Goal: Task Accomplishment & Management: Complete application form

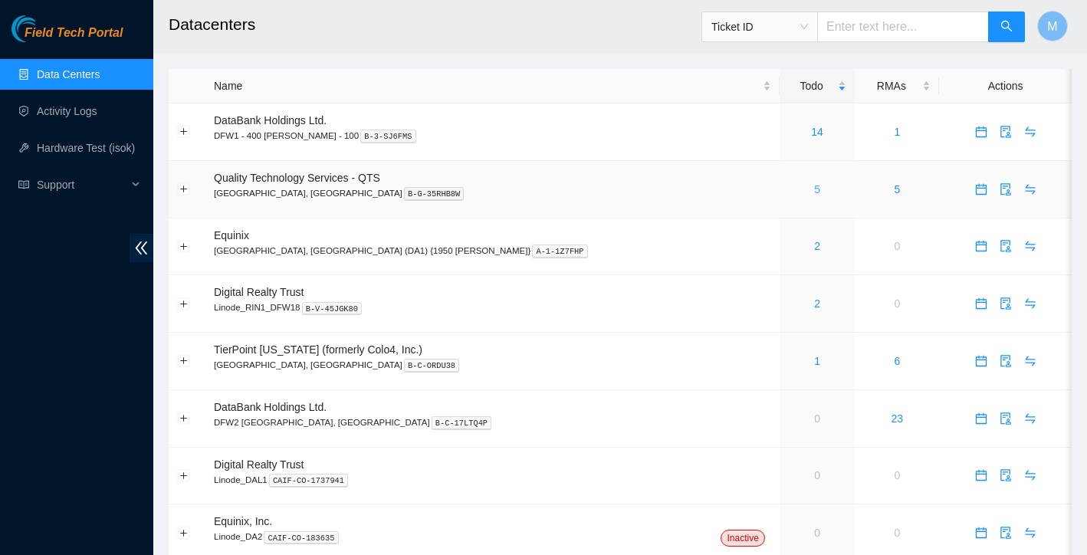
click at [814, 187] on link "5" at bounding box center [817, 189] width 6 height 12
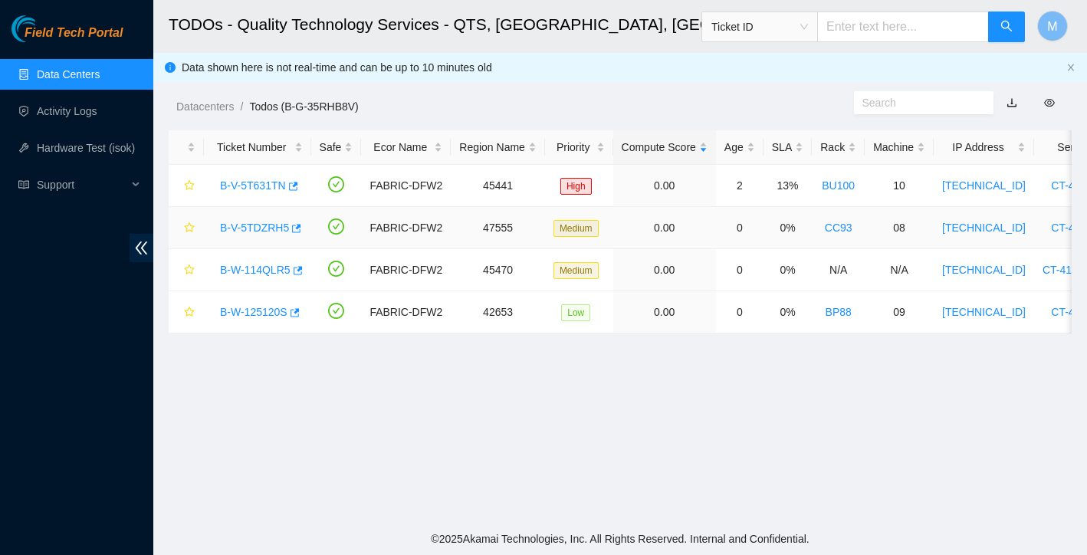
click at [269, 228] on link "B-V-5TDZRH5" at bounding box center [254, 227] width 69 height 12
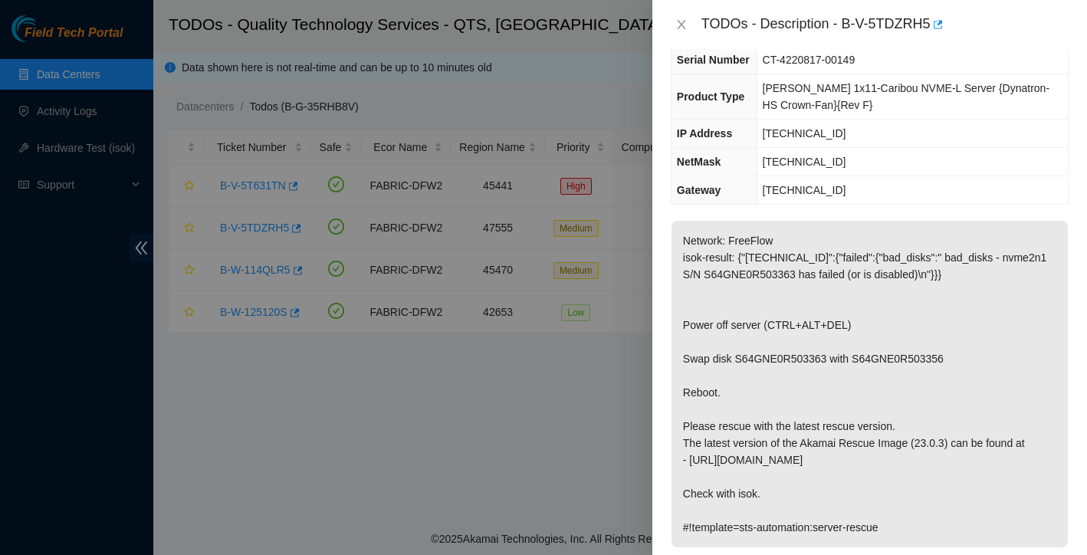
scroll to position [147, 0]
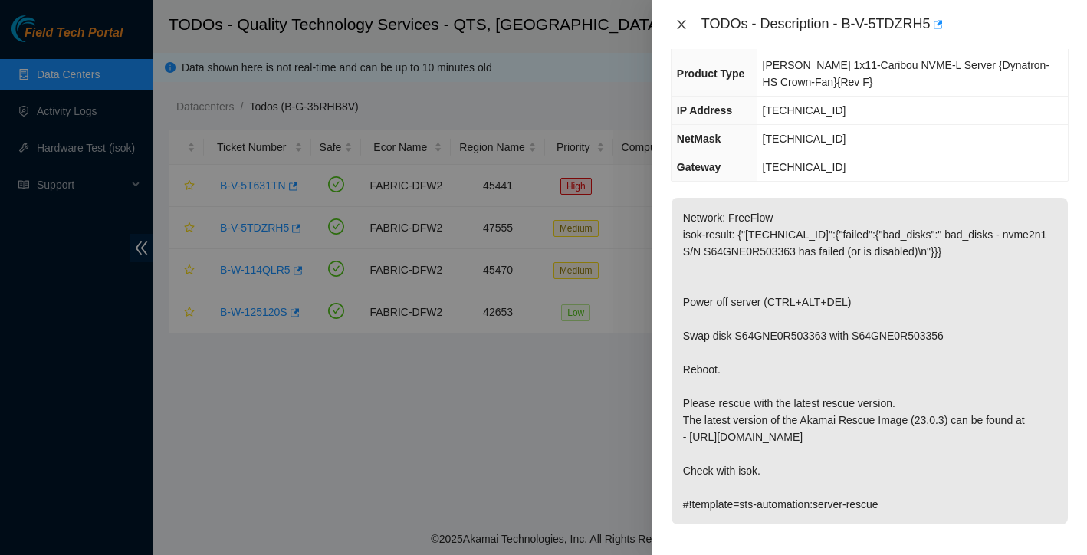
click at [684, 21] on icon "close" at bounding box center [681, 24] width 12 height 12
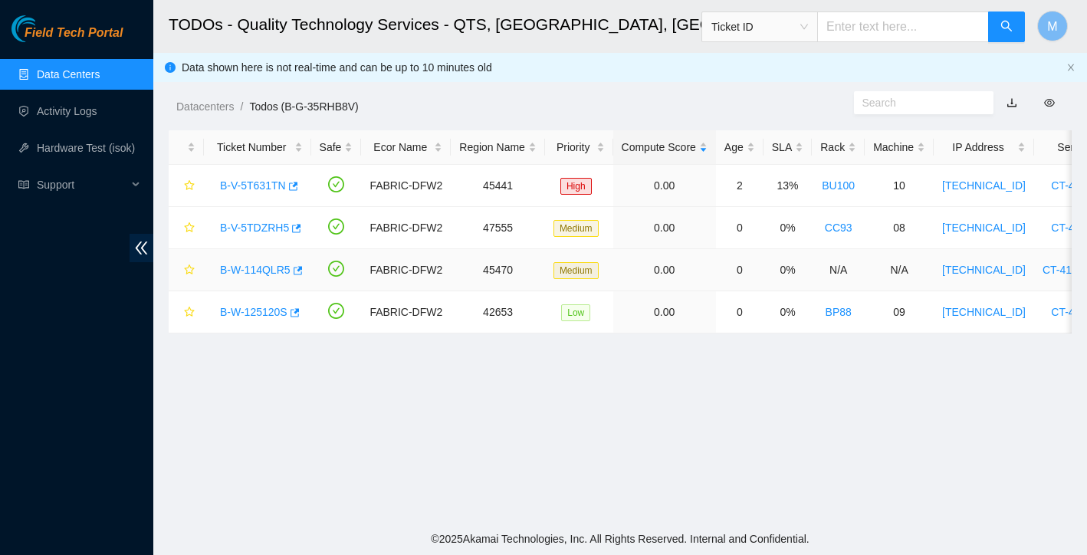
click at [248, 270] on link "B-W-114QLR5" at bounding box center [255, 270] width 71 height 12
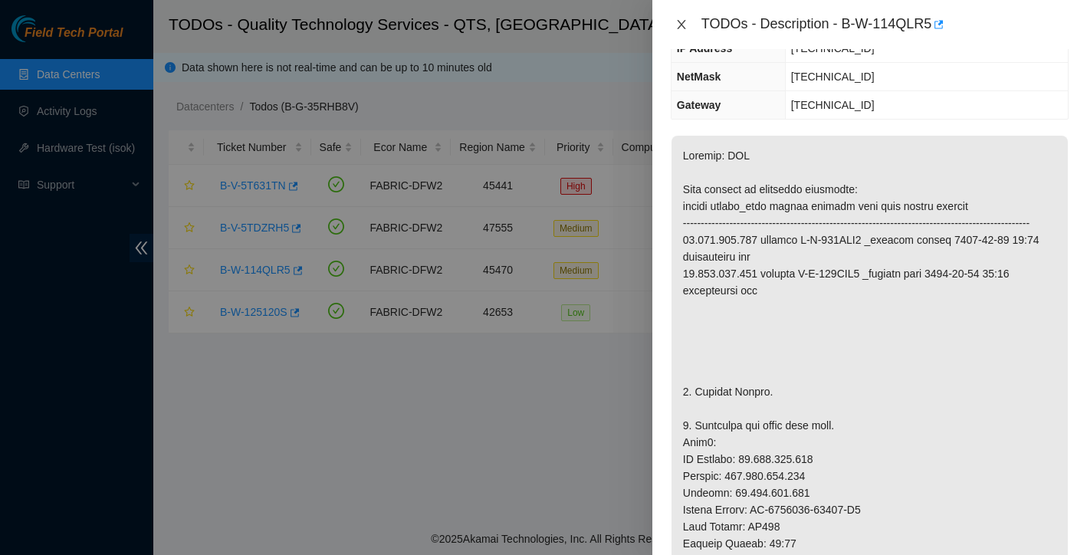
click at [678, 21] on icon "close" at bounding box center [681, 24] width 8 height 9
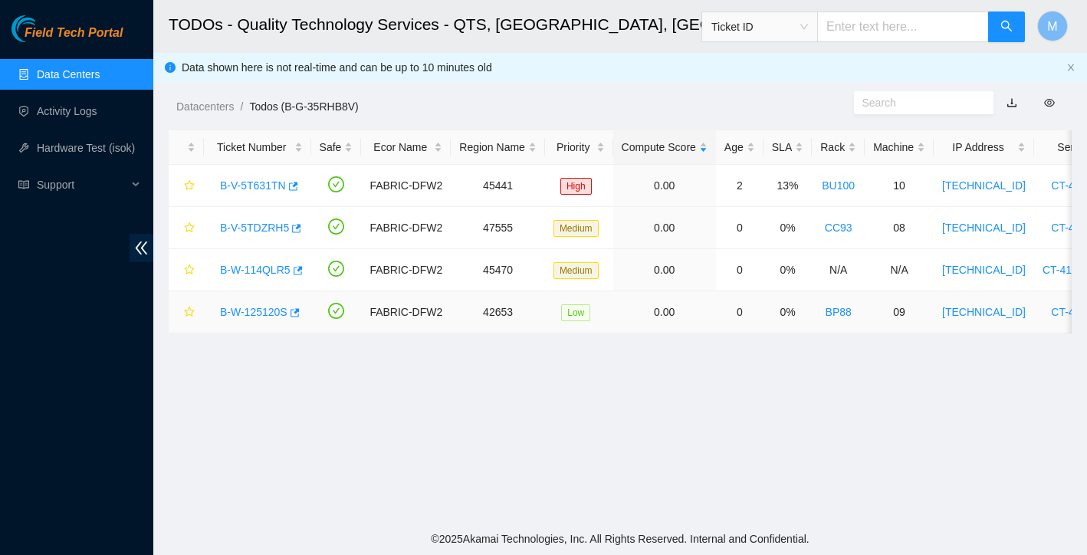
click at [270, 308] on link "B-W-125120S" at bounding box center [253, 312] width 67 height 12
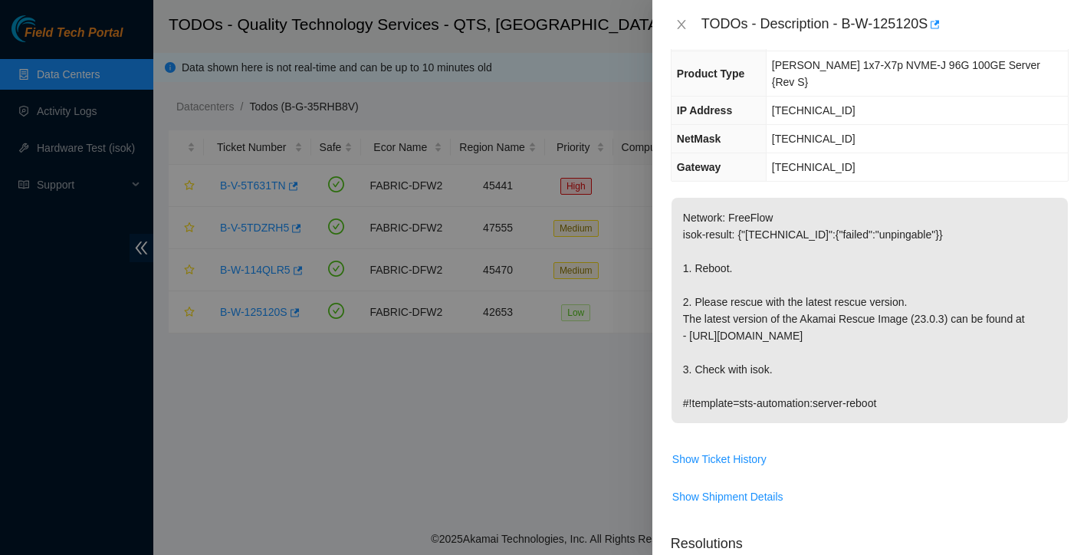
click at [680, 34] on div "TODOs - Description - B-W-125120S" at bounding box center [870, 24] width 398 height 25
click at [680, 25] on icon "close" at bounding box center [681, 24] width 8 height 9
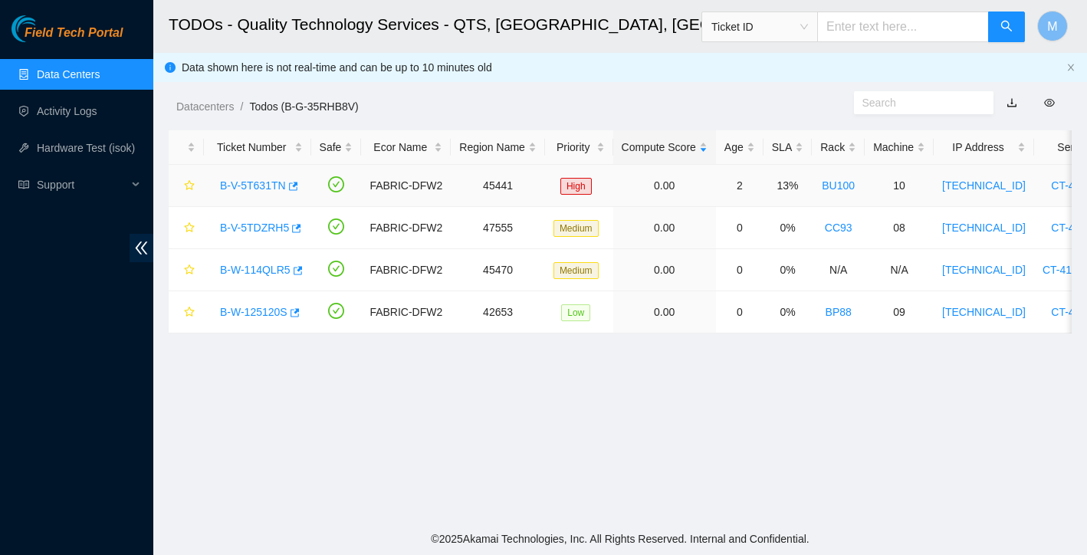
click at [257, 183] on link "B-V-5T631TN" at bounding box center [253, 185] width 66 height 12
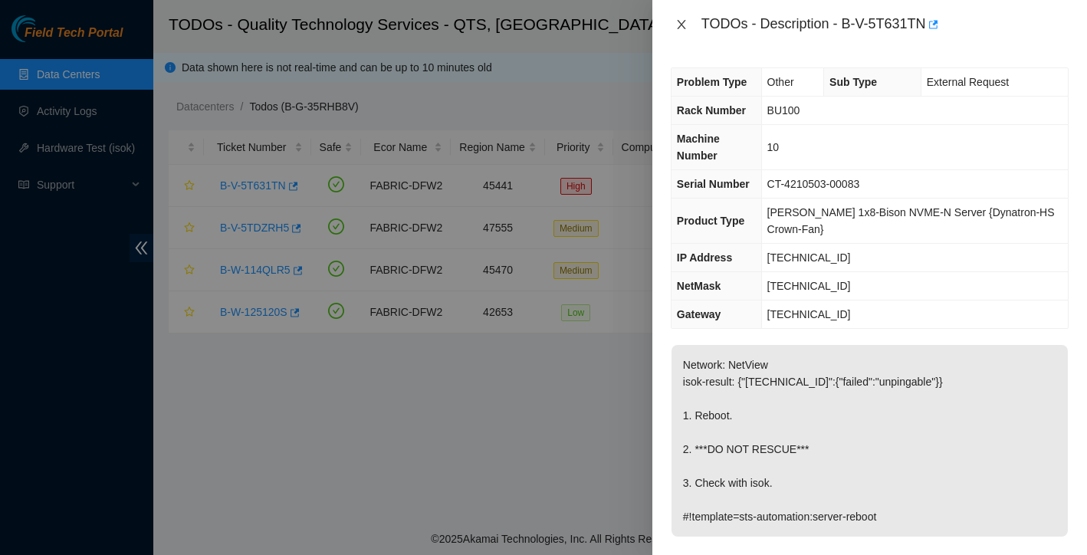
scroll to position [0, 0]
click at [676, 22] on icon "close" at bounding box center [681, 24] width 12 height 12
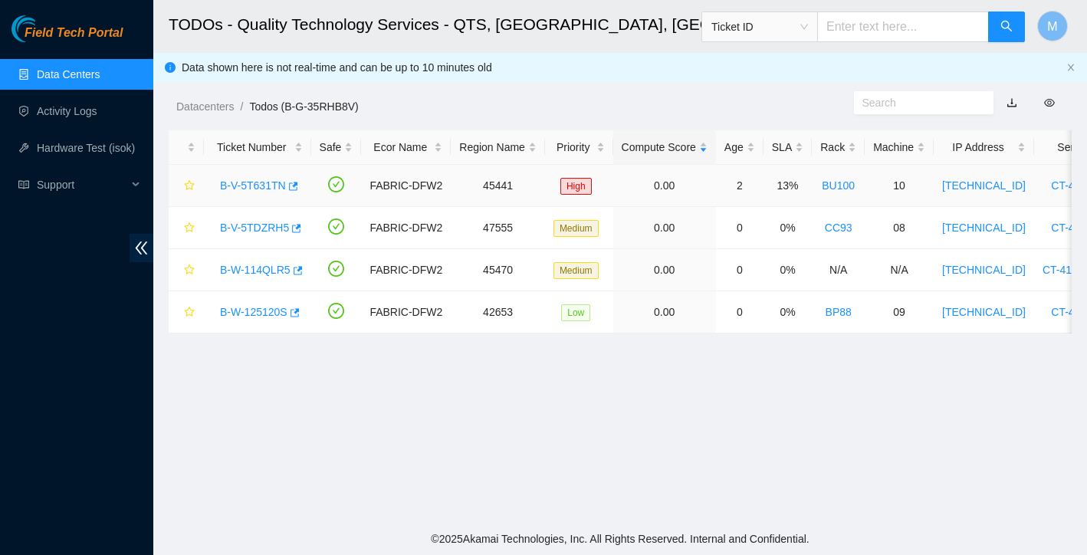
click at [277, 175] on div "B-V-5T631TN" at bounding box center [257, 185] width 90 height 25
click at [276, 181] on link "B-V-5T631TN" at bounding box center [253, 185] width 66 height 12
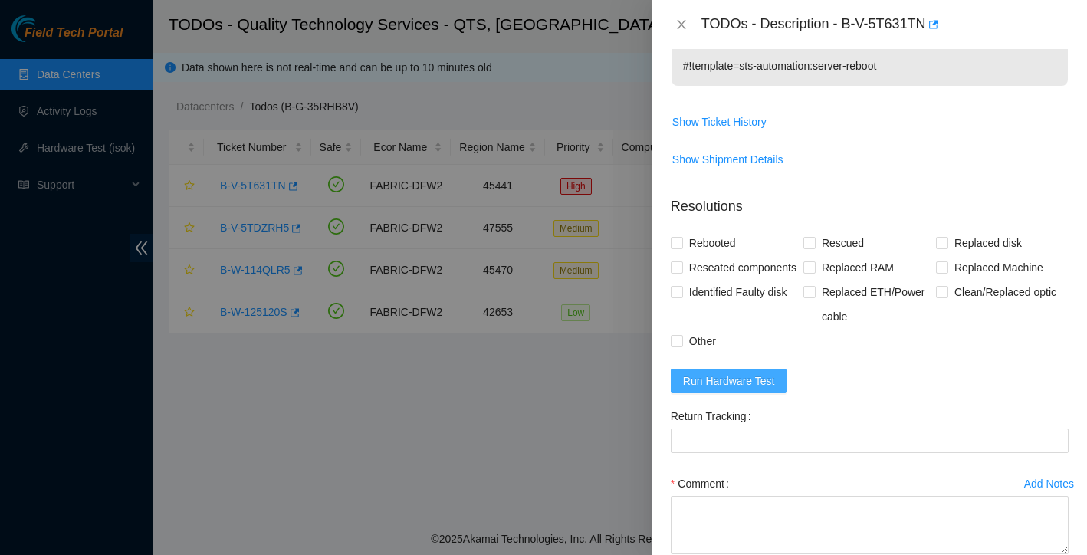
scroll to position [472, 0]
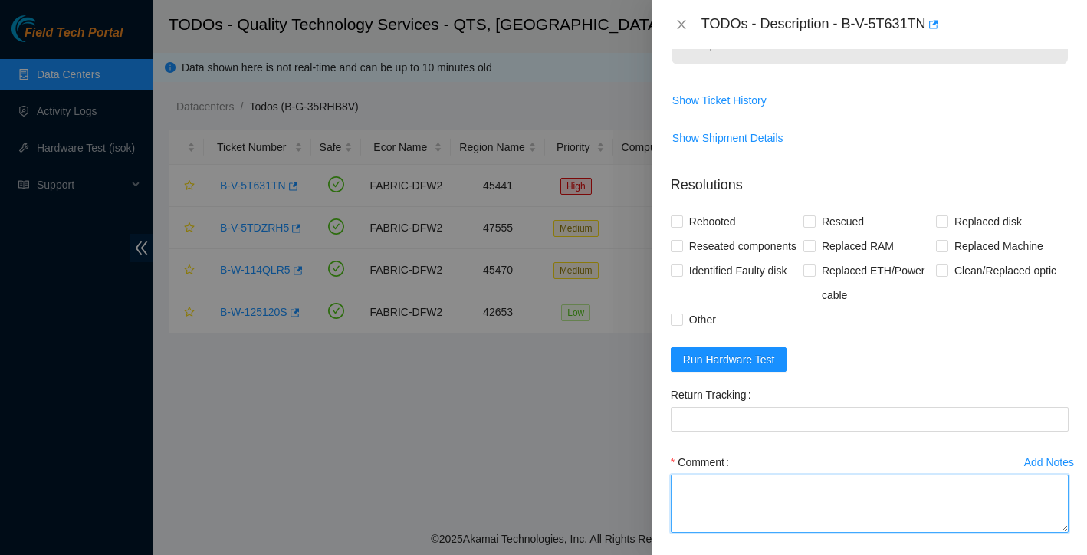
click at [719, 513] on textarea "Comment" at bounding box center [870, 503] width 398 height 58
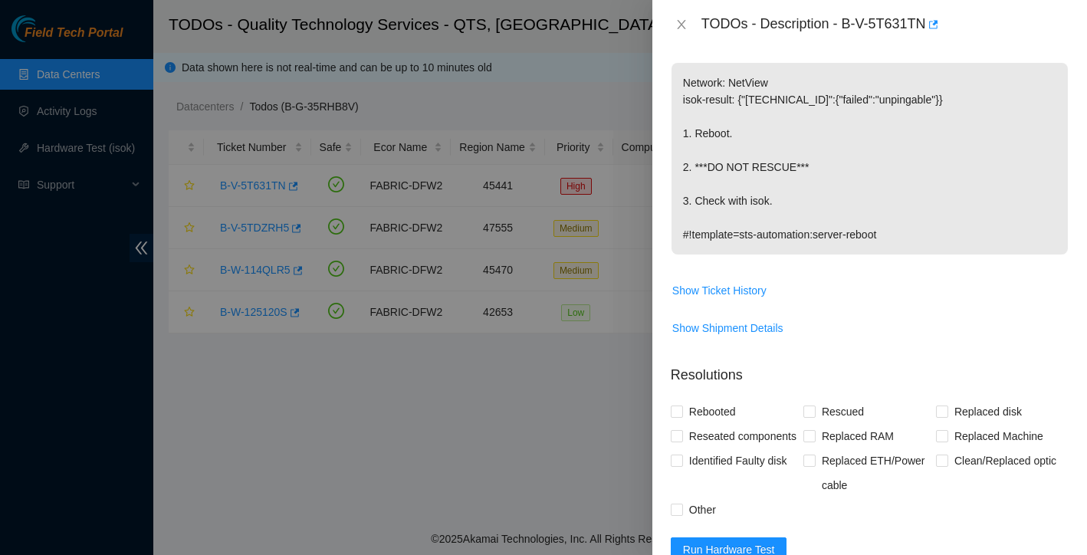
scroll to position [315, 0]
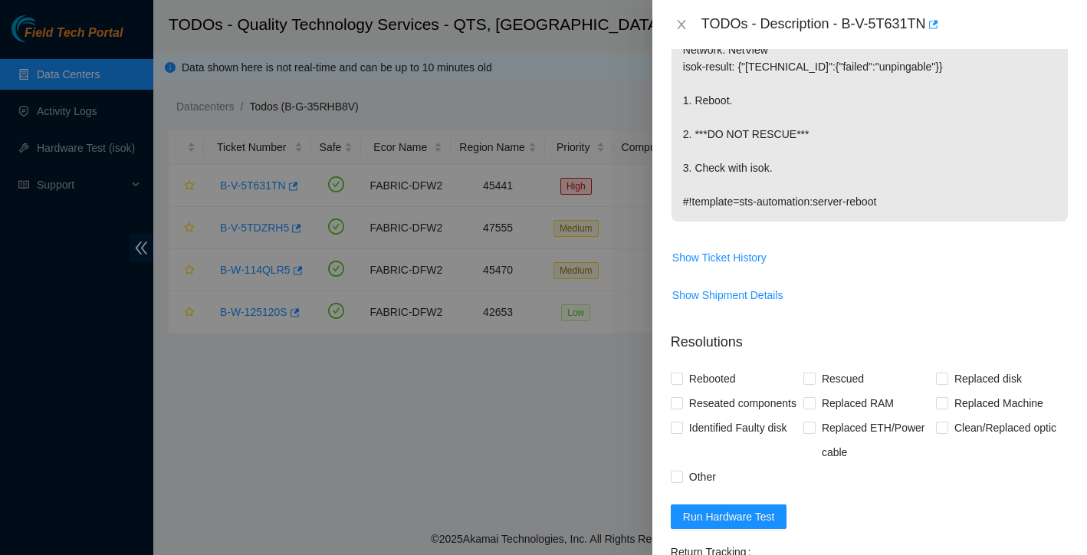
type textarea "rebooted"
click at [668, 382] on div "Problem Type Other Sub Type External Request Rack Number BU100 Machine Number 1…" at bounding box center [869, 302] width 434 height 506
click at [677, 381] on input "Rebooted" at bounding box center [676, 377] width 11 height 11
checkbox input "true"
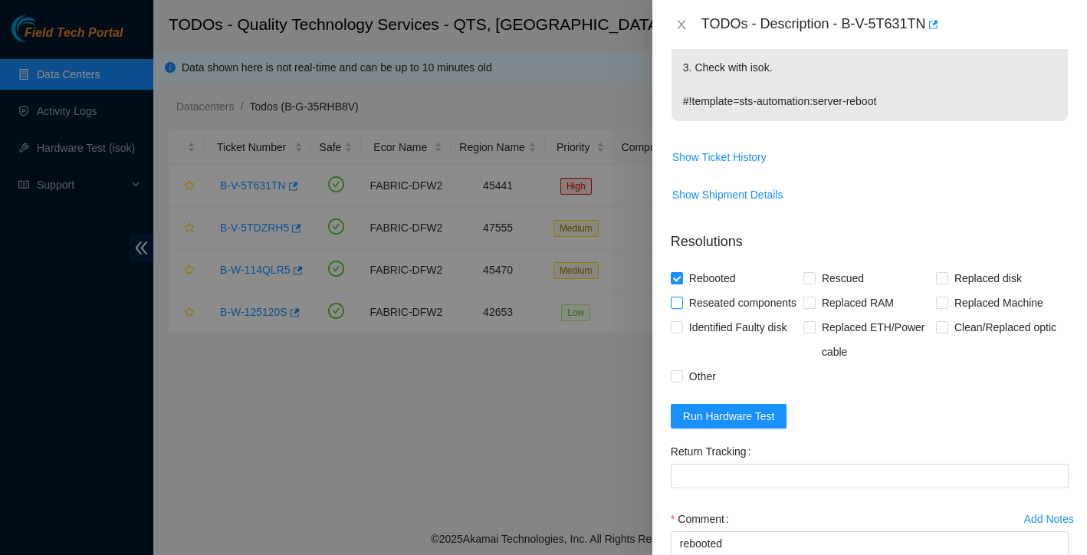
scroll to position [471, 0]
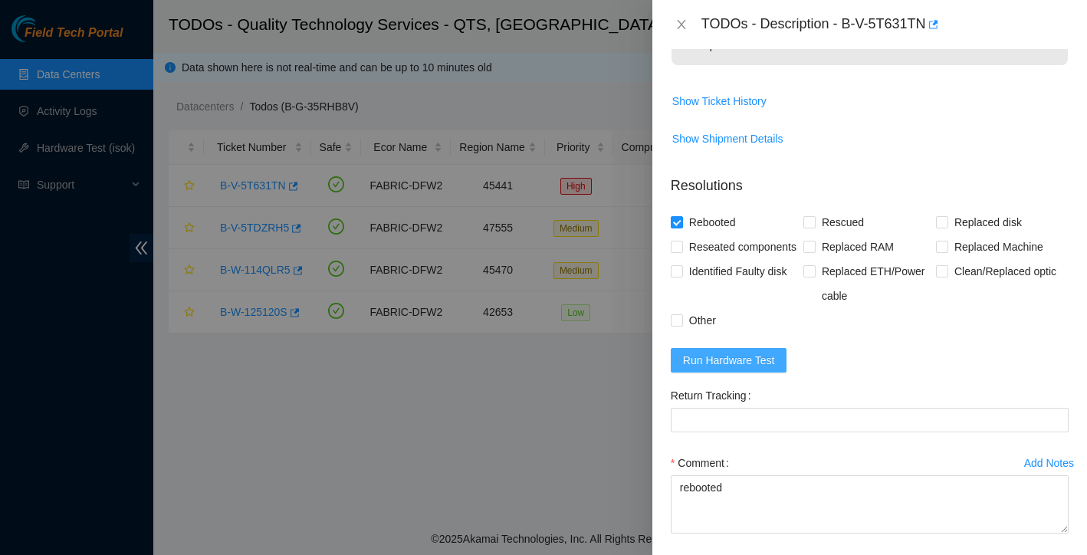
click at [755, 369] on span "Run Hardware Test" at bounding box center [729, 360] width 92 height 17
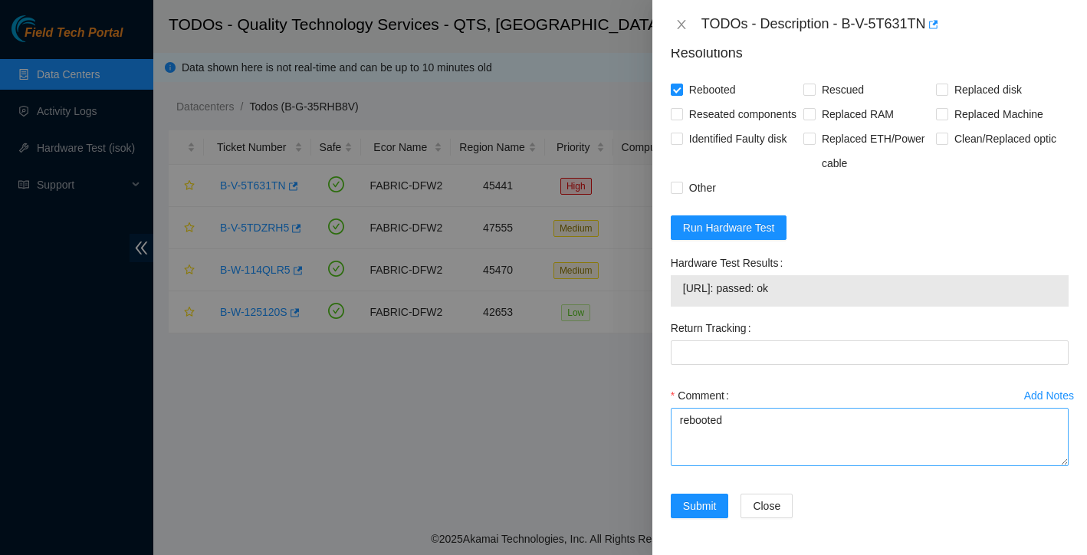
scroll to position [598, 0]
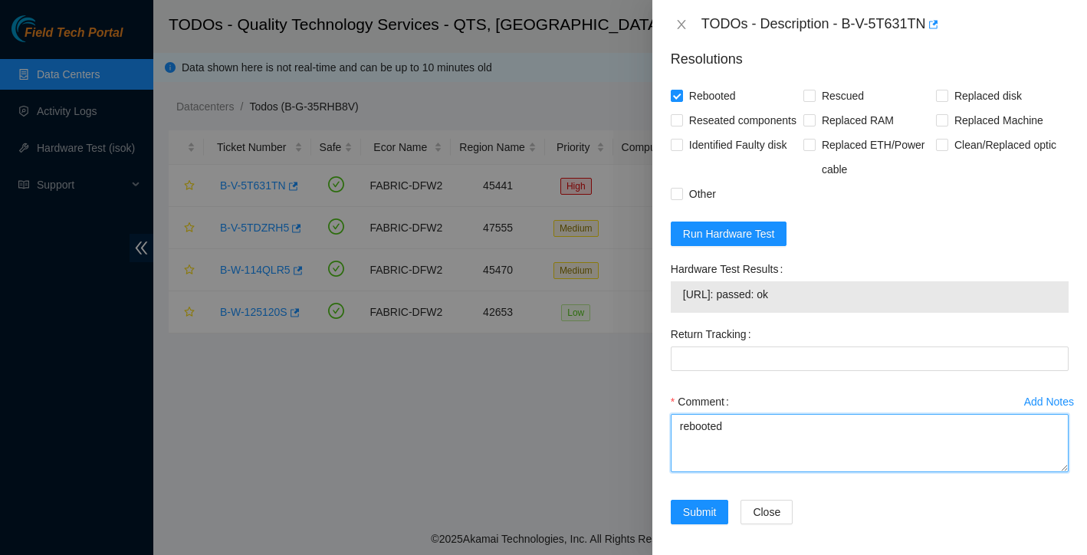
click at [678, 452] on textarea "rebooted" at bounding box center [870, 443] width 398 height 58
click at [681, 452] on textarea "rebooted" at bounding box center [870, 443] width 398 height 58
click at [753, 472] on textarea "found locked up not responsive to keyboard rebooted" at bounding box center [870, 443] width 398 height 58
click at [757, 451] on textarea "found locked up not responsive to keyboard rebooted video" at bounding box center [870, 443] width 398 height 58
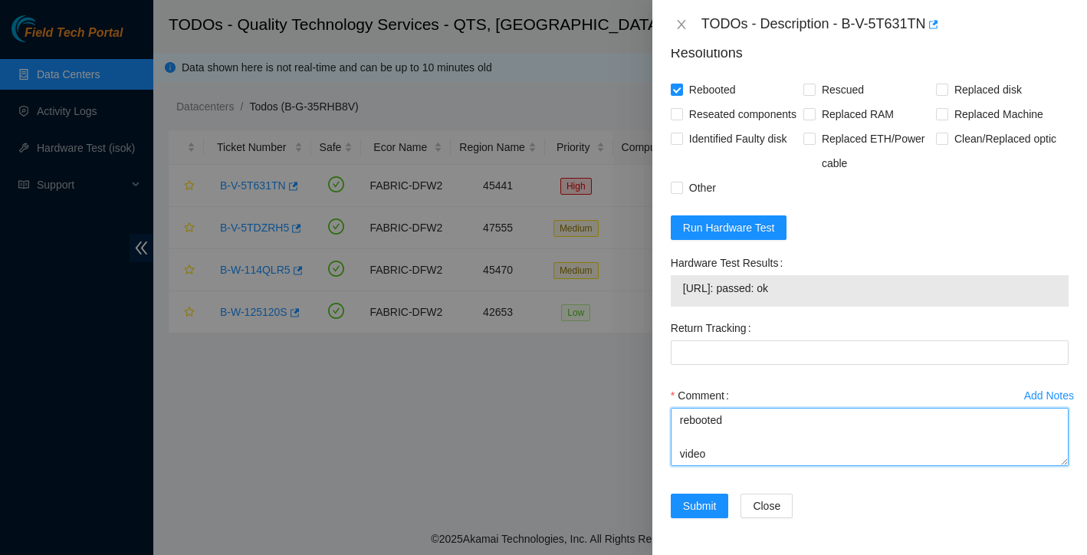
scroll to position [621, 0]
click at [737, 461] on textarea "found locked up no video not responsive to keyboard rebooted video" at bounding box center [870, 437] width 398 height 58
type textarea "found locked up no video not responsive to keyboard rebooted video up isok: Pas…"
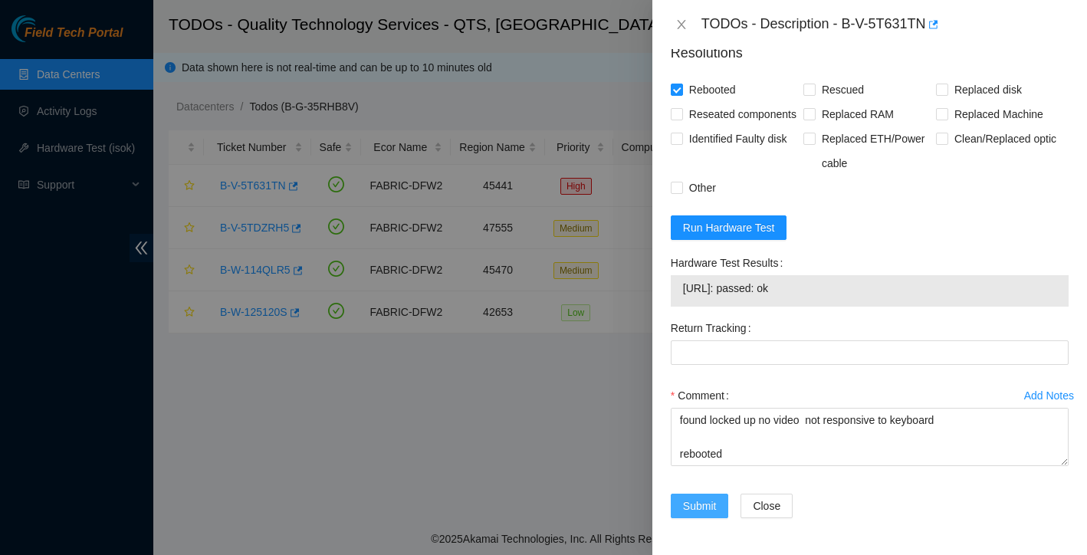
click at [704, 506] on span "Submit" at bounding box center [700, 505] width 34 height 17
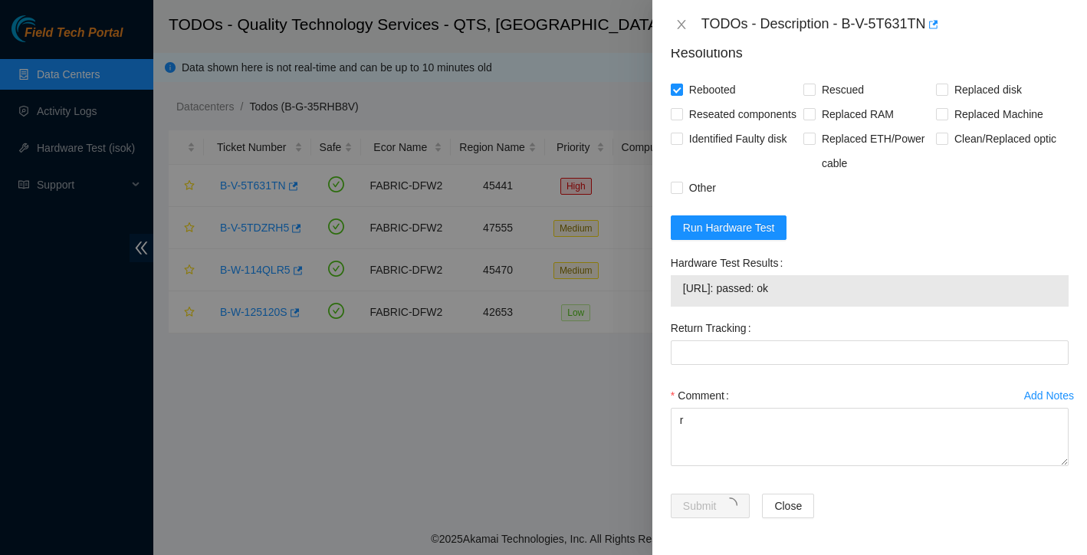
scroll to position [300, 0]
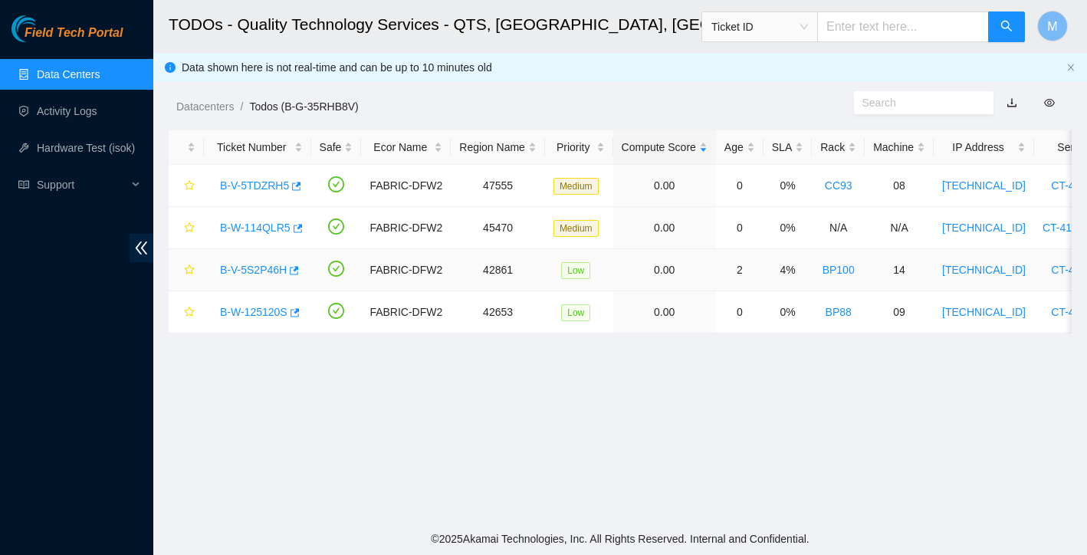
click at [249, 274] on link "B-V-5S2P46H" at bounding box center [253, 270] width 67 height 12
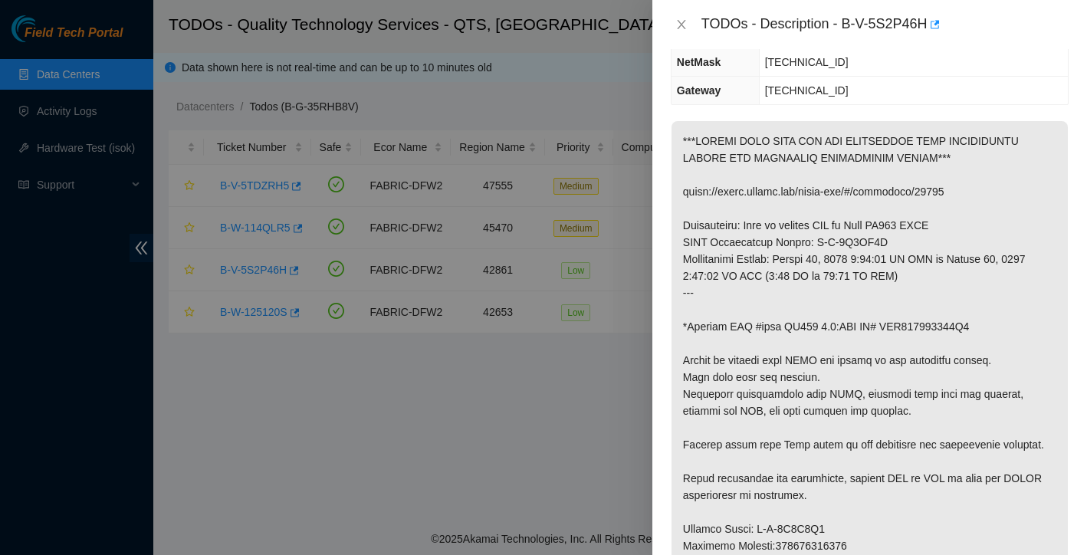
scroll to position [228, 0]
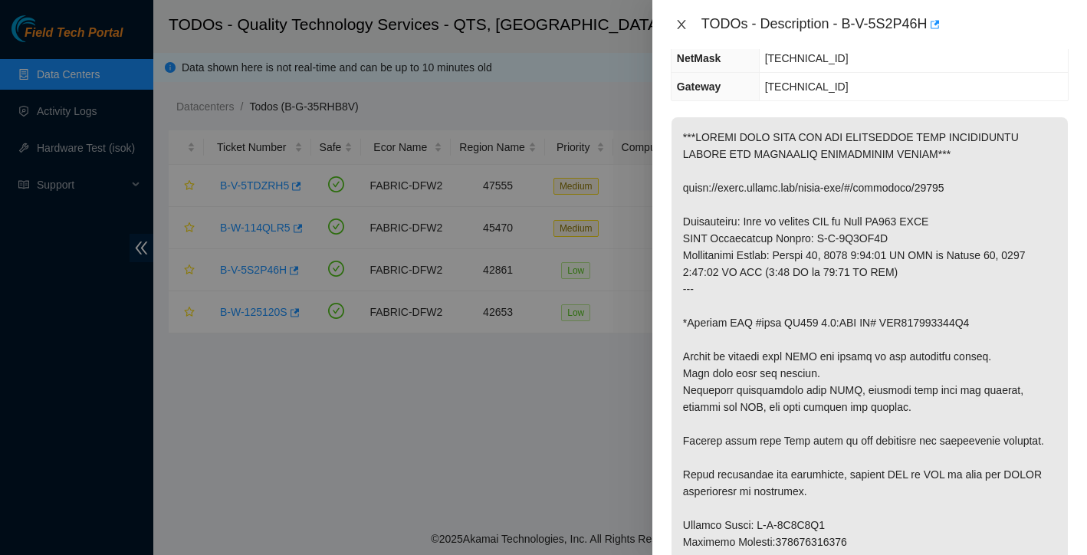
click at [688, 26] on button "Close" at bounding box center [681, 25] width 21 height 15
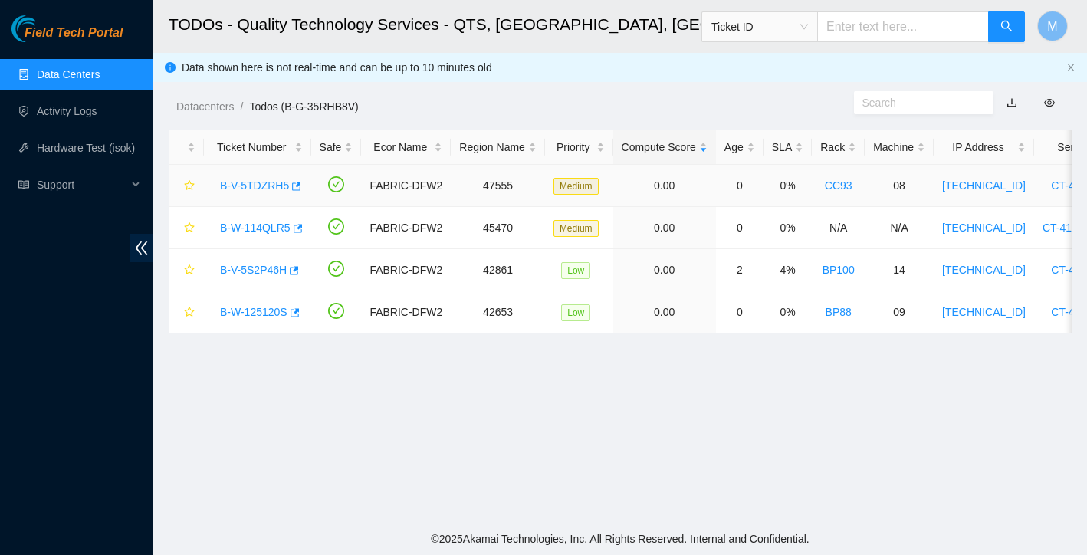
click at [263, 182] on link "B-V-5TDZRH5" at bounding box center [254, 185] width 69 height 12
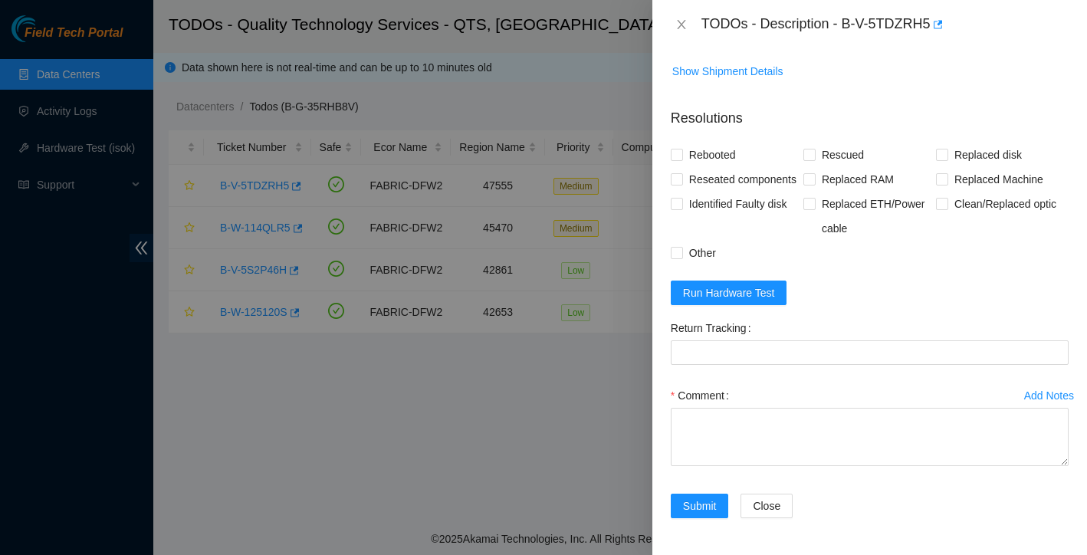
scroll to position [698, 0]
click at [678, 149] on input "Rebooted" at bounding box center [676, 154] width 11 height 11
checkbox input "true"
click at [679, 173] on input "Reseated components" at bounding box center [676, 178] width 11 height 11
checkbox input "true"
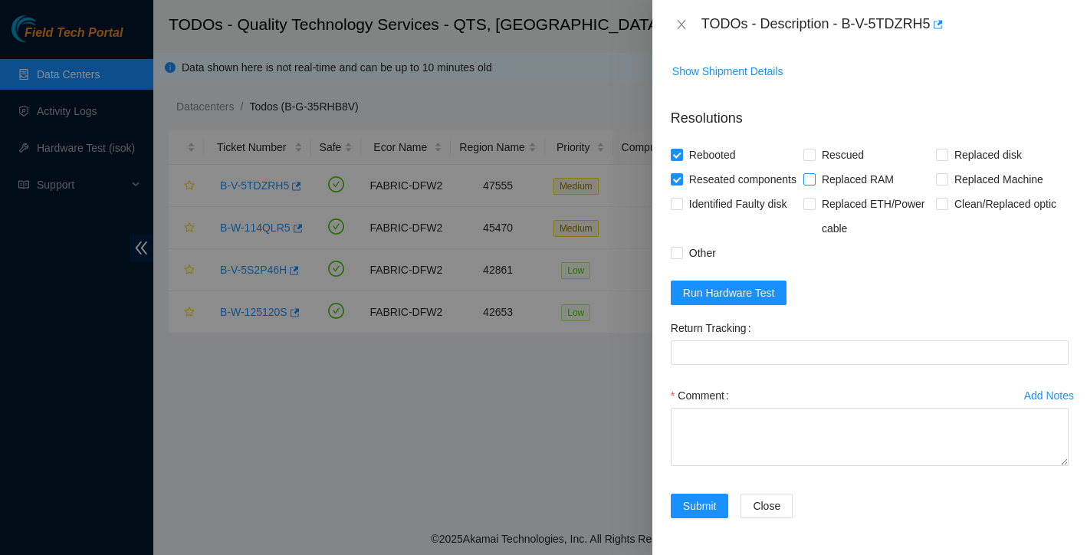
scroll to position [210, 0]
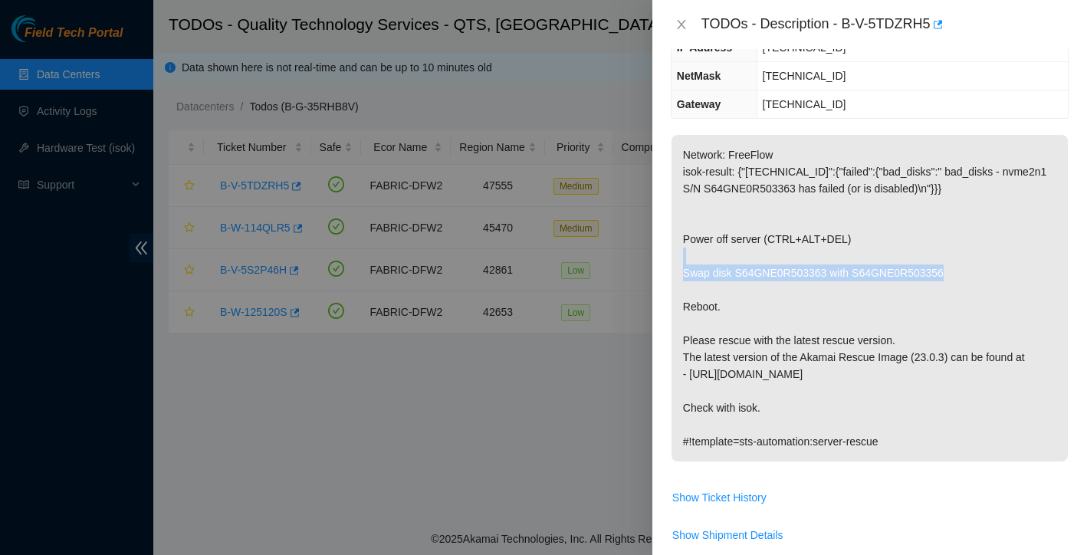
drag, startPoint x: 684, startPoint y: 271, endPoint x: 1001, endPoint y: 277, distance: 316.5
click at [1001, 277] on p "Network: FreeFlow isok-result: {"23.219.81.171":{"failed":{"bad_disks":" bad_di…" at bounding box center [869, 298] width 396 height 326
copy p "Swap disk S64GNE0R503363 with S64GNE0R503356"
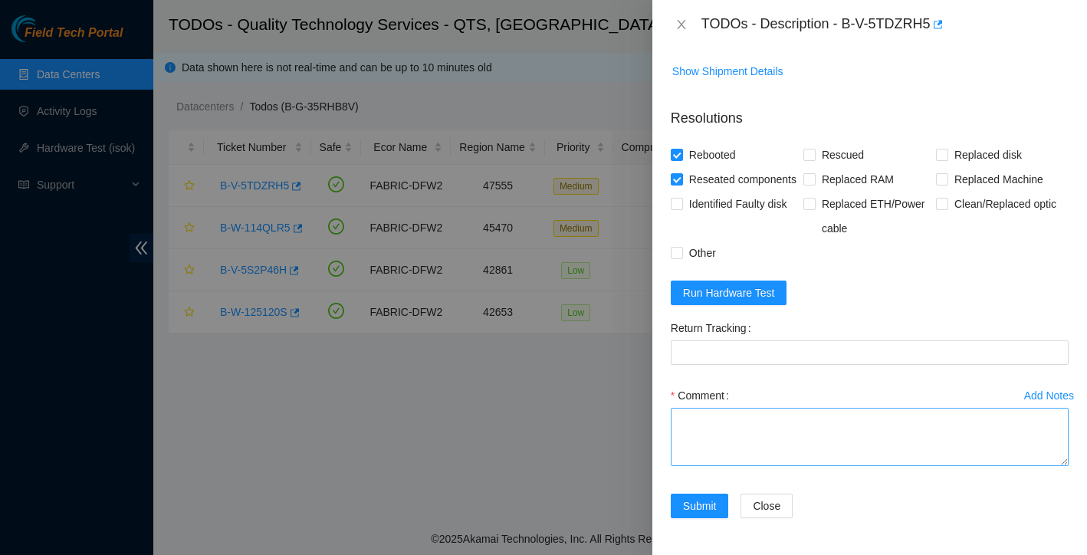
scroll to position [698, 0]
click at [766, 442] on textarea "Comment" at bounding box center [870, 437] width 398 height 58
paste textarea "Swap disk S64GNE0R503363 with S64GNE0R503356"
click at [705, 423] on textarea "Swap disk S64GNE0R503363 with S64GNE0R503356" at bounding box center [870, 437] width 398 height 58
click at [748, 425] on textarea "Swapped disk S64GNE0R503363 with S64GNE0R503356" at bounding box center [870, 437] width 398 height 58
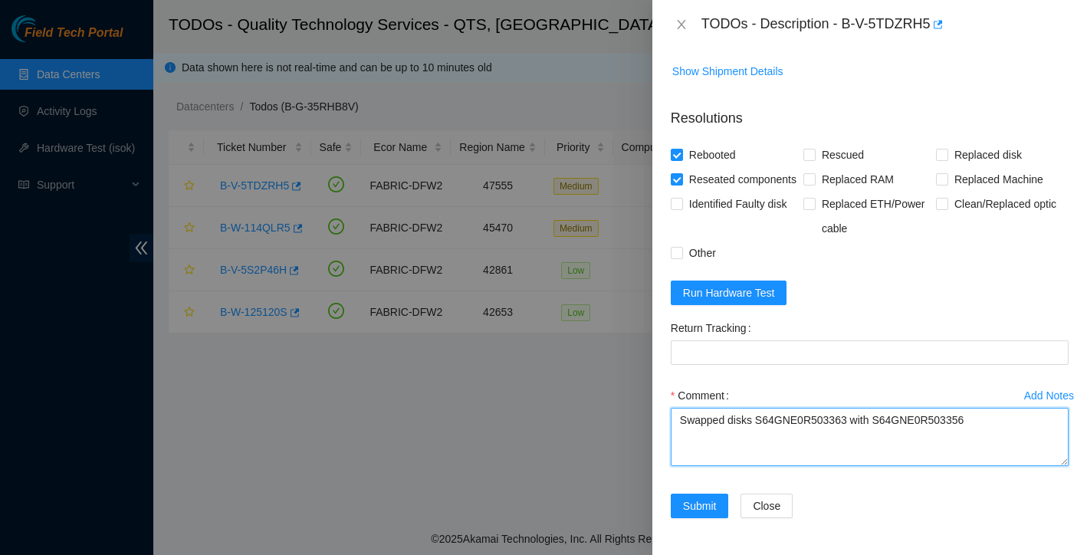
click at [978, 421] on textarea "Swapped disks S64GNE0R503363 with S64GNE0R503356" at bounding box center [870, 437] width 398 height 58
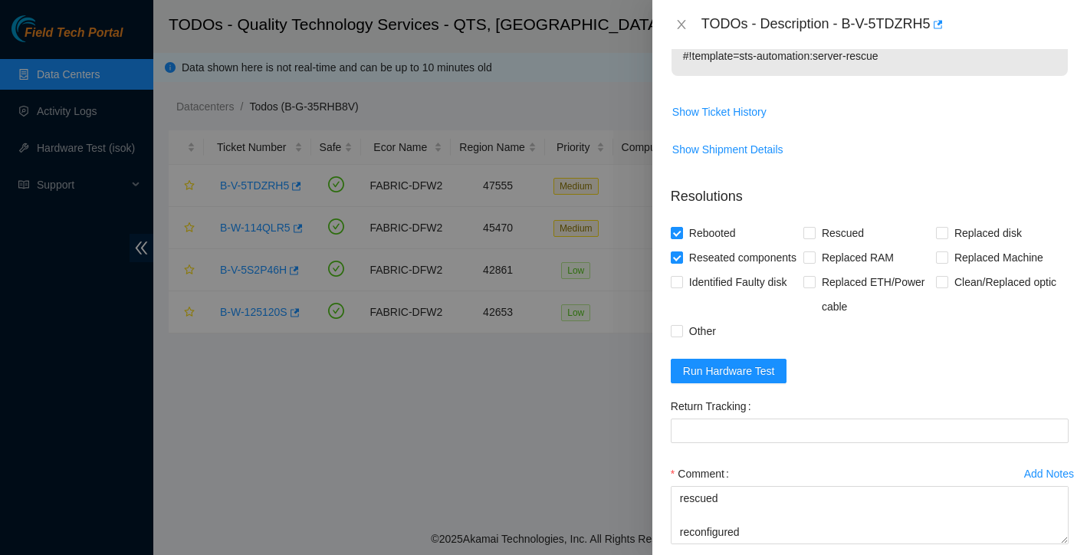
scroll to position [671, 0]
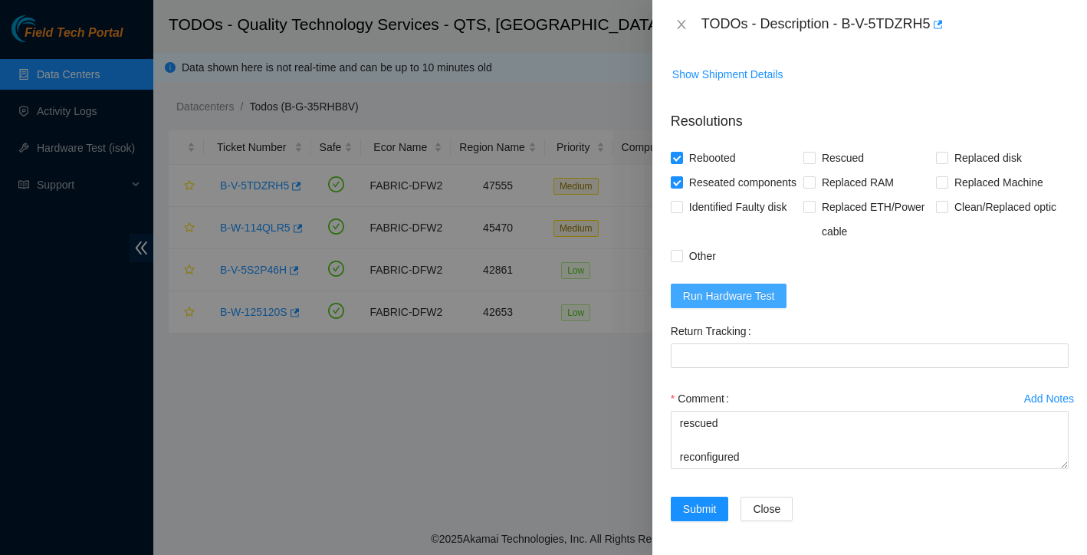
click at [782, 308] on button "Run Hardware Test" at bounding box center [729, 296] width 116 height 25
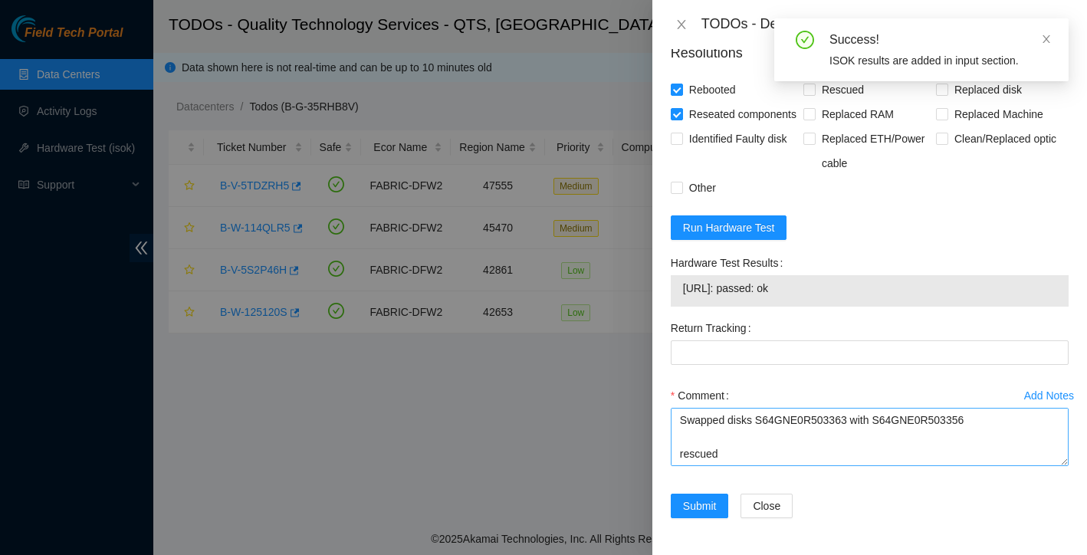
scroll to position [746, 0]
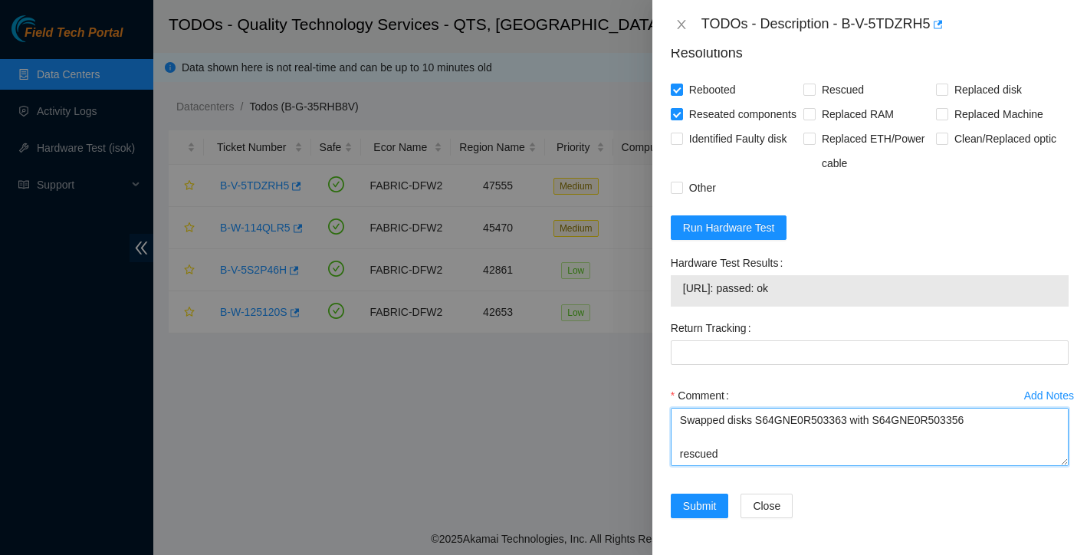
click at [678, 440] on textarea "Swapped disks S64GNE0R503363 with S64GNE0R503356 rescued reconfigured" at bounding box center [870, 437] width 398 height 58
click at [690, 434] on textarea "Swapped disks S64GNE0R503363 with S64GNE0R503356 rescued reconfigured" at bounding box center [870, 437] width 398 height 58
click at [759, 464] on textarea "found with no video powered down safely Swapped disks S64GNE0R503363 with S64GN…" at bounding box center [870, 437] width 398 height 58
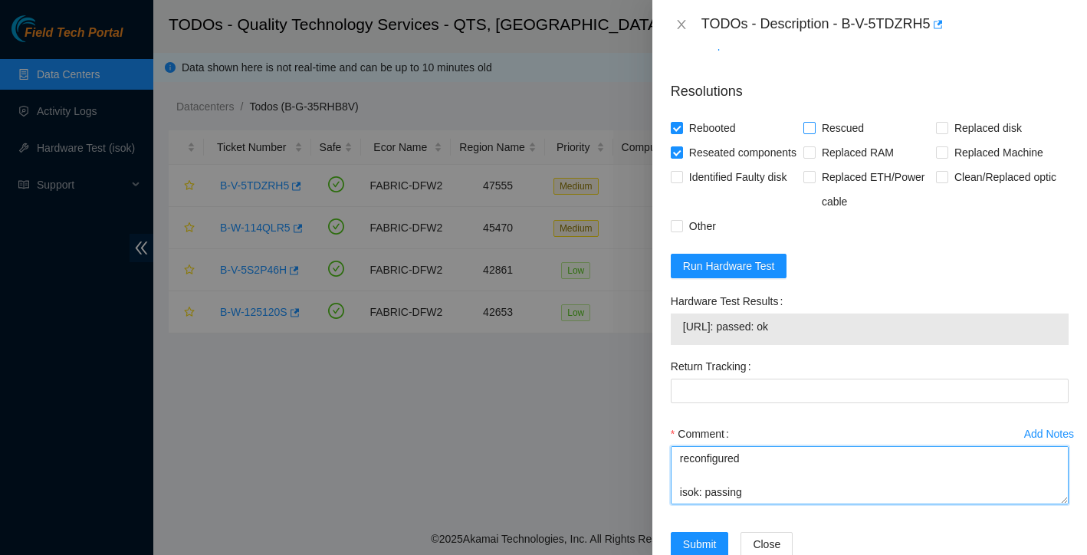
type textarea "found with no video powered down safely Swapped disks S64GNE0R503363 with S64GN…"
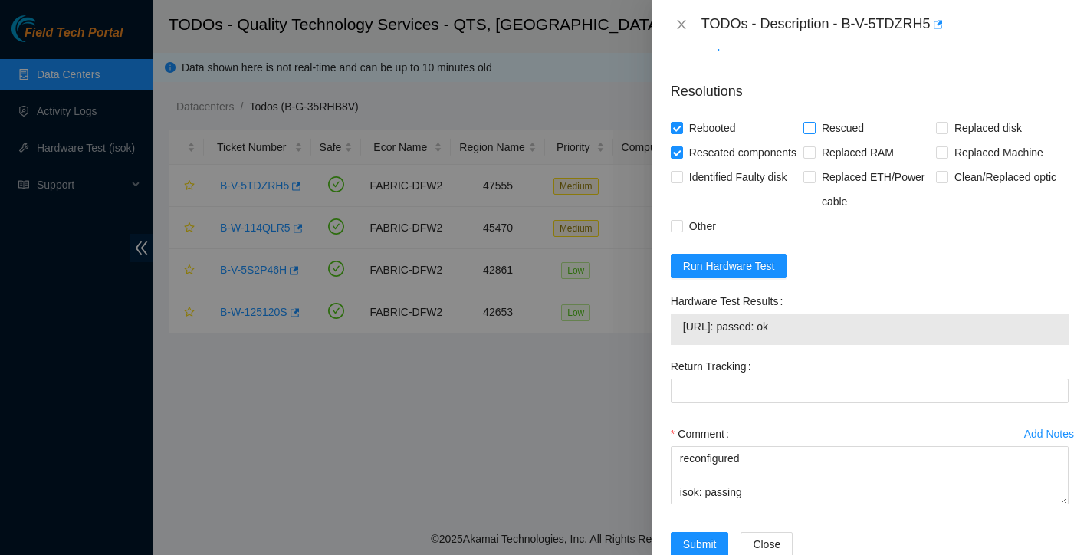
click at [810, 131] on input "Rescued" at bounding box center [808, 127] width 11 height 11
checkbox input "true"
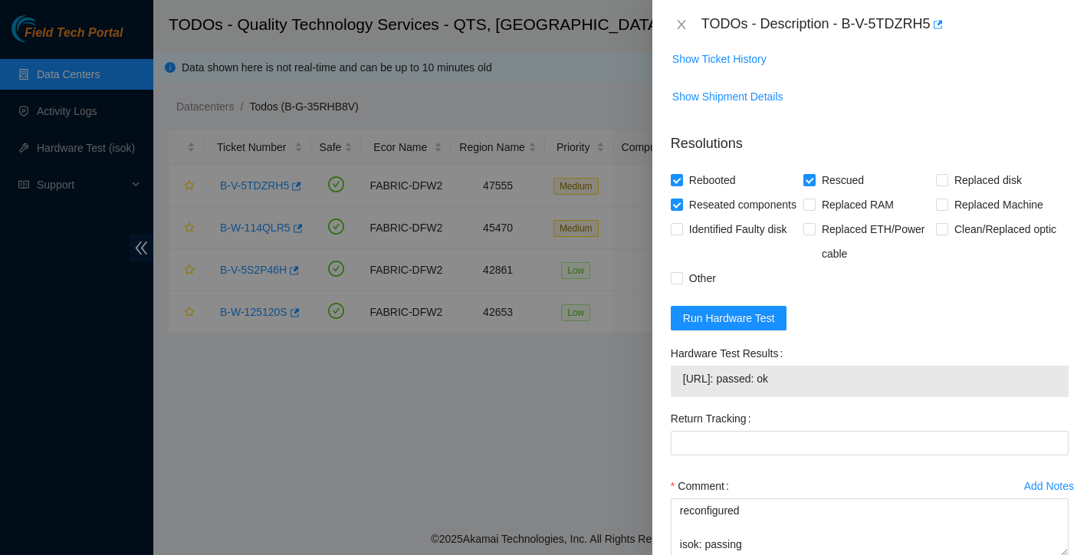
scroll to position [763, 0]
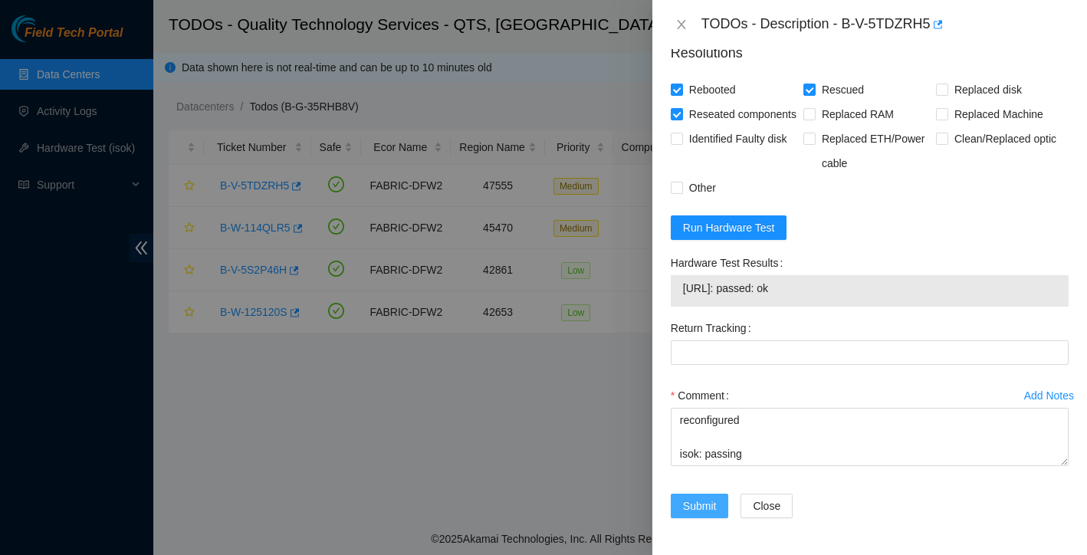
click at [700, 508] on span "Submit" at bounding box center [700, 505] width 34 height 17
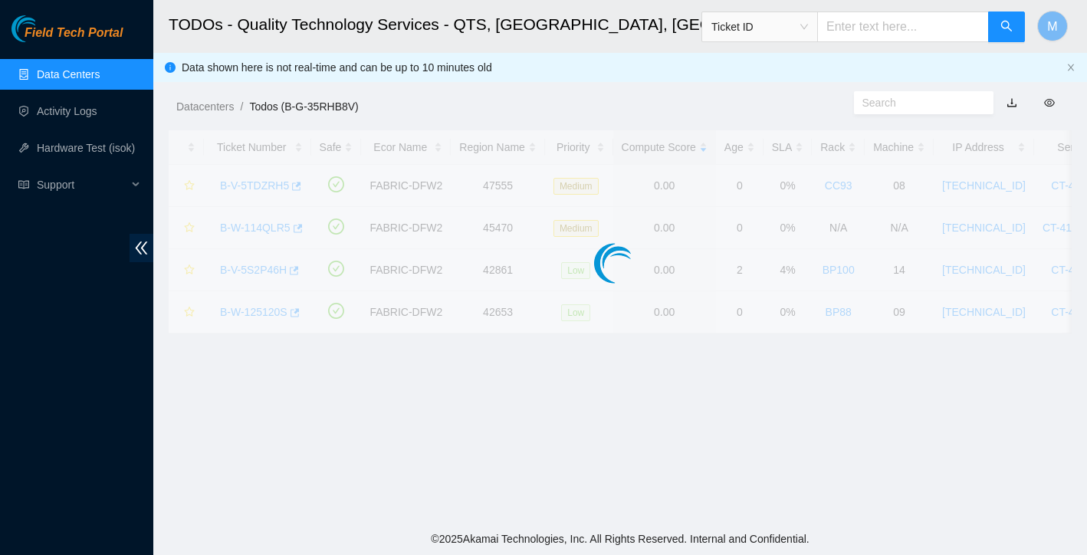
scroll to position [300, 0]
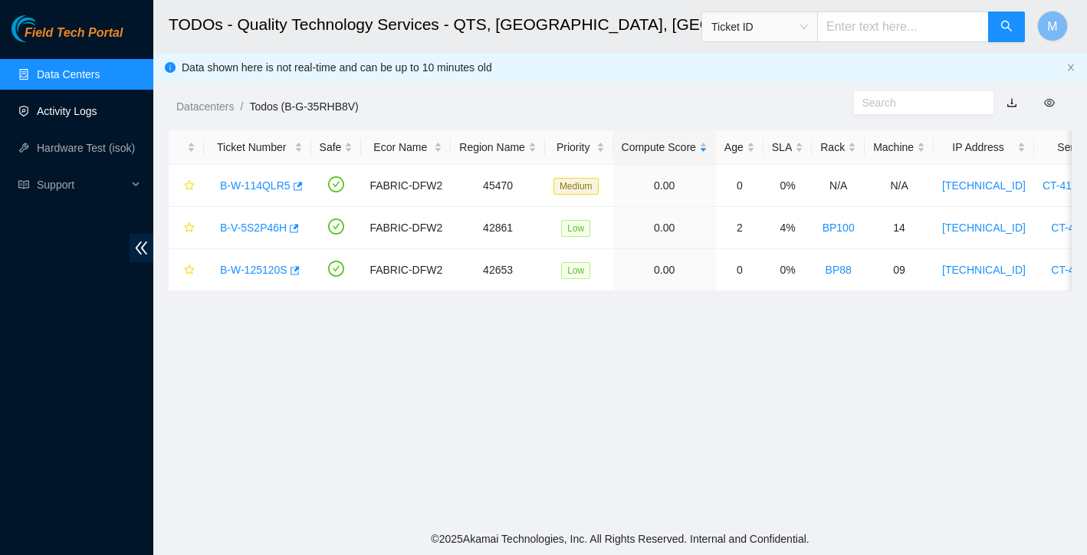
click at [69, 110] on link "Activity Logs" at bounding box center [67, 111] width 61 height 12
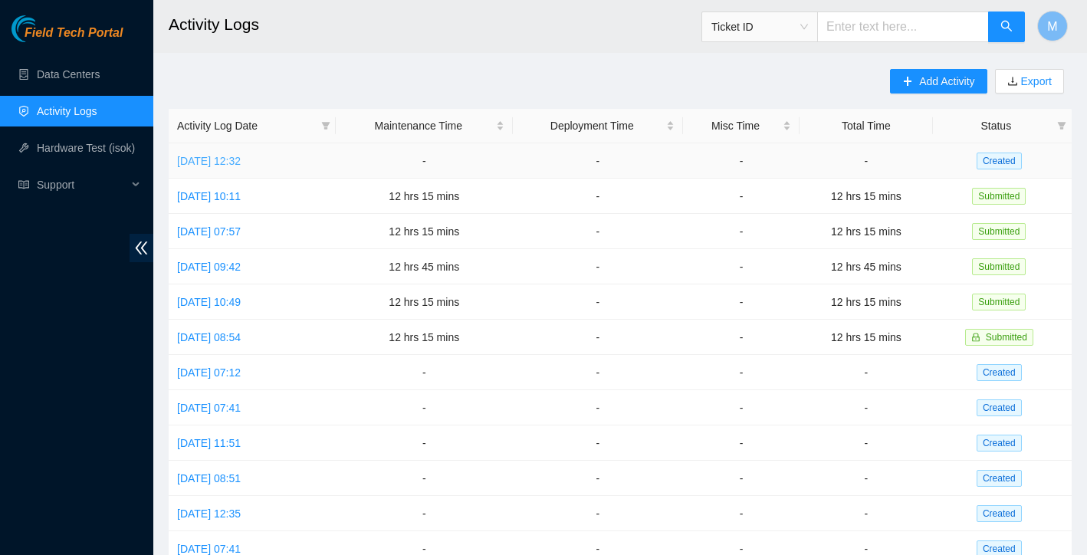
click at [234, 166] on link "[DATE] 12:32" at bounding box center [209, 161] width 64 height 12
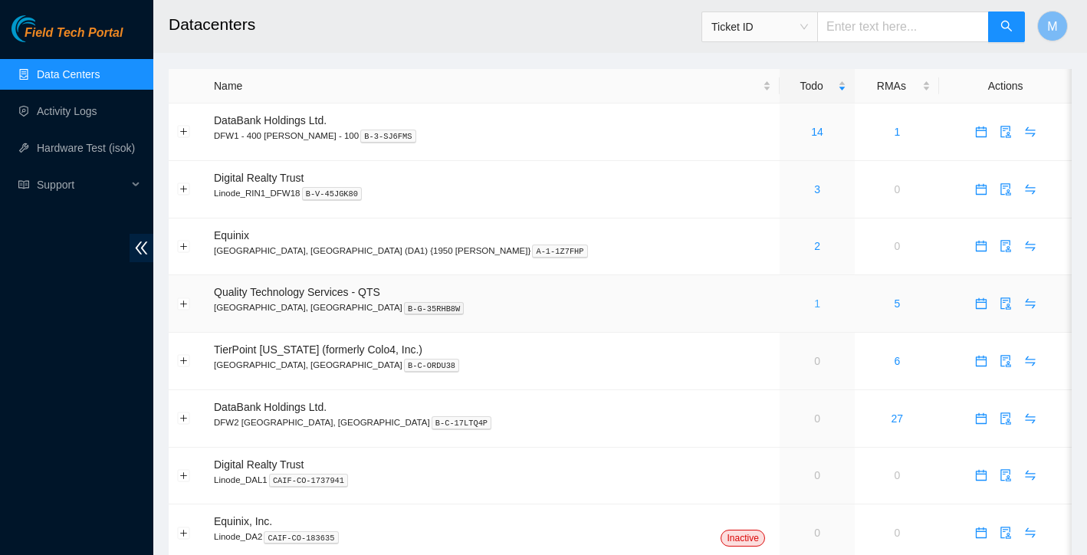
click at [814, 305] on link "1" at bounding box center [817, 303] width 6 height 12
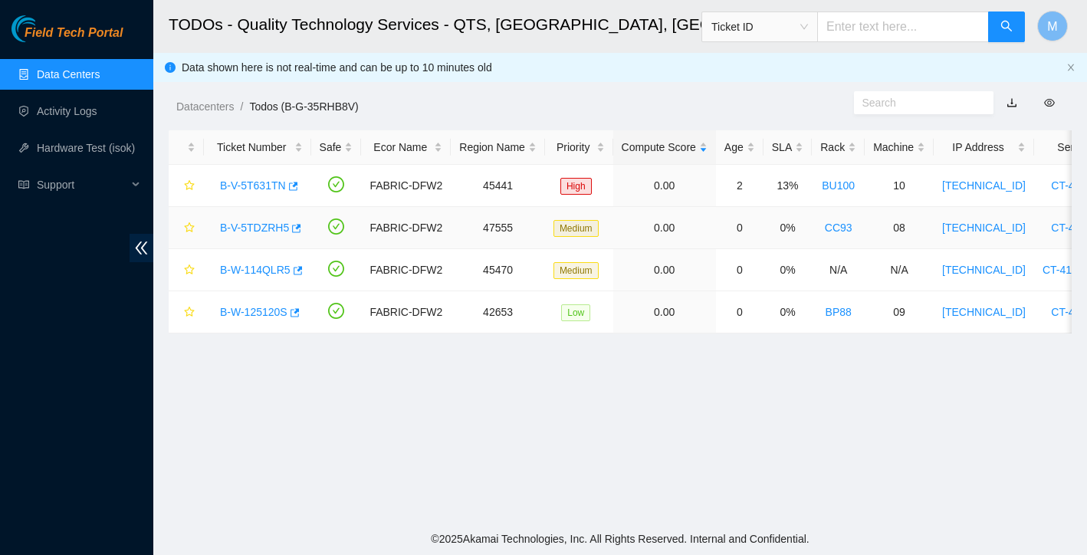
click at [261, 228] on link "B-V-5TDZRH5" at bounding box center [254, 227] width 69 height 12
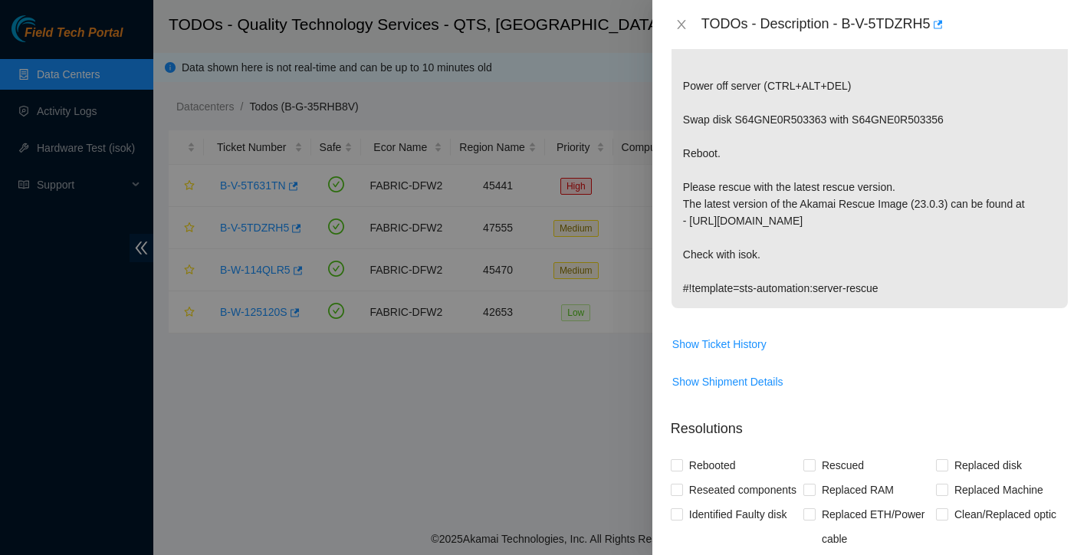
scroll to position [248, 0]
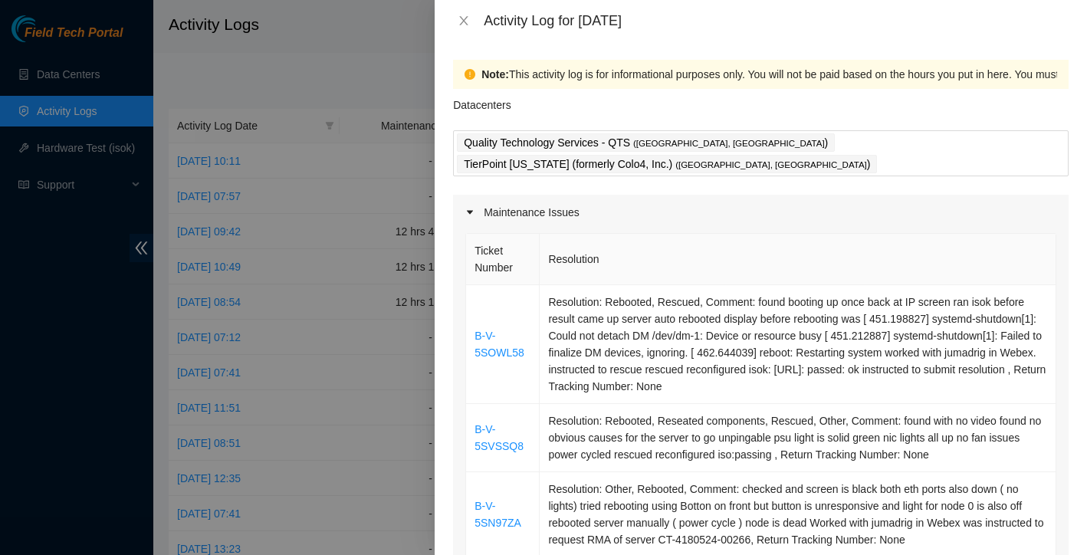
scroll to position [624, 0]
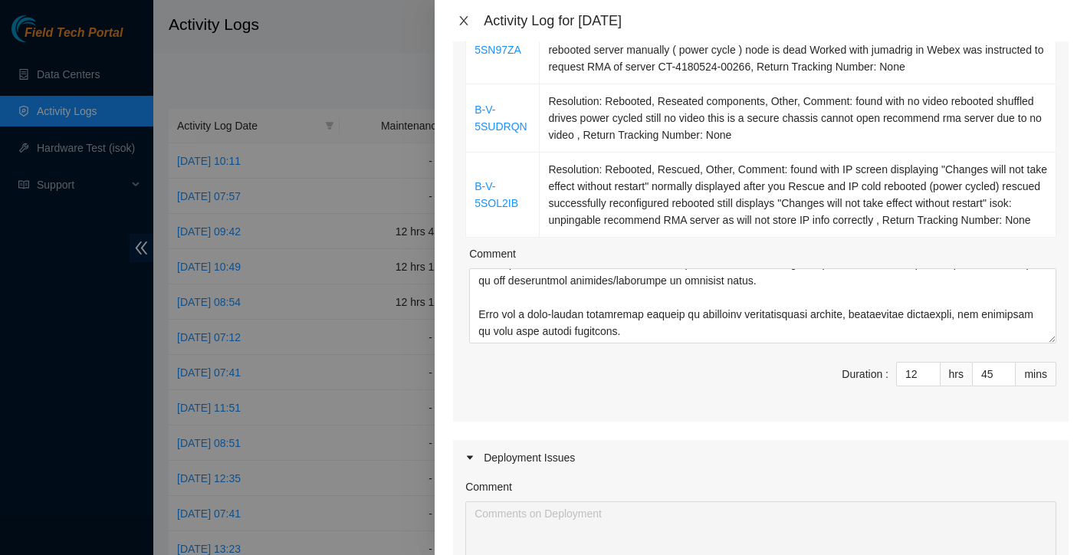
click at [461, 18] on icon "close" at bounding box center [463, 21] width 12 height 12
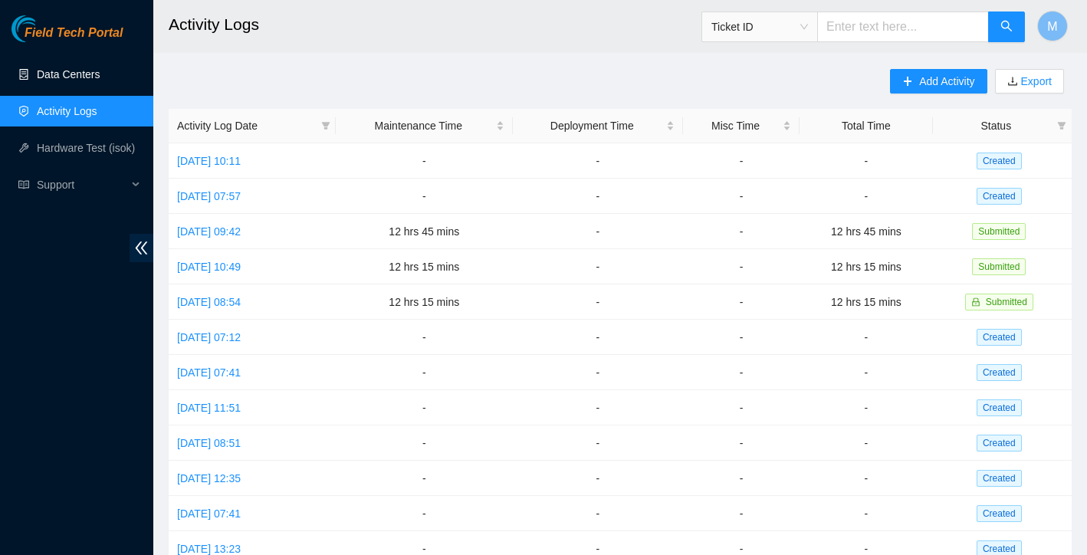
click at [82, 80] on link "Data Centers" at bounding box center [68, 74] width 63 height 12
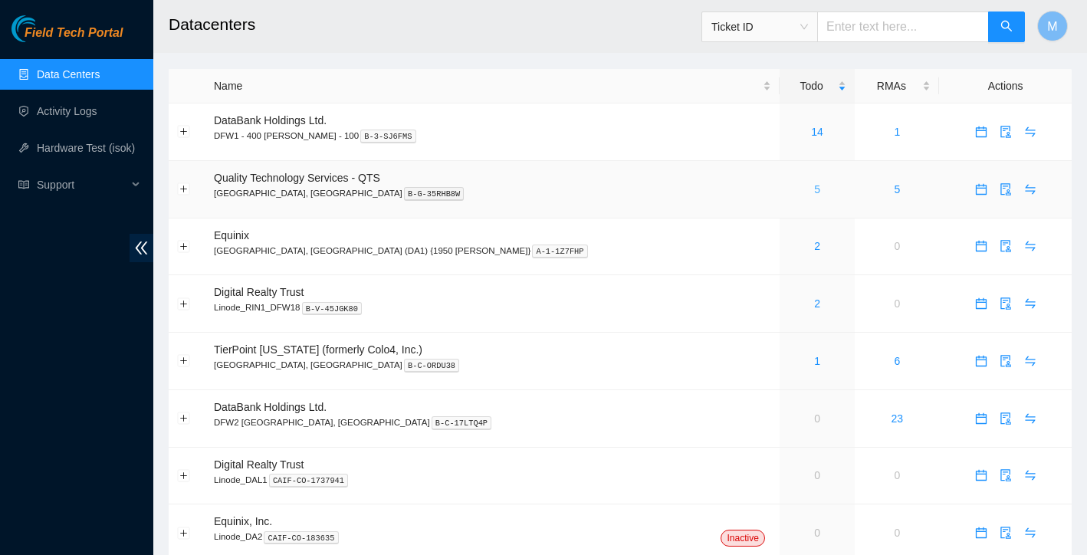
click at [814, 192] on link "5" at bounding box center [817, 189] width 6 height 12
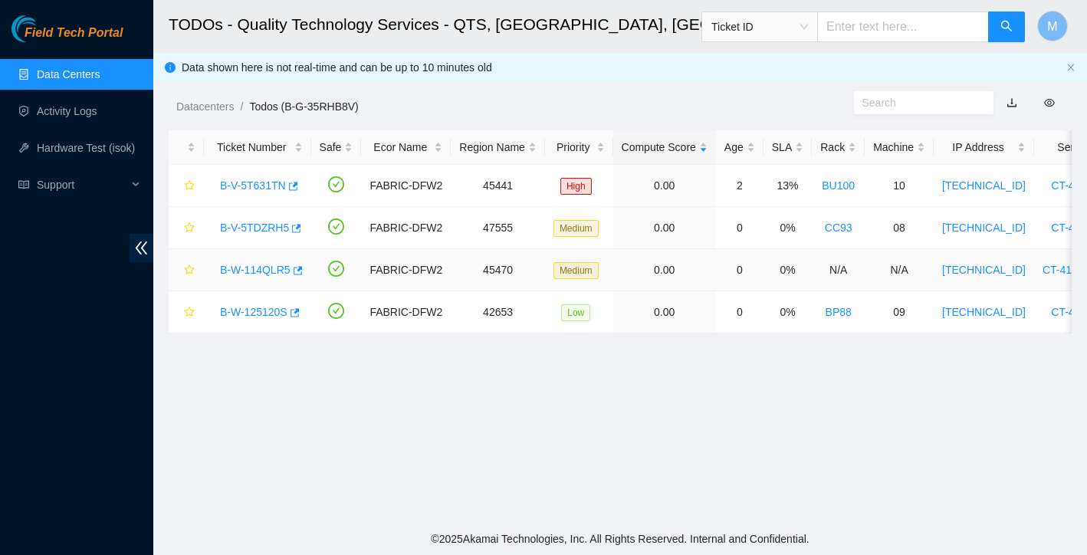
click at [240, 270] on link "B-W-114QLR5" at bounding box center [255, 270] width 71 height 12
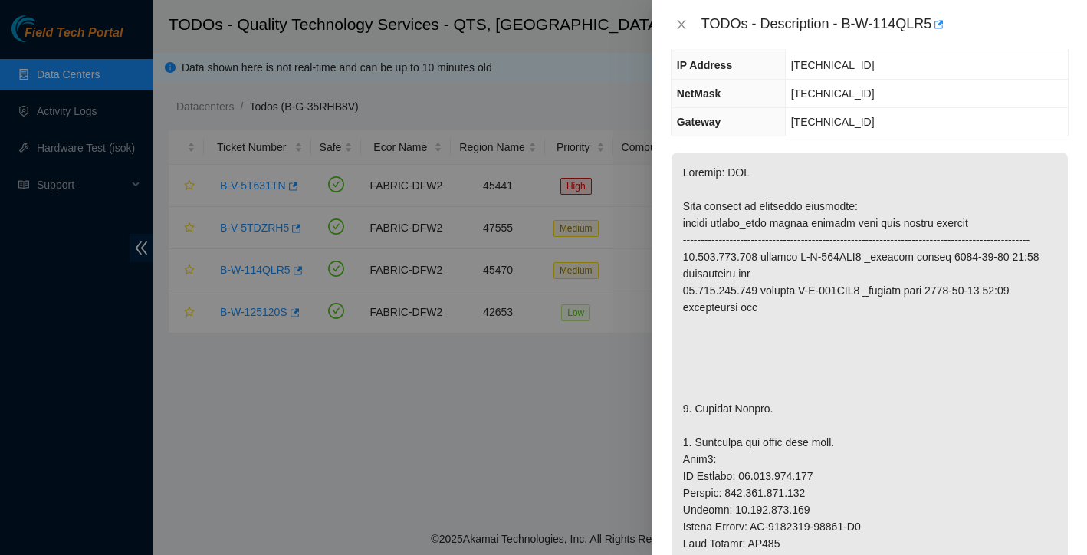
scroll to position [74, 0]
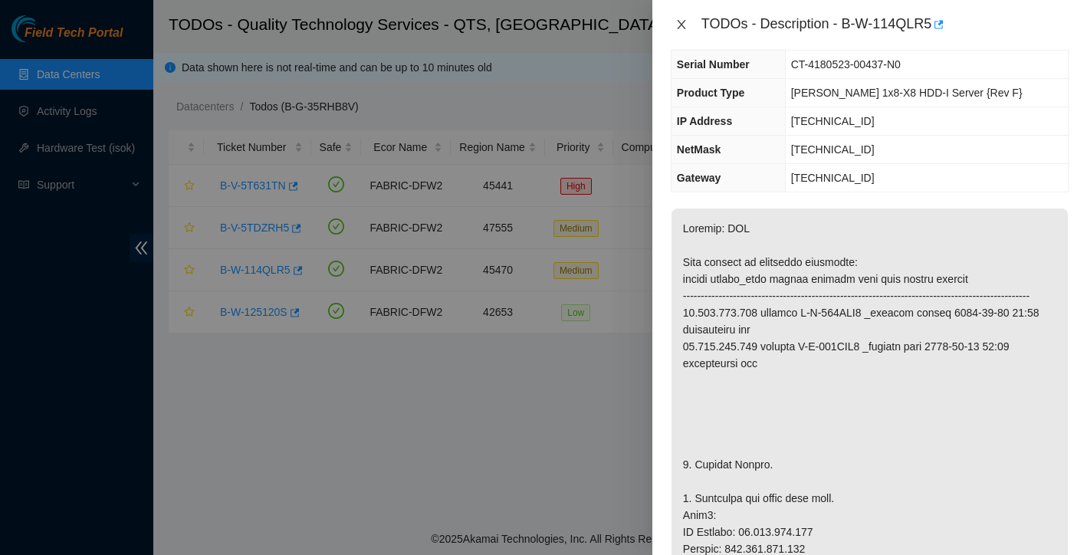
click at [681, 18] on icon "close" at bounding box center [681, 24] width 12 height 12
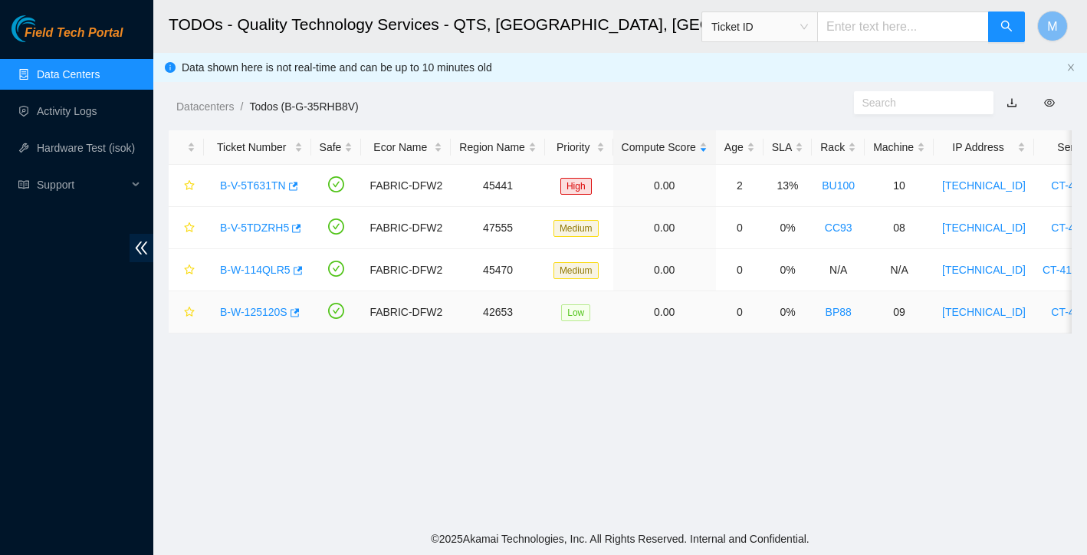
click at [248, 311] on link "B-W-125120S" at bounding box center [253, 312] width 67 height 12
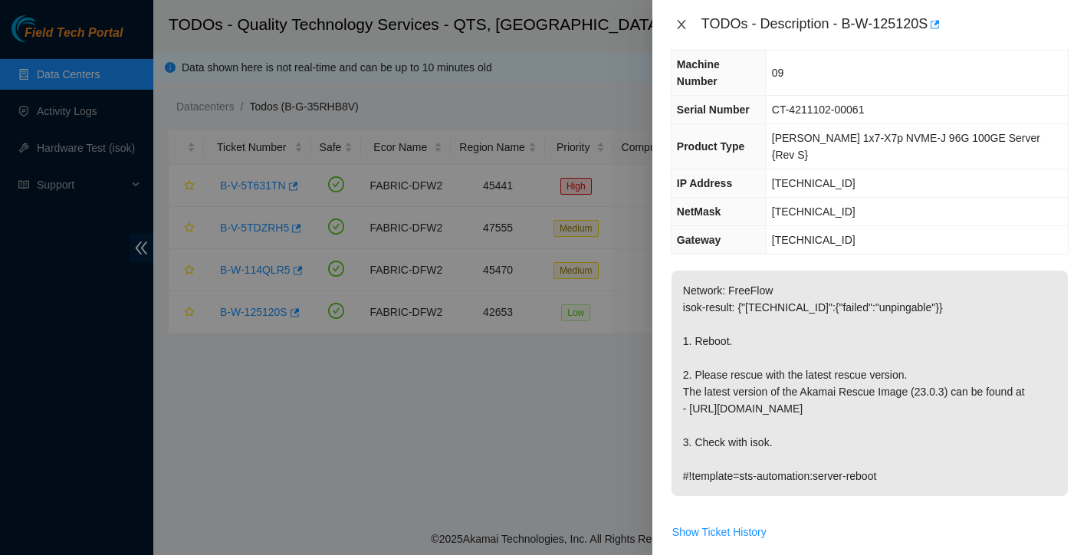
click at [684, 24] on icon "close" at bounding box center [681, 24] width 12 height 12
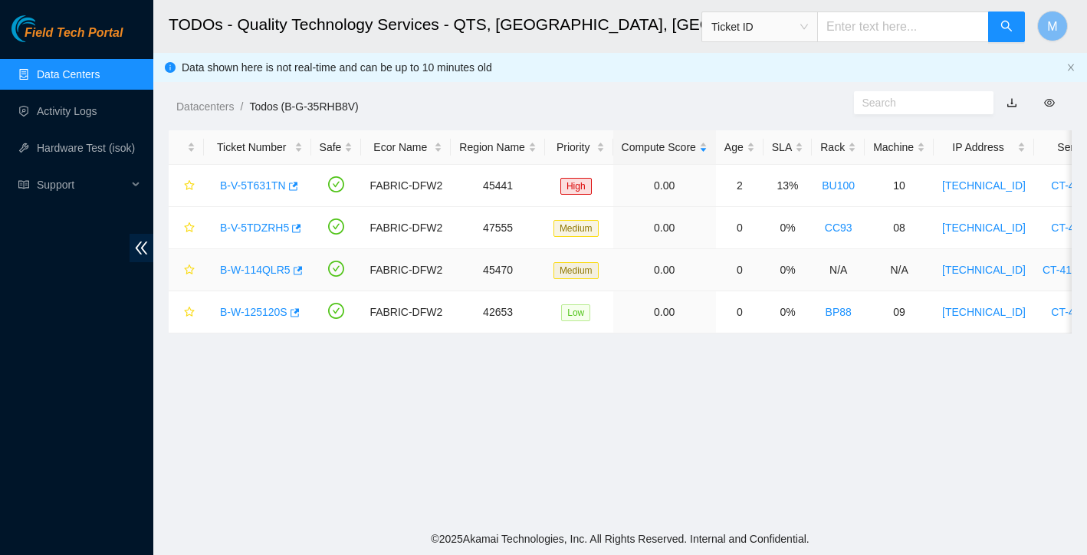
click at [268, 267] on link "B-W-114QLR5" at bounding box center [255, 270] width 71 height 12
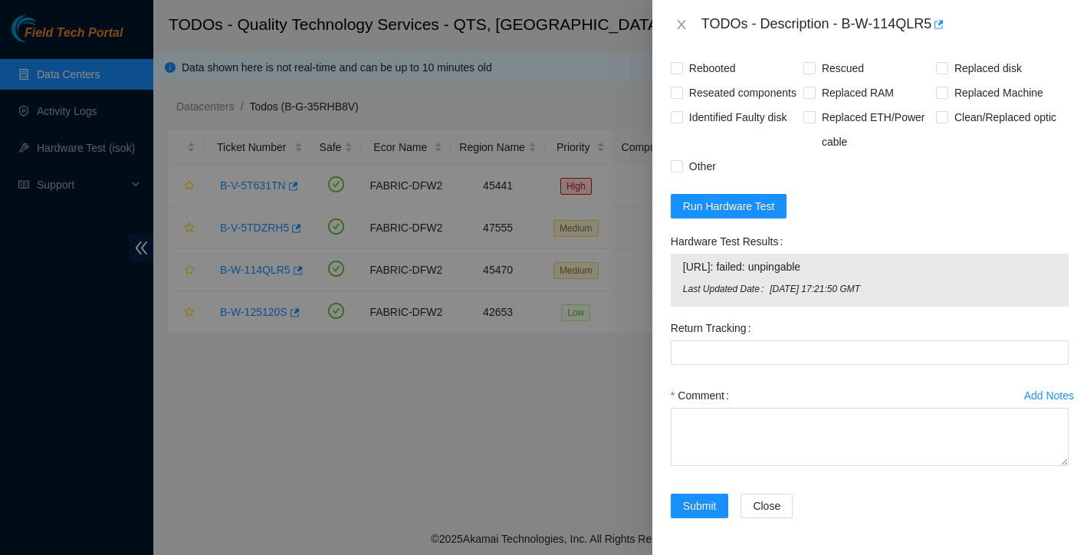
scroll to position [1531, 0]
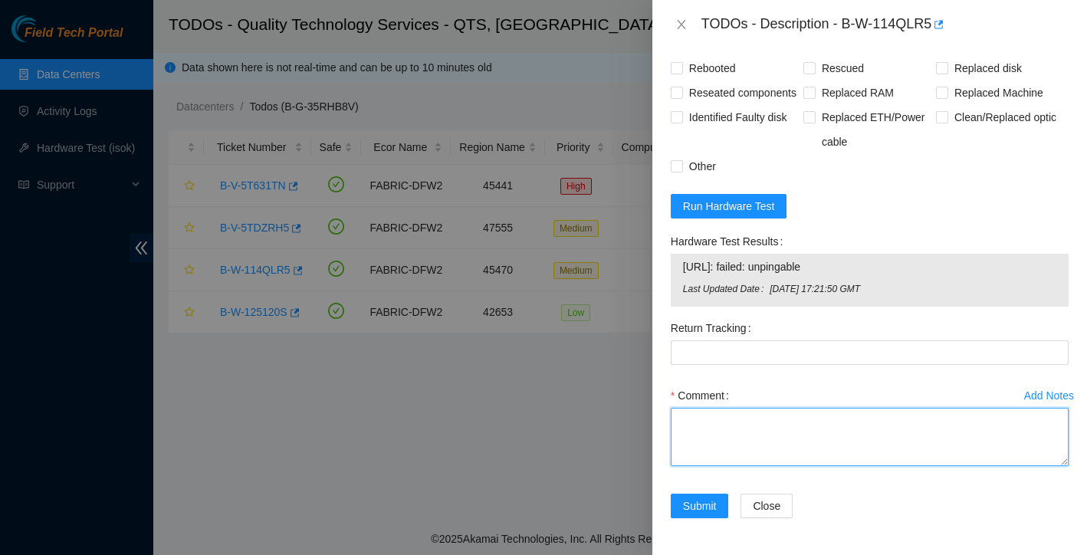
click at [758, 425] on textarea "Comment" at bounding box center [870, 437] width 398 height 58
paste textarea "Ticket: New SN: Bad SN:"
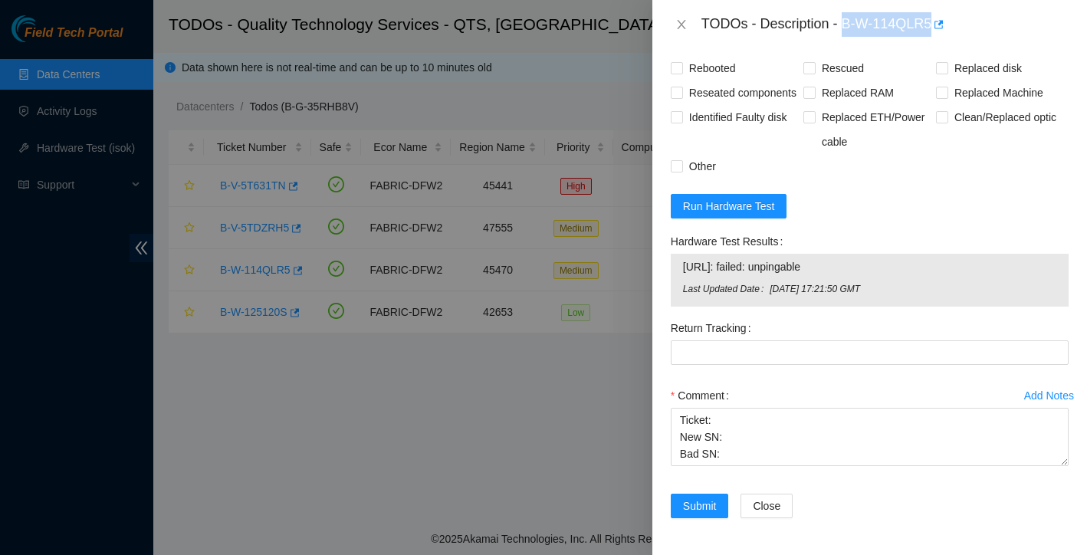
drag, startPoint x: 845, startPoint y: 25, endPoint x: 938, endPoint y: 23, distance: 92.7
click at [938, 23] on div "TODOs - Description - B-W-114QLR5" at bounding box center [884, 24] width 367 height 25
copy div "B-W-114QLR5"
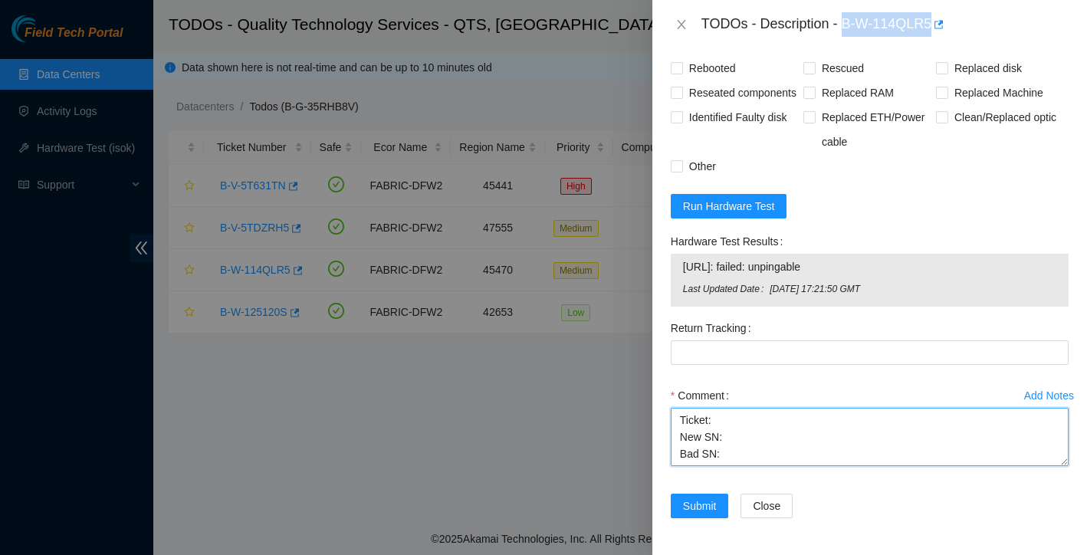
click at [739, 421] on textarea "Ticket: New SN: Bad SN:" at bounding box center [870, 437] width 398 height 58
paste textarea "B-W-114QLR5"
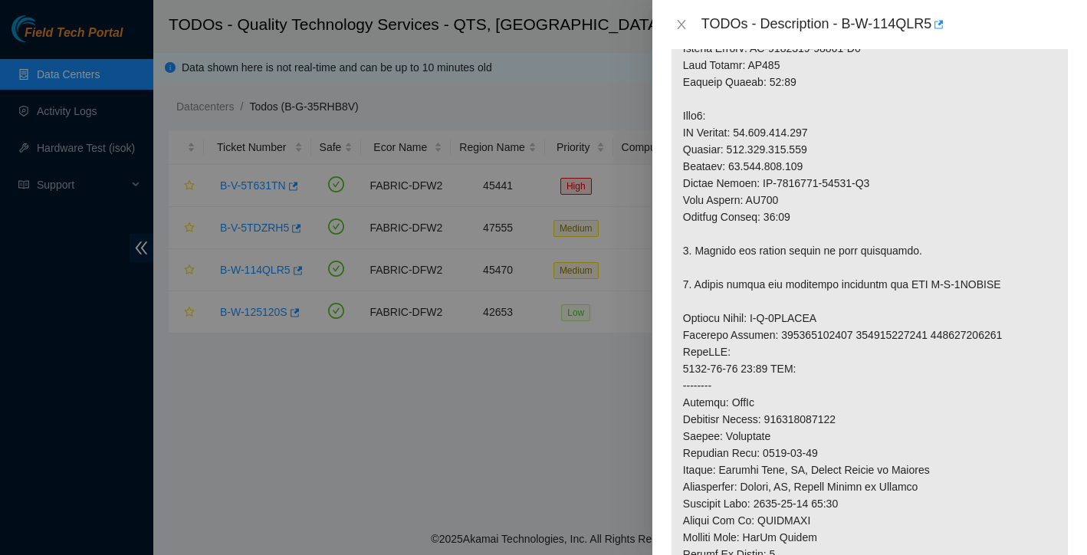
scroll to position [566, 0]
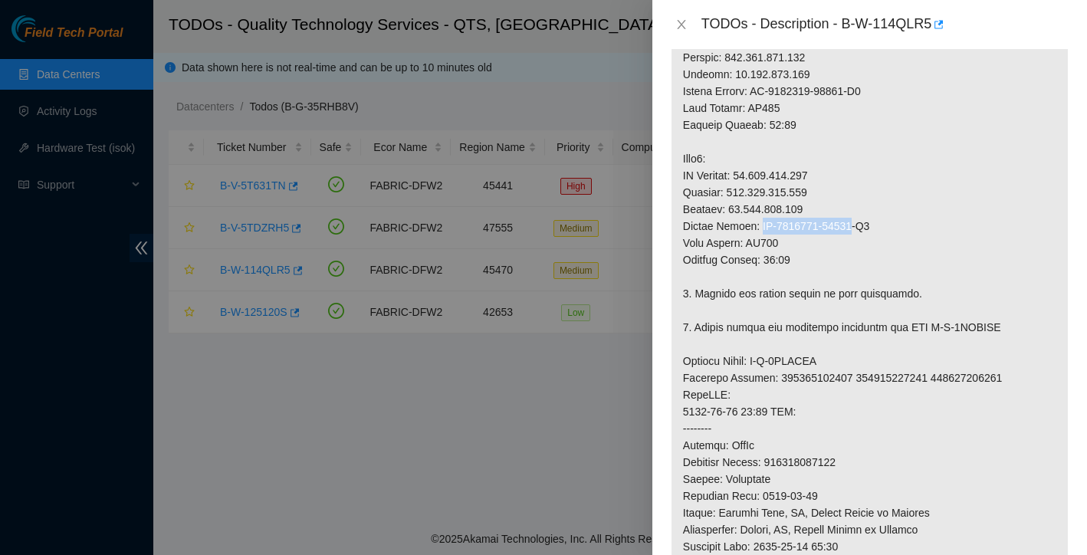
drag, startPoint x: 760, startPoint y: 246, endPoint x: 859, endPoint y: 241, distance: 99.0
click at [859, 241] on p at bounding box center [869, 276] width 396 height 1119
copy p "CT-4180524-00262"
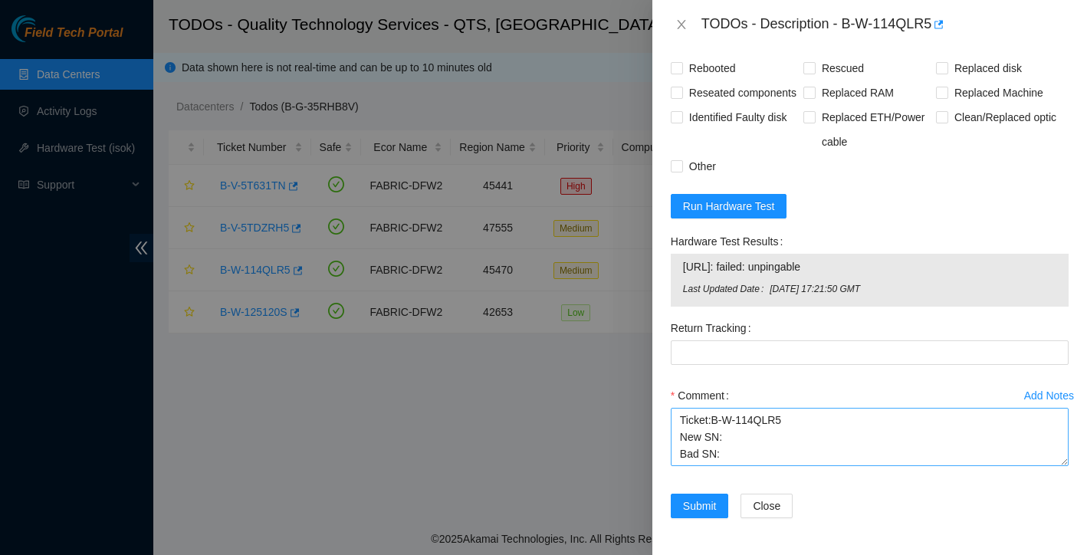
scroll to position [1531, 0]
click at [747, 435] on textarea "Ticket:B-W-114QLR5 New SN: Bad SN:" at bounding box center [870, 437] width 398 height 58
paste textarea "CT-4180524-00262"
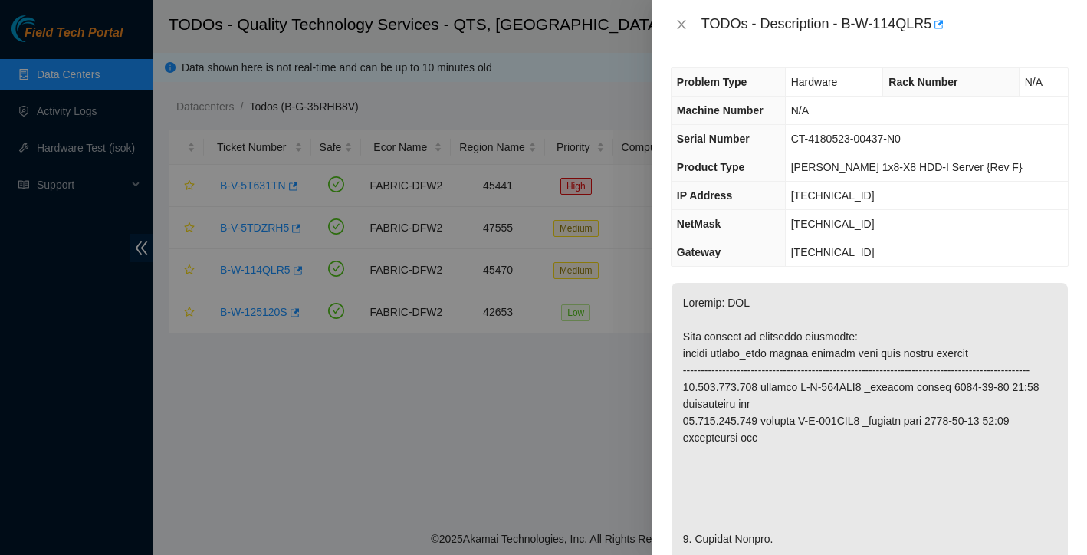
scroll to position [0, 0]
drag, startPoint x: 818, startPoint y: 136, endPoint x: 918, endPoint y: 136, distance: 99.6
click at [900, 136] on span "CT-4180523-00437-N0" at bounding box center [846, 139] width 110 height 12
copy span "CT-4180523-00437"
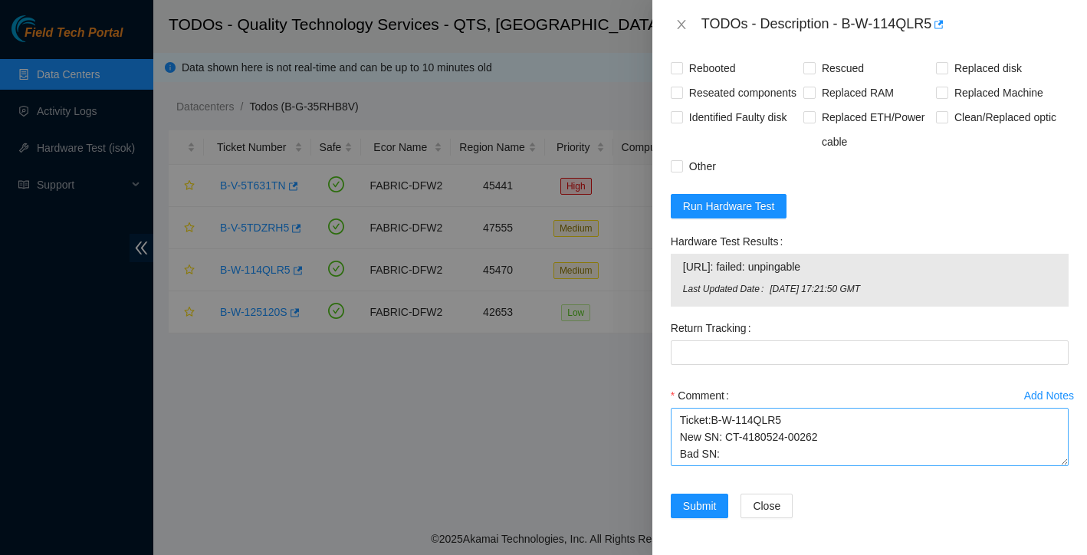
scroll to position [1531, 0]
click at [743, 457] on textarea "Ticket:B-W-114QLR5 New SN: CT-4180524-00262 Bad SN:" at bounding box center [870, 437] width 398 height 58
paste textarea "CT-4180523-00437"
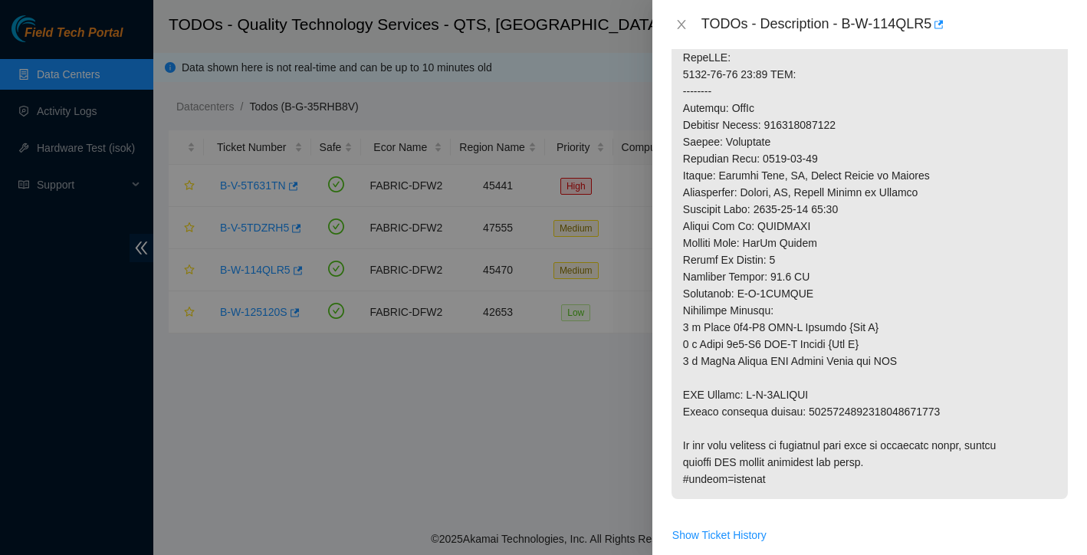
scroll to position [792, 0]
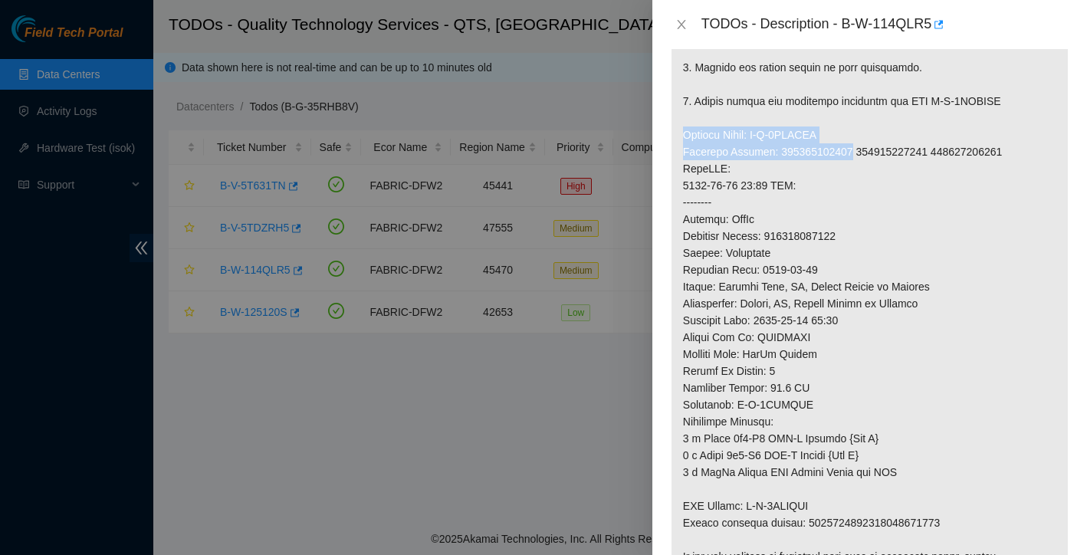
drag, startPoint x: 684, startPoint y: 152, endPoint x: 858, endPoint y: 163, distance: 174.3
click at [858, 163] on p at bounding box center [869, 50] width 396 height 1119
copy p "Service Order: B-V-5SVXFQC Tracking Numbers: 739263645148"
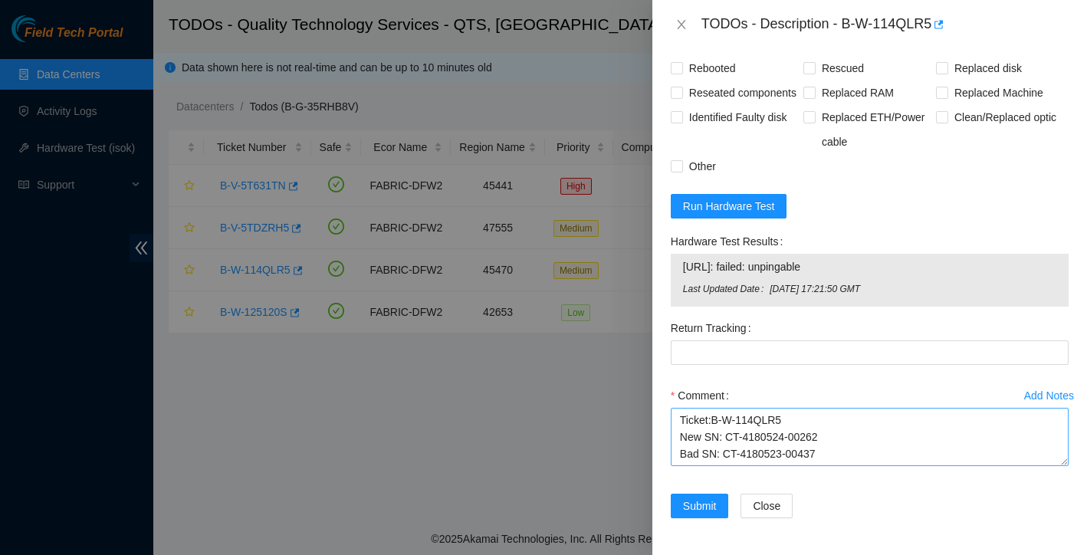
scroll to position [1531, 0]
click at [827, 454] on textarea "Ticket:B-W-114QLR5 New SN: CT-4180524-00262 Bad SN: CT-4180523-00437" at bounding box center [870, 437] width 398 height 58
paste textarea "Service Order: B-V-5SVXFQC Tracking Numbers: 739263645148"
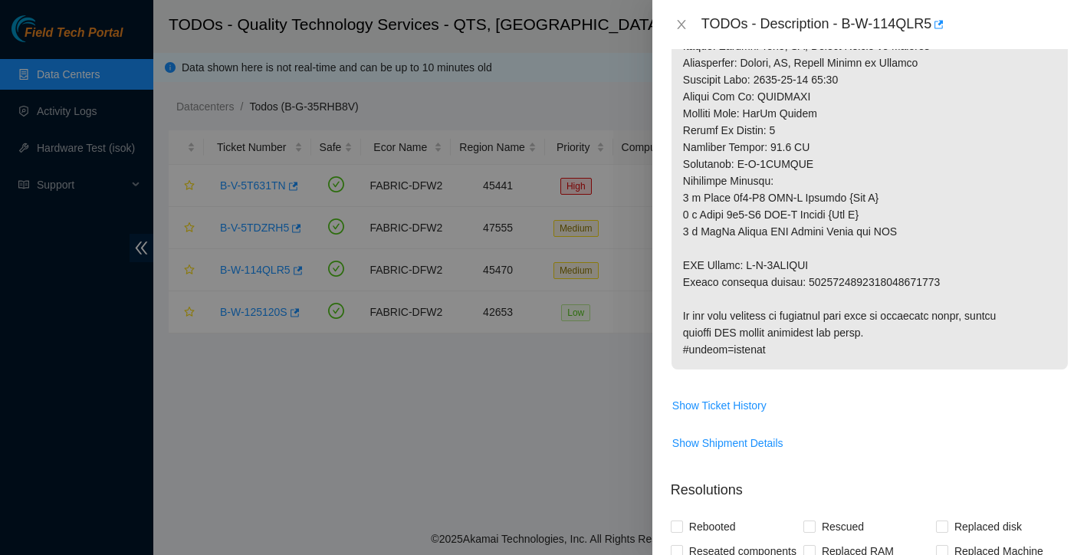
scroll to position [1005, 0]
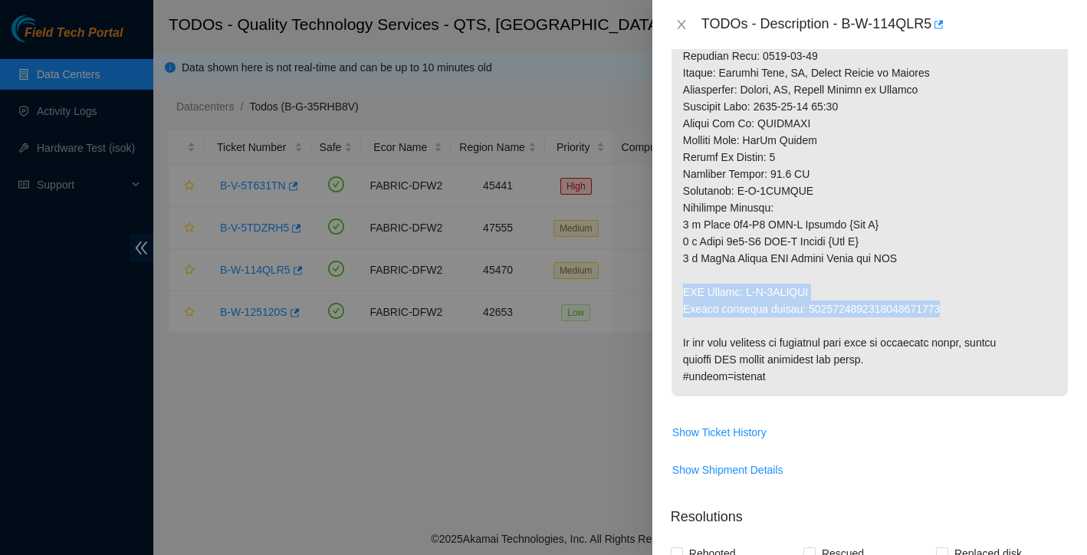
drag, startPoint x: 684, startPoint y: 305, endPoint x: 966, endPoint y: 316, distance: 282.2
copy p "RMA Return: B-V-5SVXFRP Return tracking number: 9612018969028700237636"
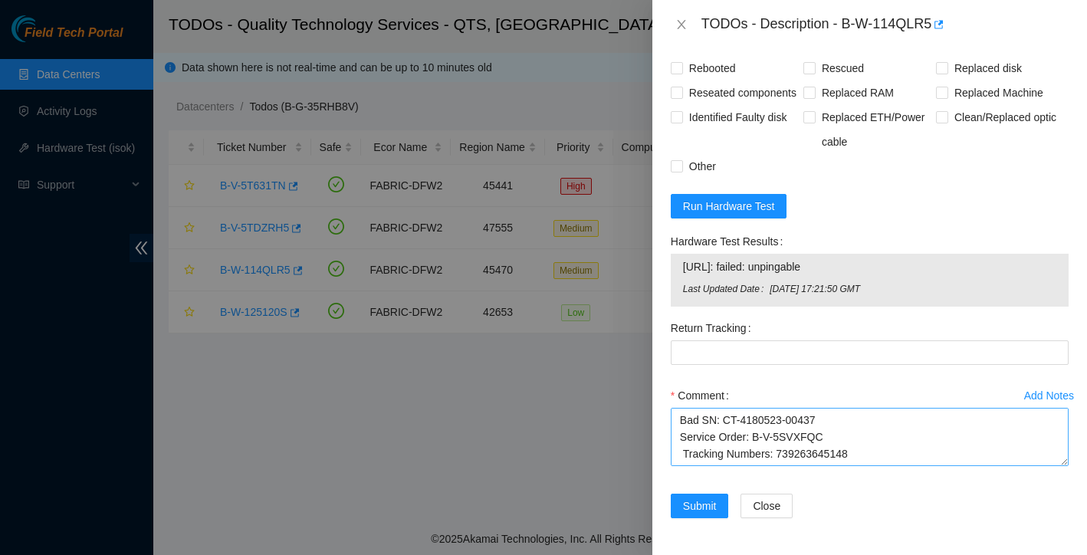
scroll to position [1531, 0]
click at [876, 456] on textarea "Ticket:B-W-114QLR5 New SN: CT-4180524-00262 Bad SN: CT-4180523-00437 Service Or…" at bounding box center [870, 437] width 398 height 58
paste textarea "RMA Return: B-V-5SVXFRP Return tracking number: 9612018969028700237636"
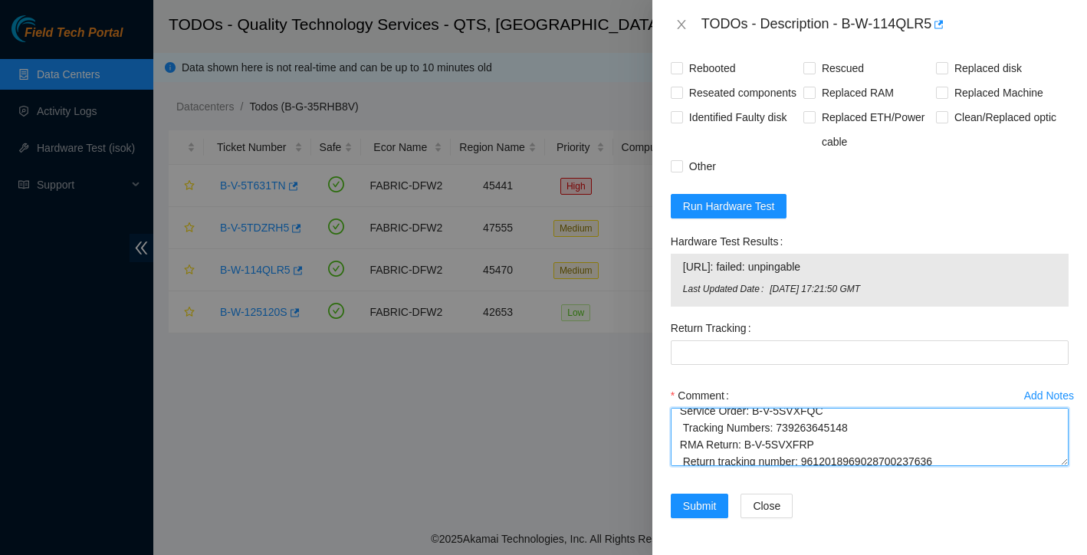
scroll to position [59, 0]
click at [684, 429] on textarea "Ticket:B-W-114QLR5 New SN: CT-4180524-00262 Bad SN: CT-4180523-00437 Service Or…" at bounding box center [870, 437] width 398 height 58
click at [684, 457] on textarea "Ticket:B-W-114QLR5 New SN: CT-4180524-00262 Bad SN: CT-4180523-00437 Service Or…" at bounding box center [870, 437] width 398 height 58
drag, startPoint x: 681, startPoint y: 417, endPoint x: 801, endPoint y: 508, distance: 150.4
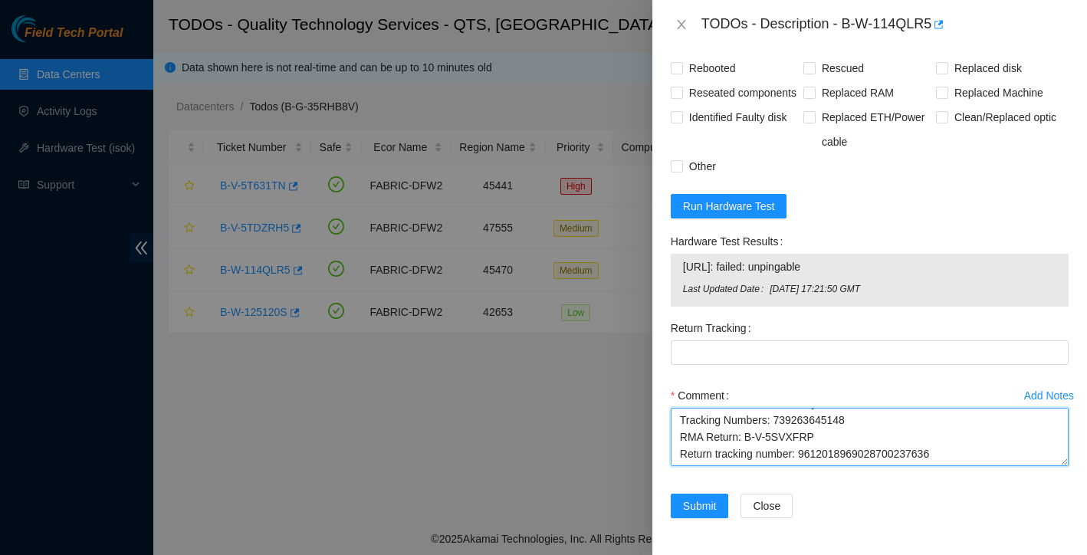
click at [801, 508] on form "Resolutions Rebooted Rescued Replaced disk Reseated components Replaced RAM Rep…" at bounding box center [870, 272] width 398 height 527
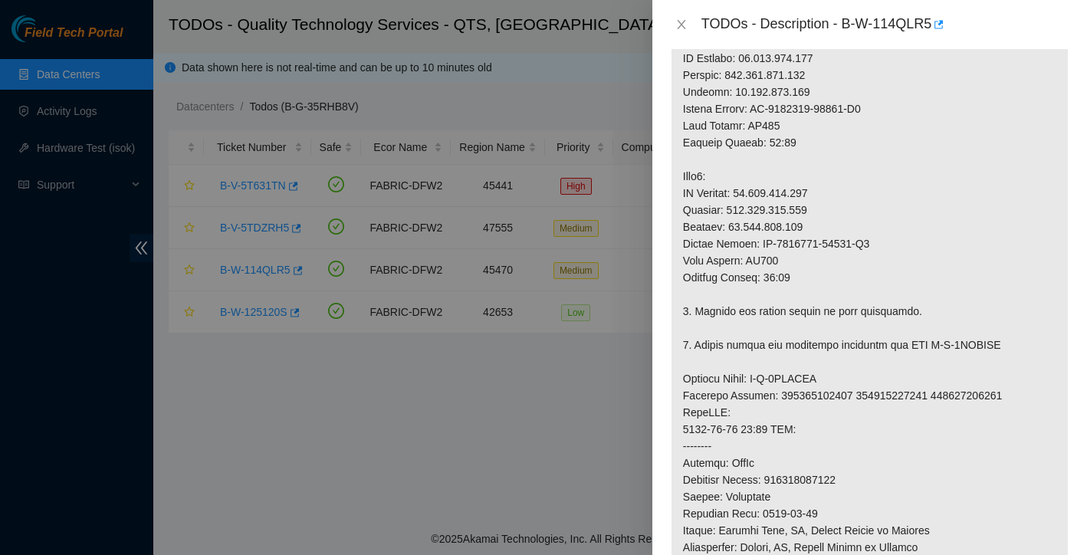
scroll to position [382, 0]
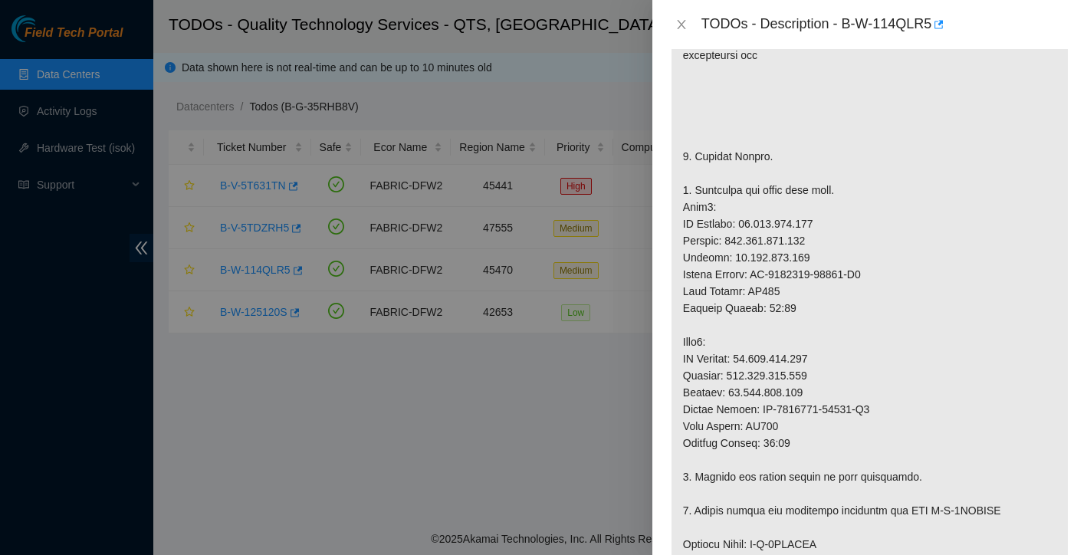
type textarea "Ticket:B-W-114QLR5 New SN: CT-4180524-00262 Bad SN: CT-4180523-00437 Service Or…"
click at [679, 14] on div "TODOs - Description - B-W-114QLR5" at bounding box center [870, 24] width 398 height 25
click at [684, 25] on icon "close" at bounding box center [681, 24] width 12 height 12
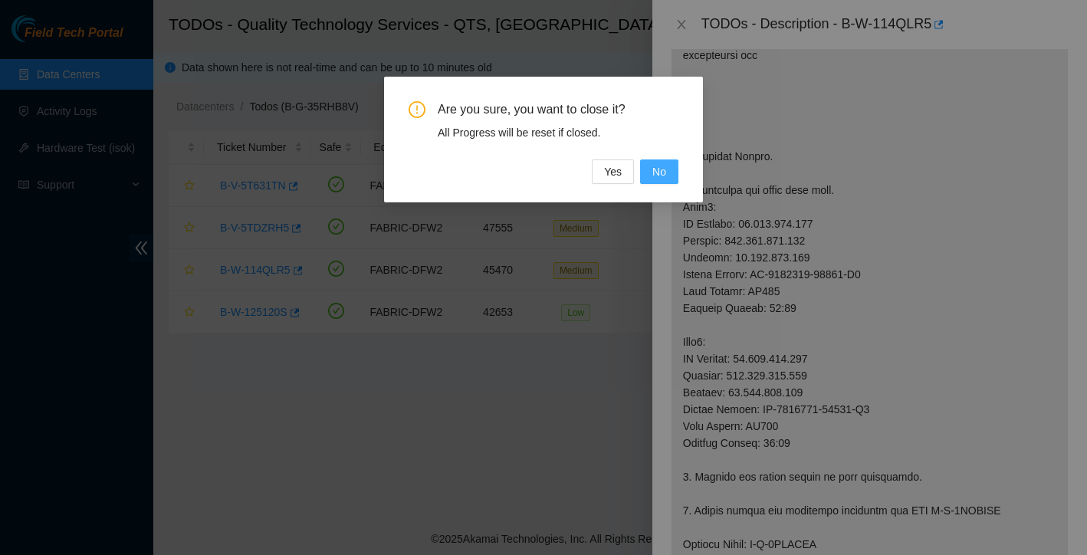
click at [666, 172] on button "No" at bounding box center [659, 171] width 38 height 25
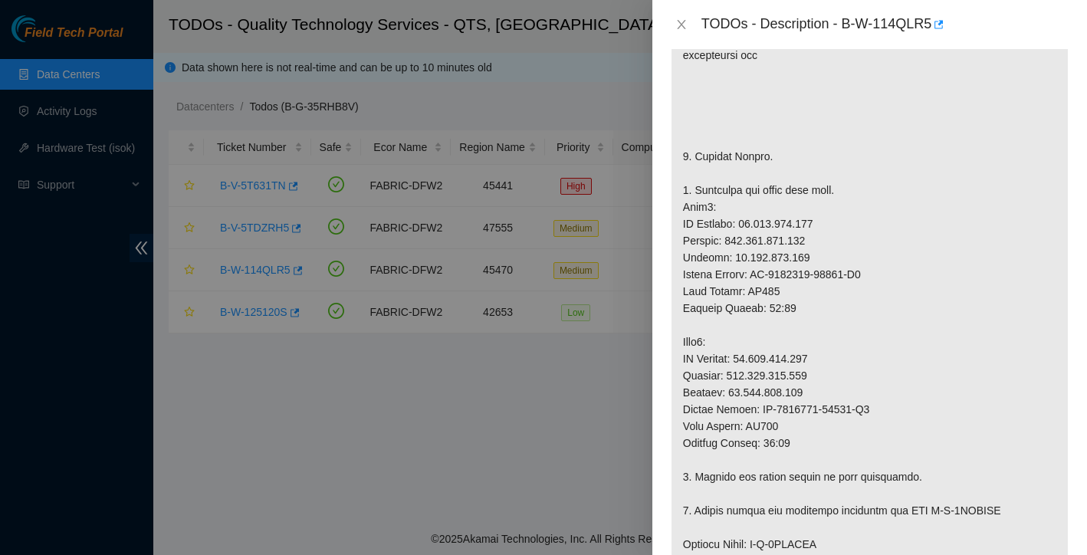
scroll to position [242, 0]
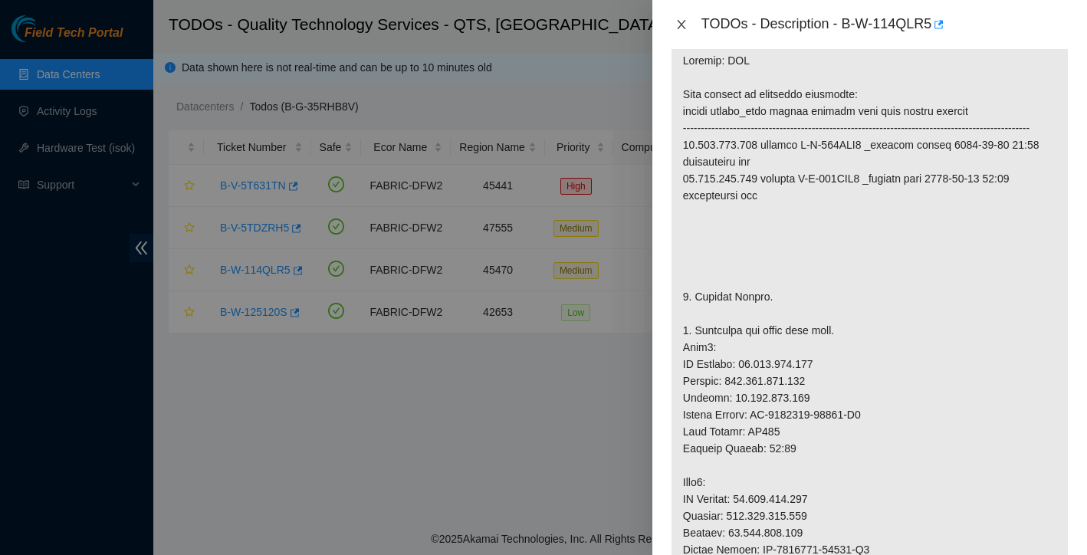
click at [680, 23] on icon "close" at bounding box center [681, 24] width 8 height 9
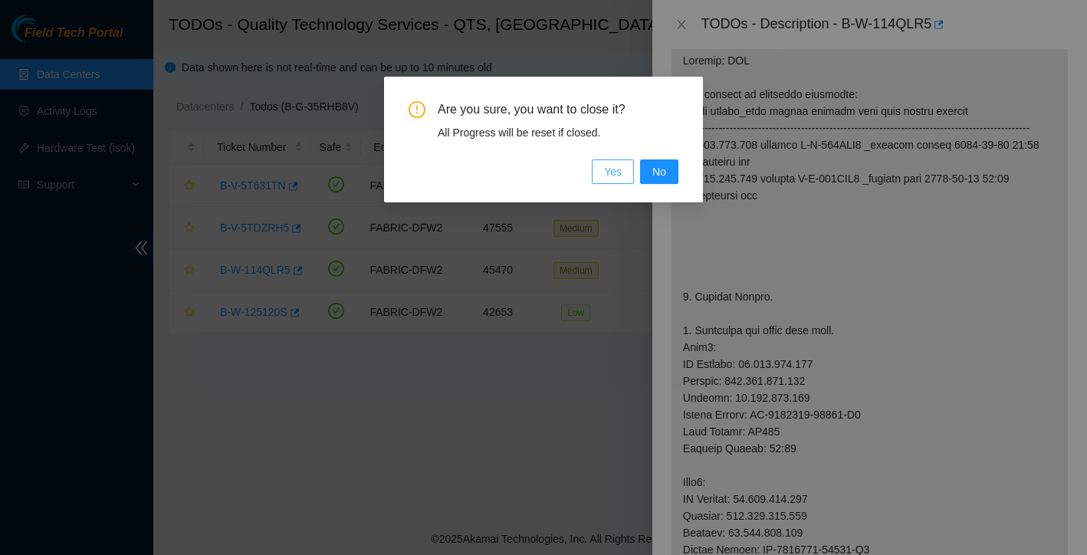
click at [620, 170] on span "Yes" at bounding box center [613, 171] width 18 height 17
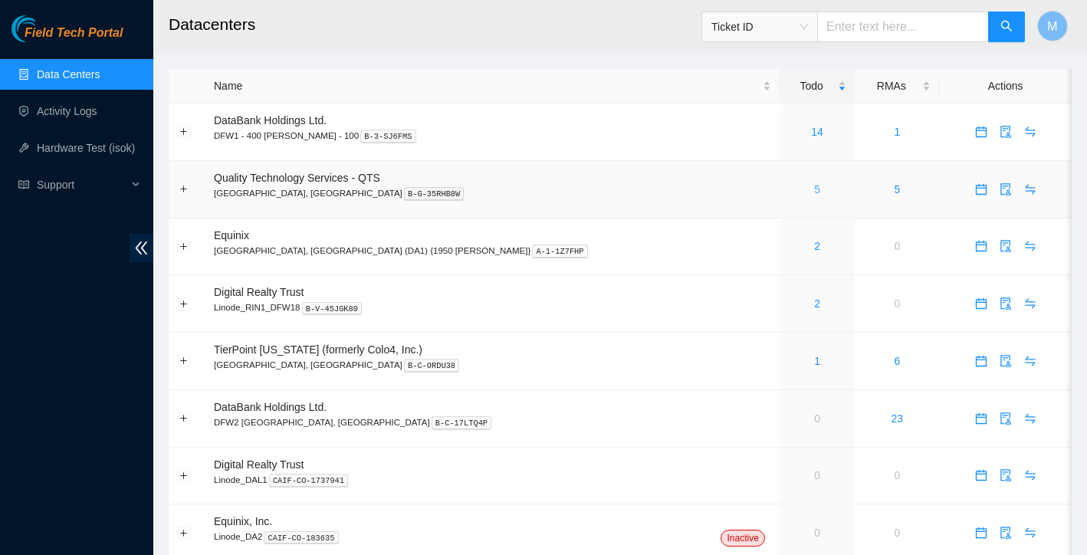
click at [814, 190] on link "5" at bounding box center [817, 189] width 6 height 12
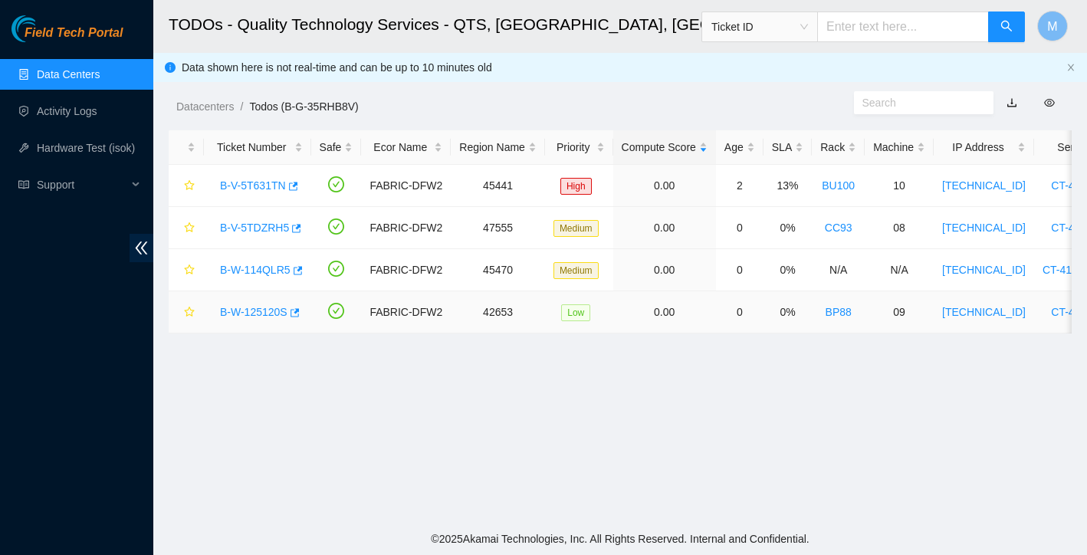
click at [269, 310] on link "B-W-125120S" at bounding box center [253, 312] width 67 height 12
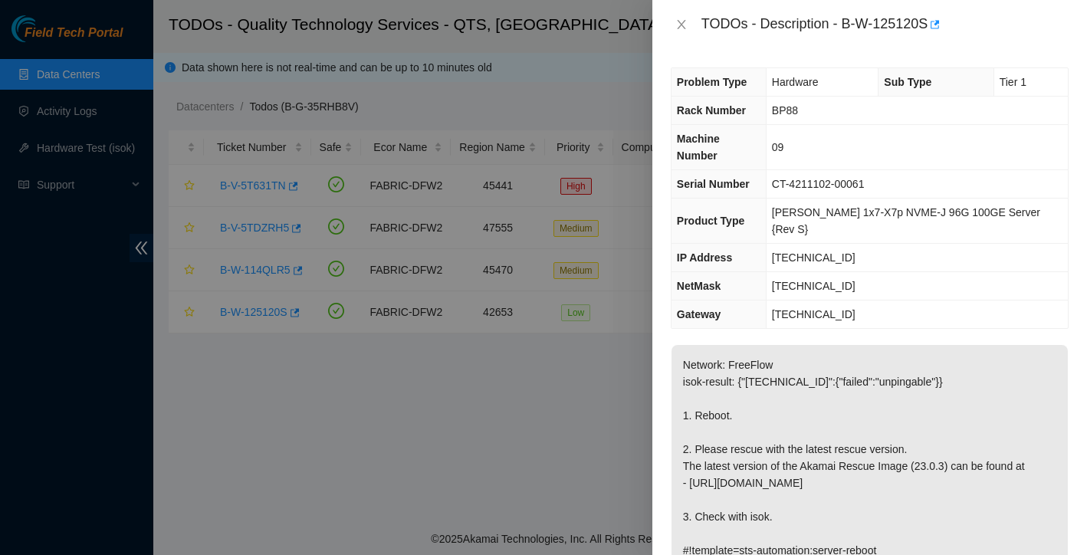
scroll to position [9, 0]
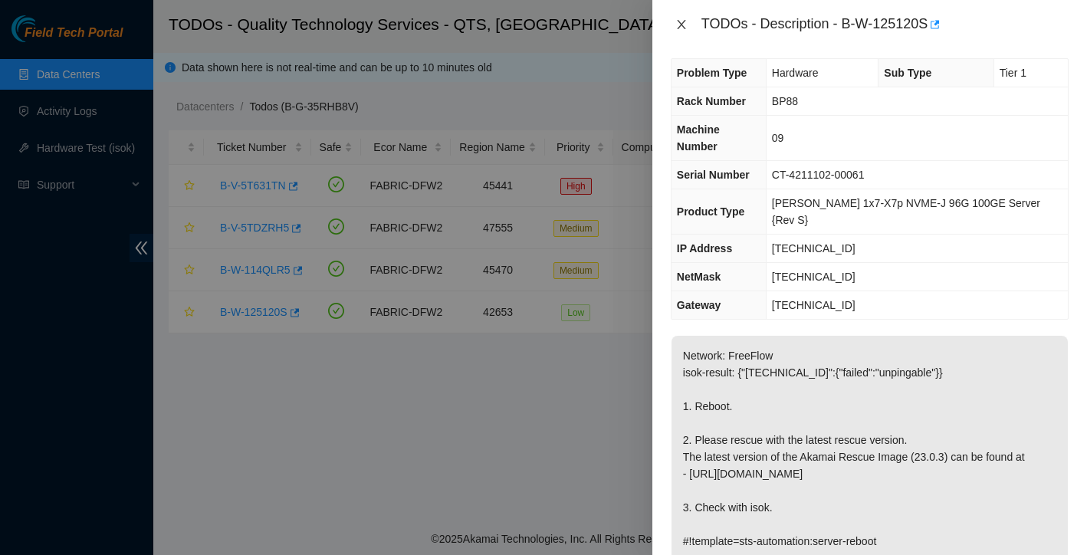
click at [687, 26] on icon "close" at bounding box center [681, 24] width 12 height 12
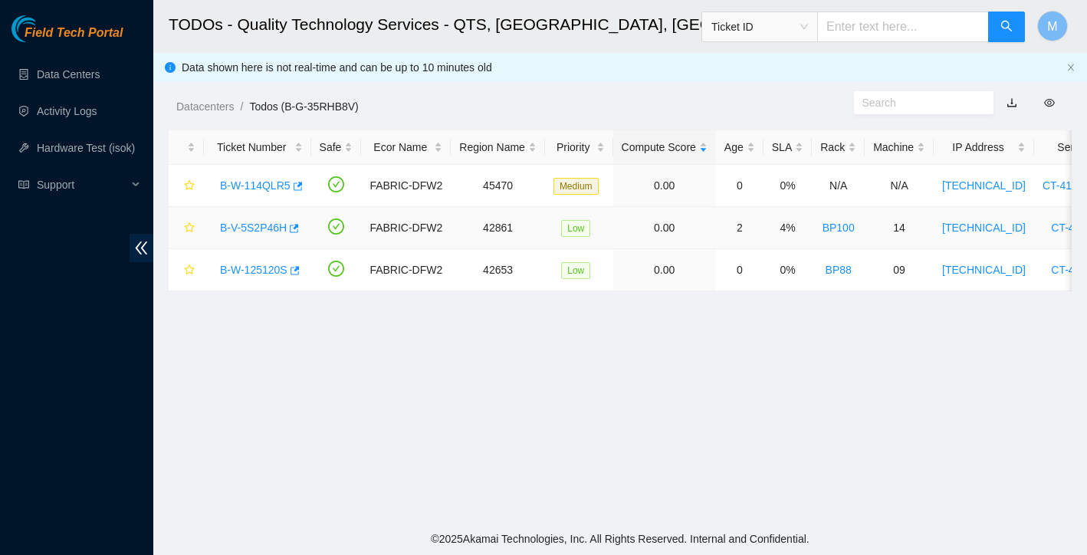
click at [257, 228] on link "B-V-5S2P46H" at bounding box center [253, 227] width 67 height 12
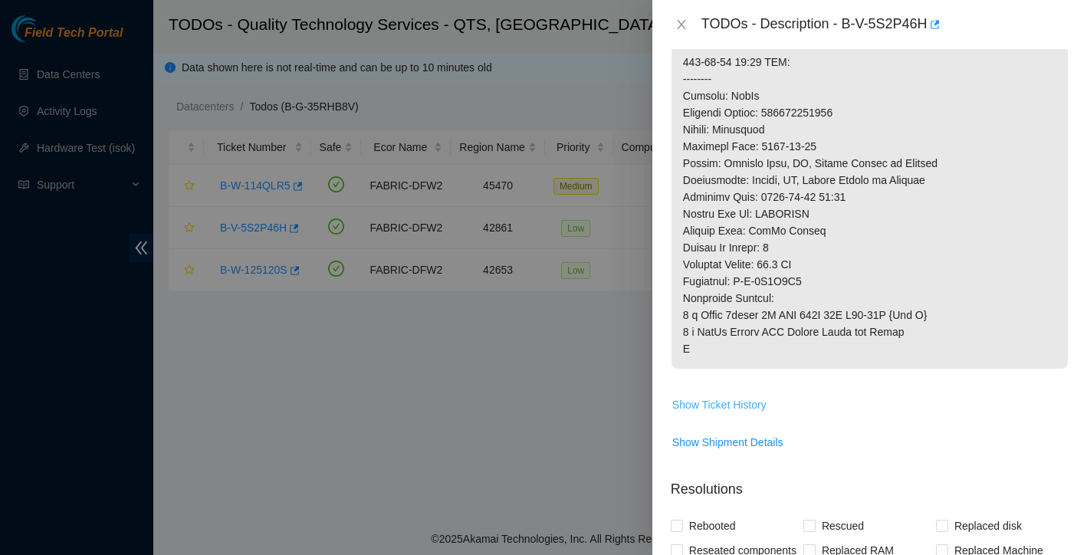
scroll to position [823, 0]
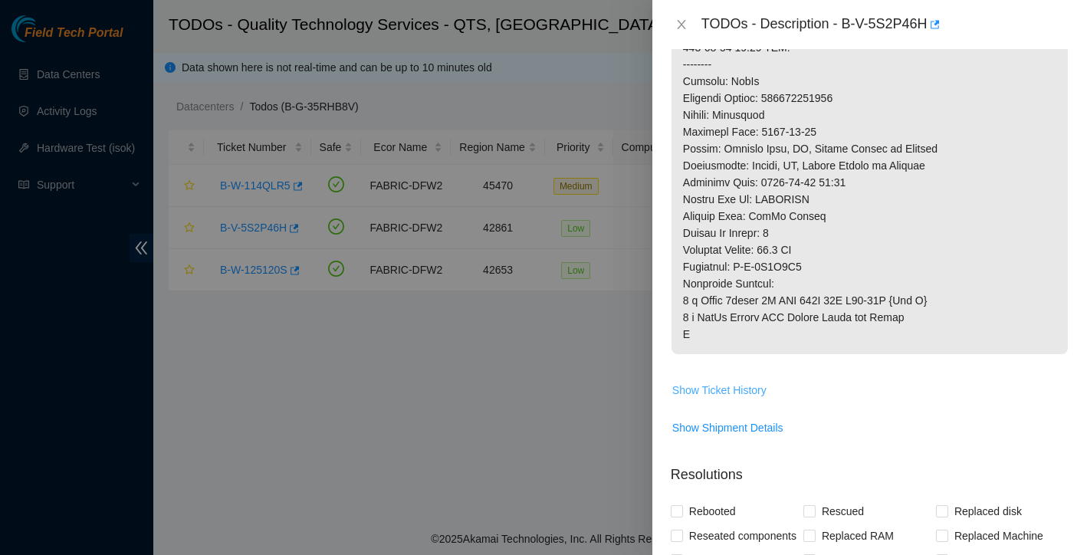
click at [753, 398] on span "Show Ticket History" at bounding box center [719, 390] width 94 height 17
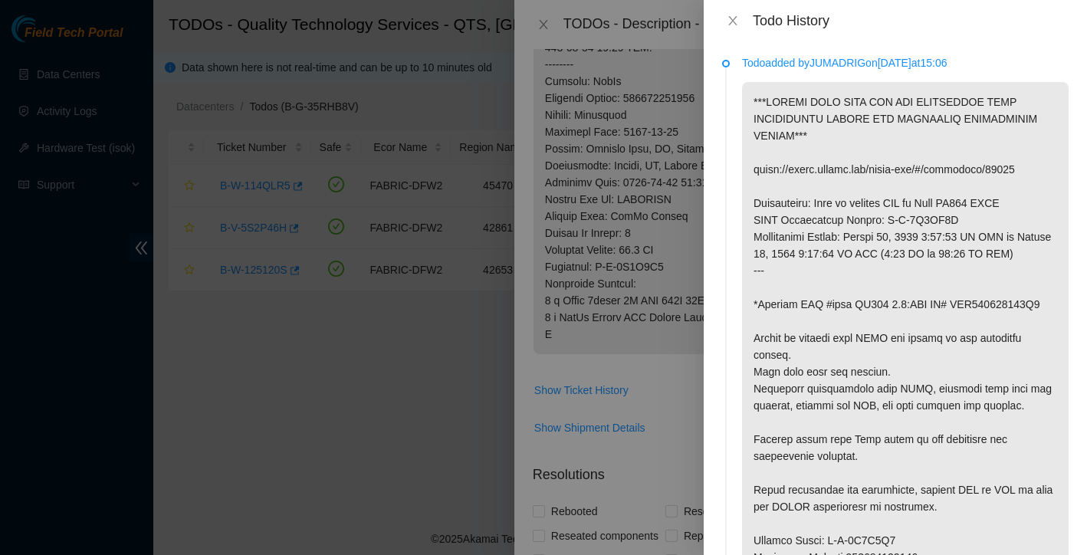
scroll to position [16, 0]
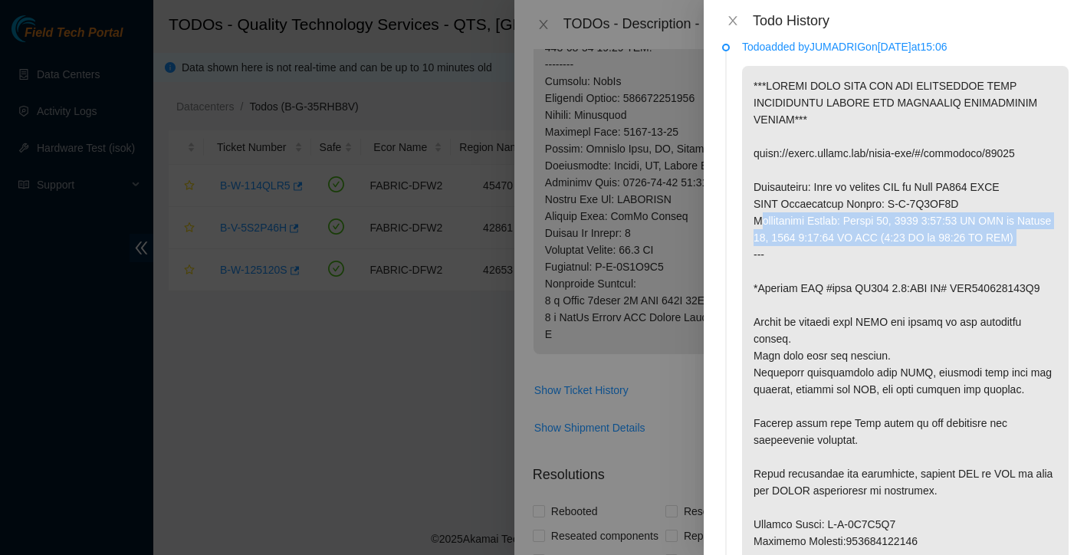
drag, startPoint x: 754, startPoint y: 222, endPoint x: 792, endPoint y: 253, distance: 48.5
click at [792, 253] on p at bounding box center [905, 507] width 326 height 883
copy p "Maintenance Window: August 18, 2025 1:00:00 PM UTC to August 18, 2025 9:00:00 P…"
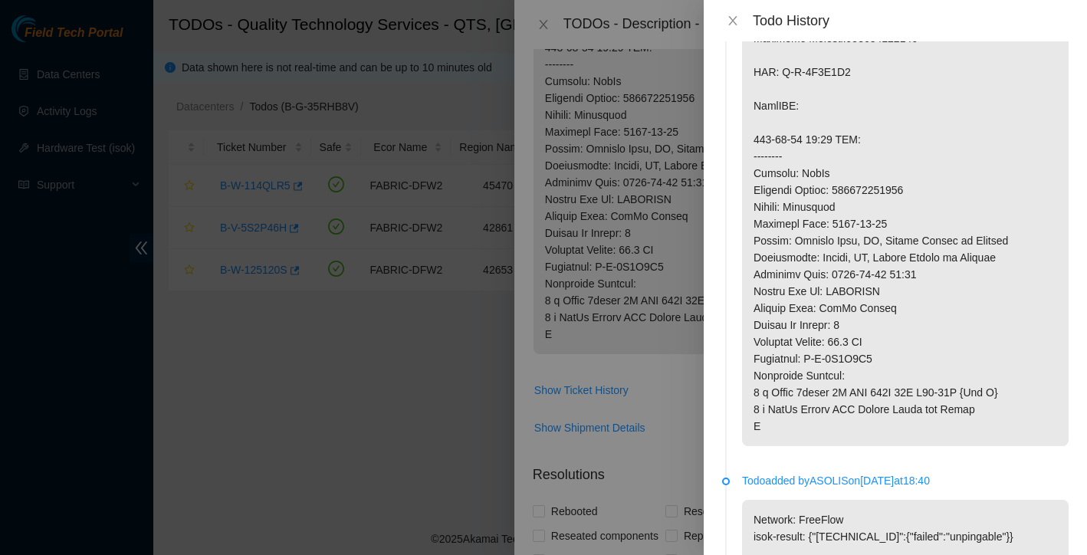
scroll to position [521, 0]
click at [730, 14] on button "Close" at bounding box center [732, 21] width 21 height 15
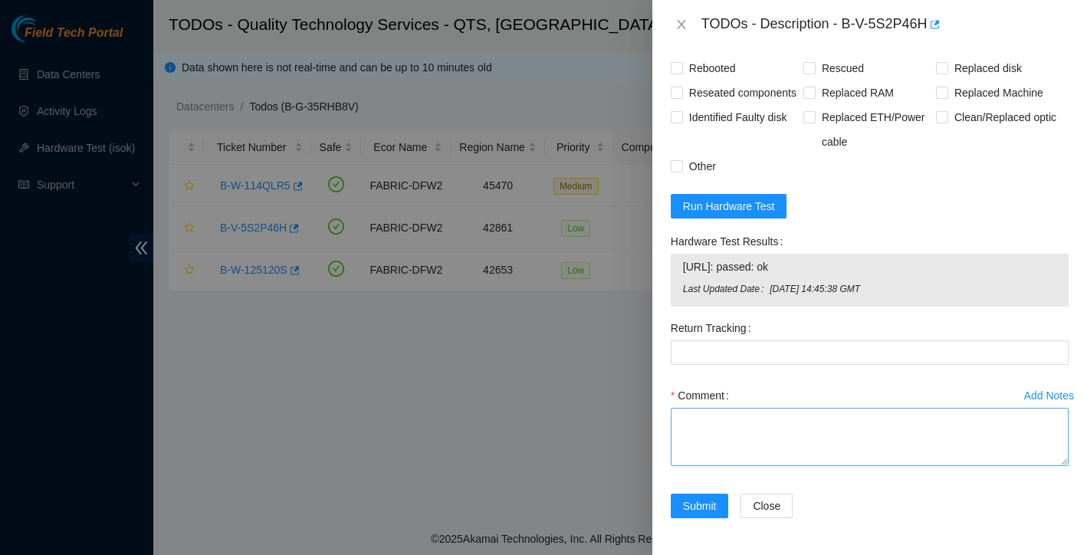
scroll to position [1307, 0]
click at [763, 425] on textarea "Comment" at bounding box center [870, 437] width 398 height 58
paste textarea "Maintenance Window: August 18, 2025 1:00:00 PM UTC to August 18, 2025 9:00:00 P…"
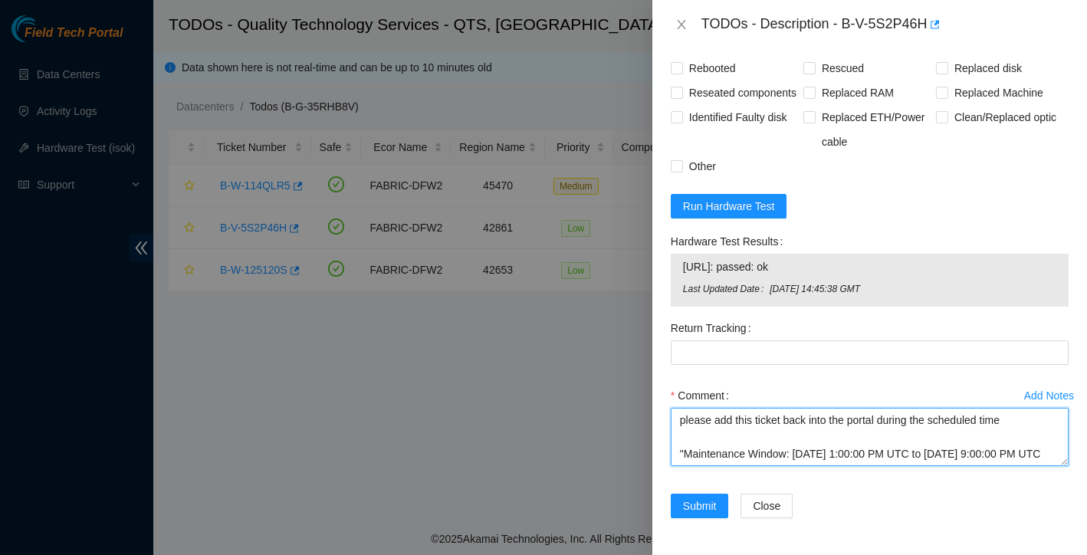
scroll to position [34, 0]
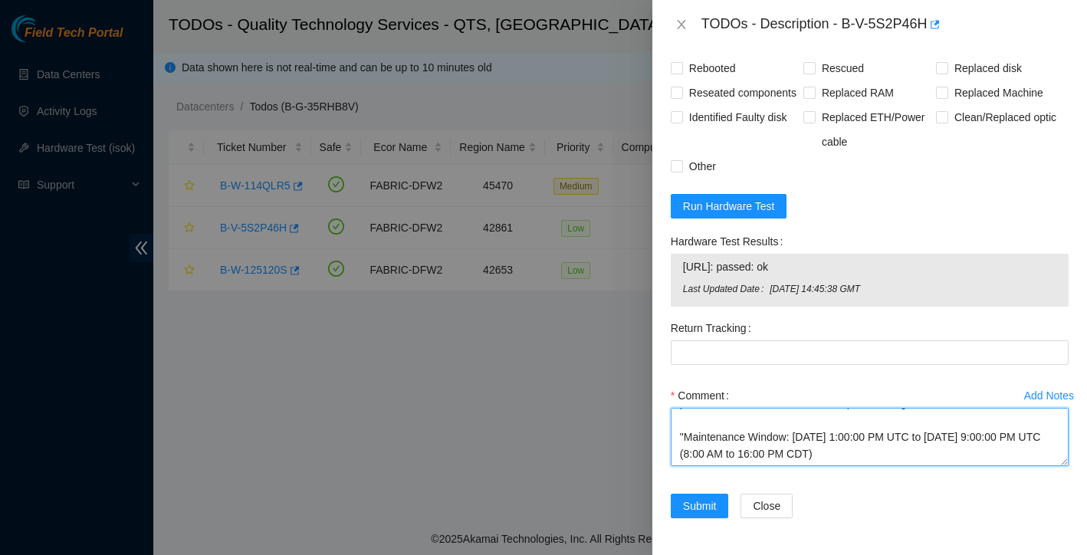
click at [959, 438] on textarea "please add this ticket back into the portal during the scheduled time "Maintena…" at bounding box center [870, 437] width 398 height 58
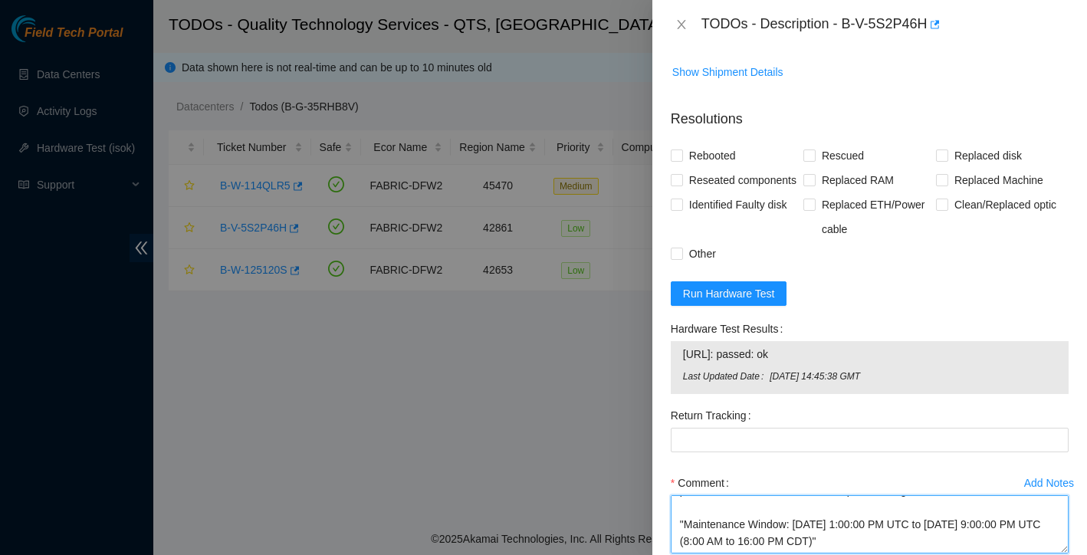
scroll to position [1292, 0]
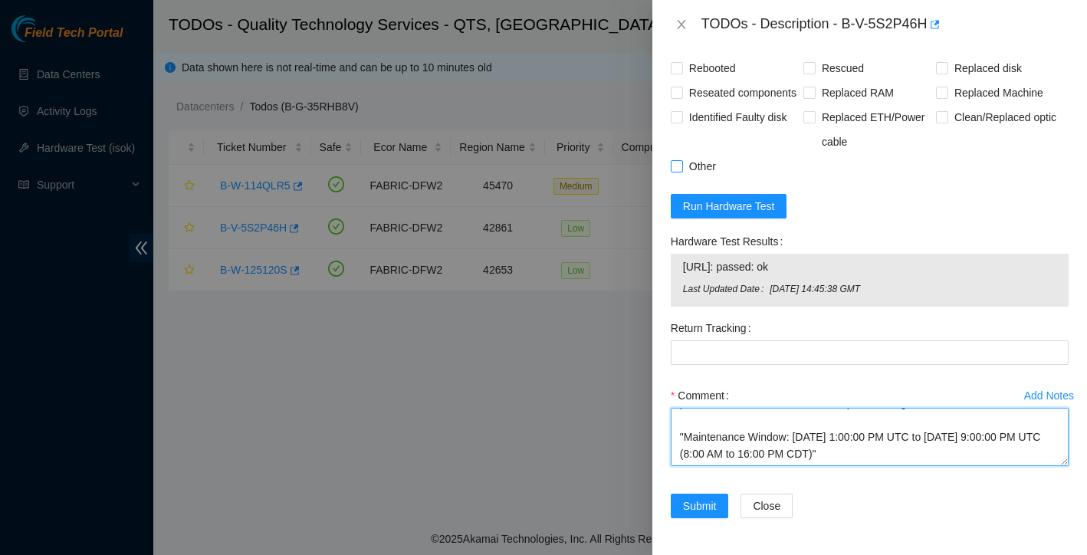
type textarea "please add this ticket back into the portal during the scheduled time "Maintena…"
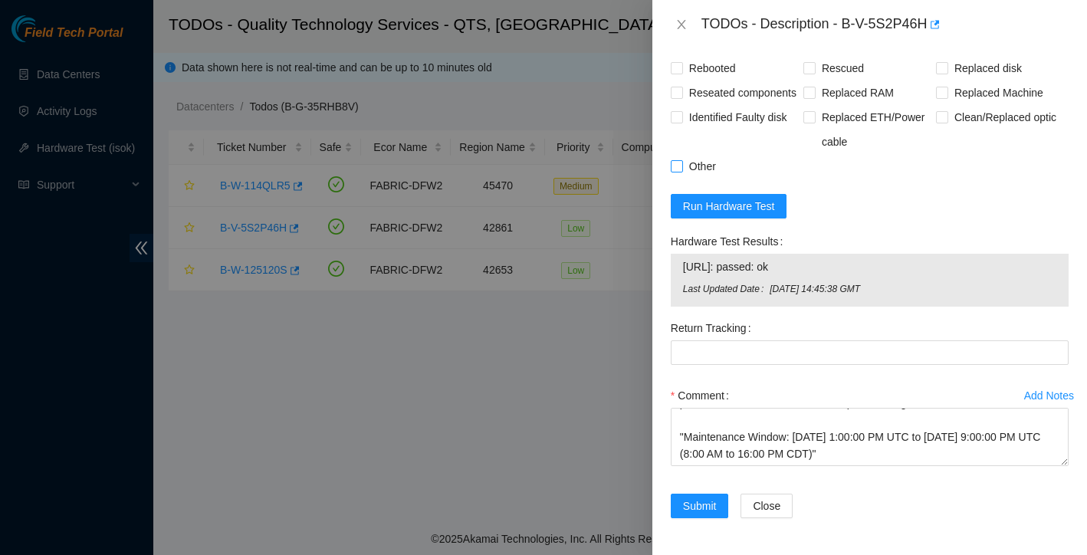
click at [673, 171] on input "Other" at bounding box center [676, 165] width 11 height 11
checkbox input "true"
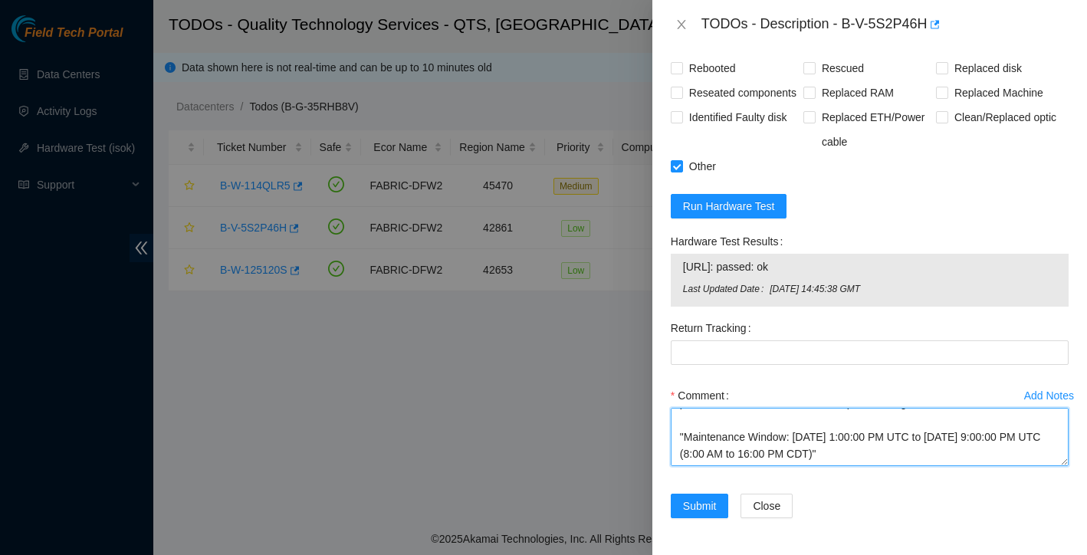
scroll to position [34, 0]
drag, startPoint x: 676, startPoint y: 434, endPoint x: 812, endPoint y: 495, distance: 149.2
click at [812, 494] on div "Add Notes Comment please add this ticket back into the portal during the schedu…" at bounding box center [869, 438] width 410 height 110
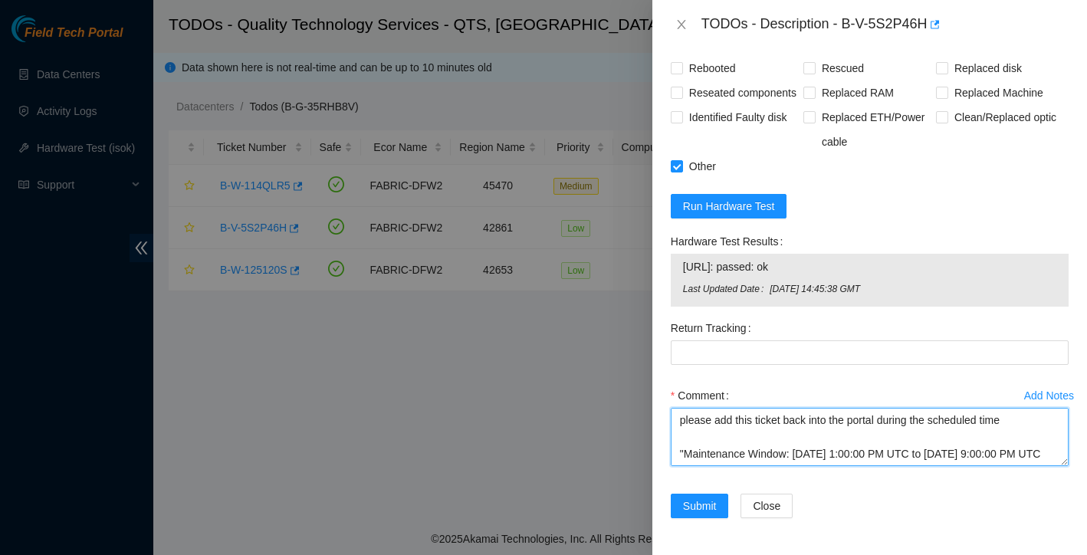
scroll to position [0, 0]
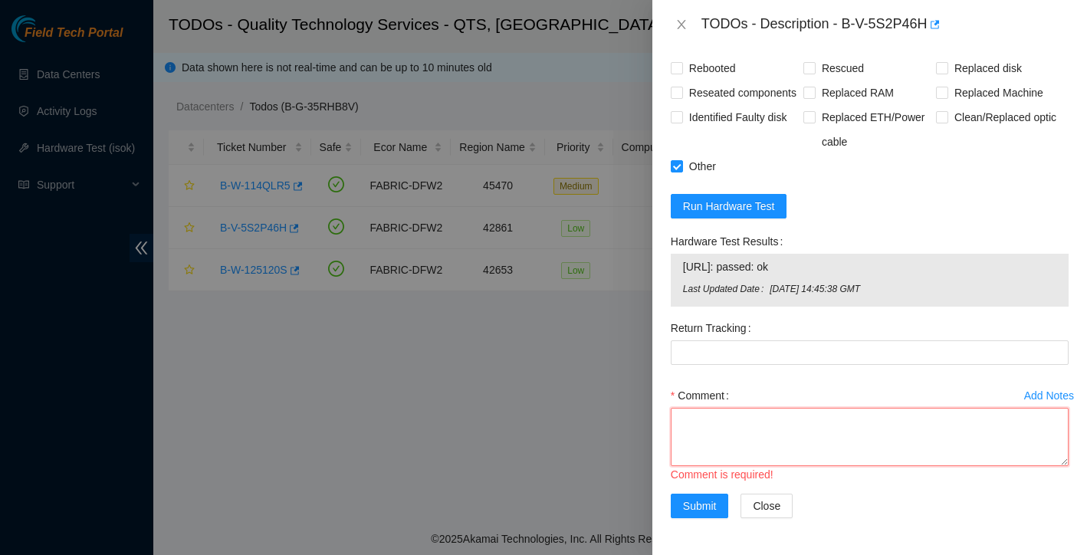
paste textarea "Please return this ticket to the portal only during the scheduled maintenance w…"
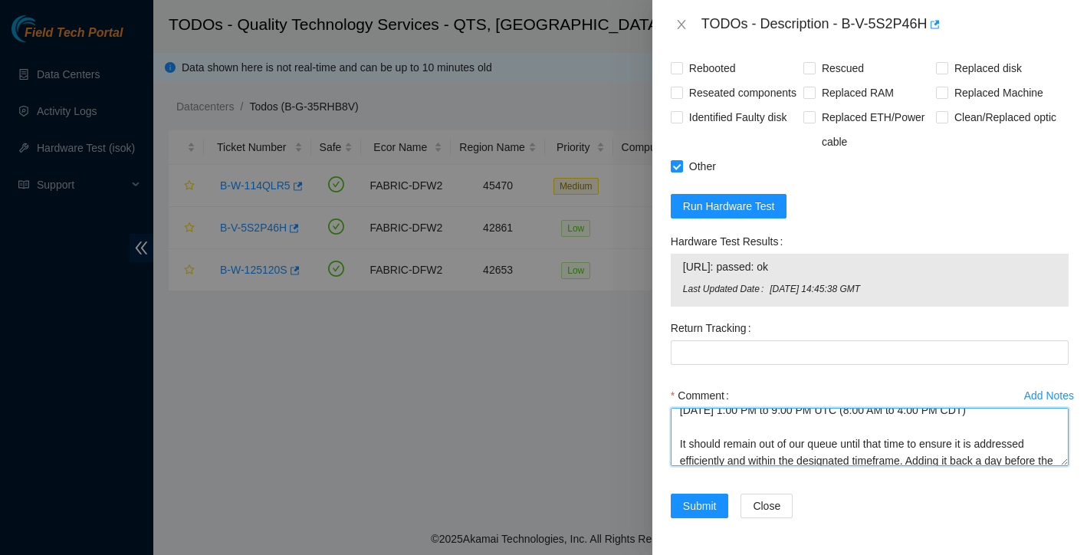
scroll to position [56, 0]
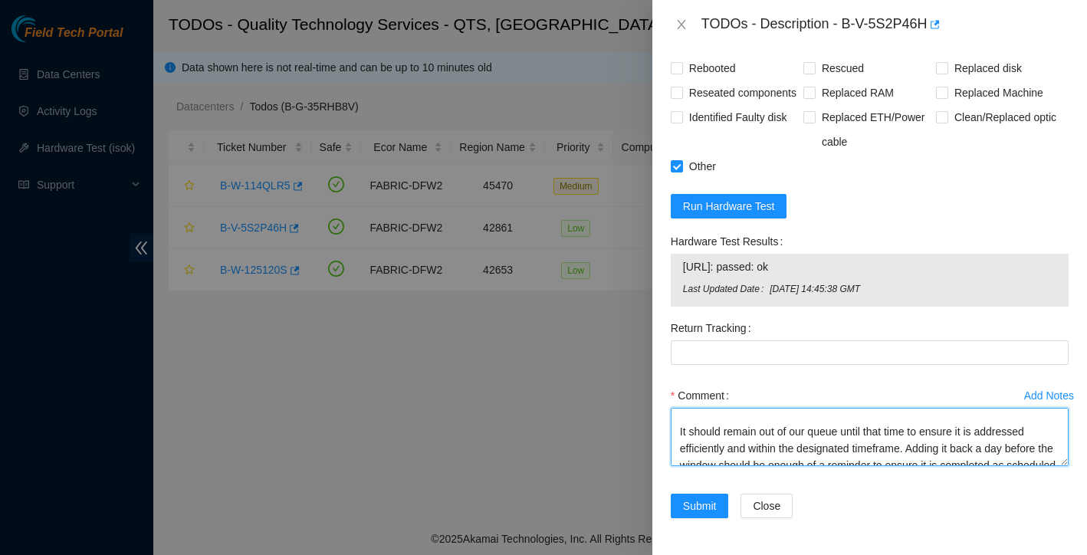
drag, startPoint x: 922, startPoint y: 462, endPoint x: 893, endPoint y: 456, distance: 29.8
click at [893, 456] on textarea "Please return this ticket to the portal only during the scheduled maintenance w…" at bounding box center [870, 437] width 398 height 58
click at [911, 466] on textarea "Please return this ticket to the portal only during the scheduled maintenance w…" at bounding box center [870, 437] width 398 height 58
drag, startPoint x: 915, startPoint y: 467, endPoint x: 665, endPoint y: 445, distance: 250.7
click at [665, 445] on div "Add Notes Comment Please return this ticket to the portal only during the sched…" at bounding box center [869, 438] width 410 height 110
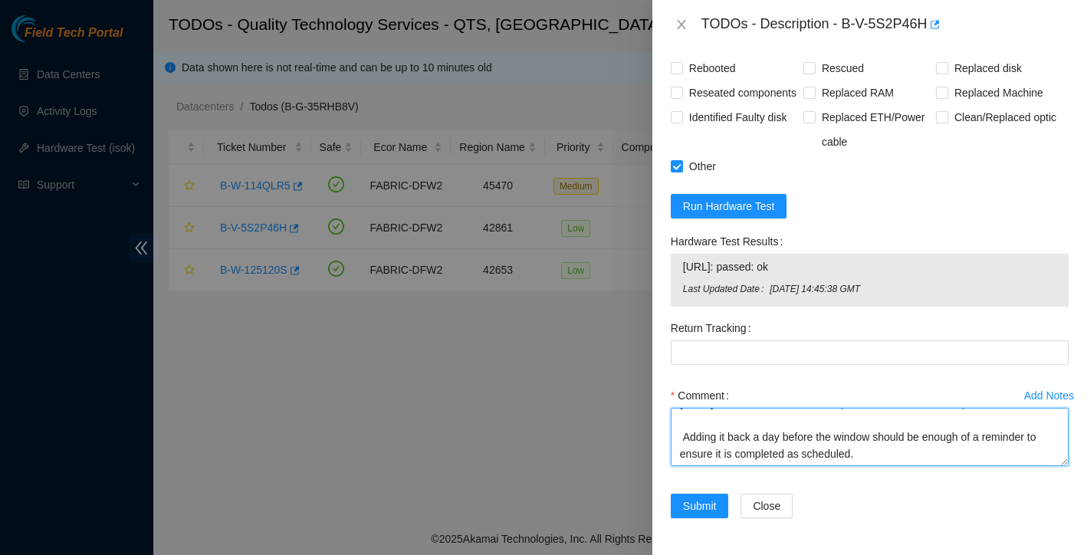
scroll to position [1306, 0]
click at [895, 454] on textarea "Please return this ticket to the portal only during the scheduled maintenance w…" at bounding box center [870, 437] width 398 height 58
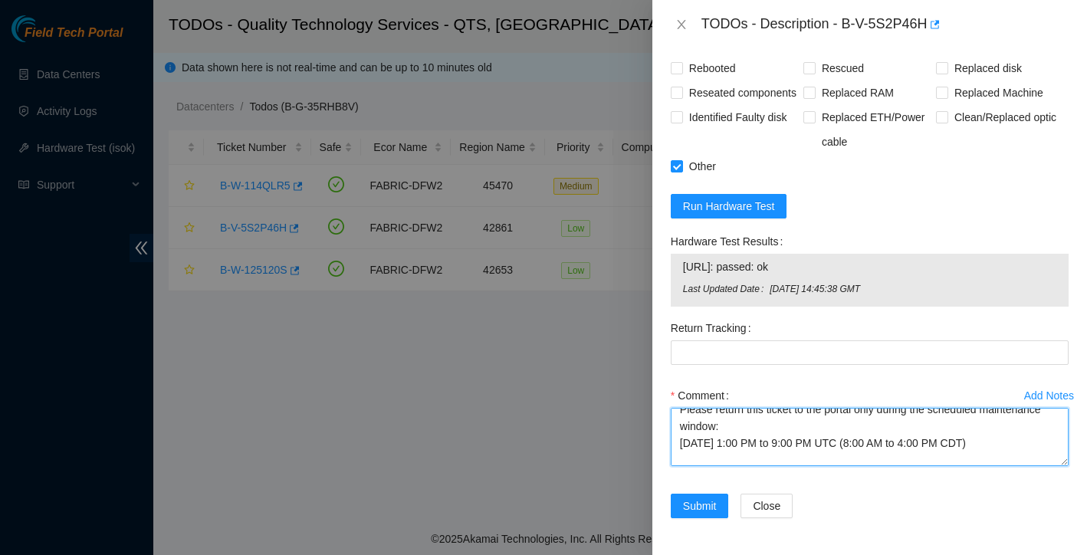
scroll to position [0, 0]
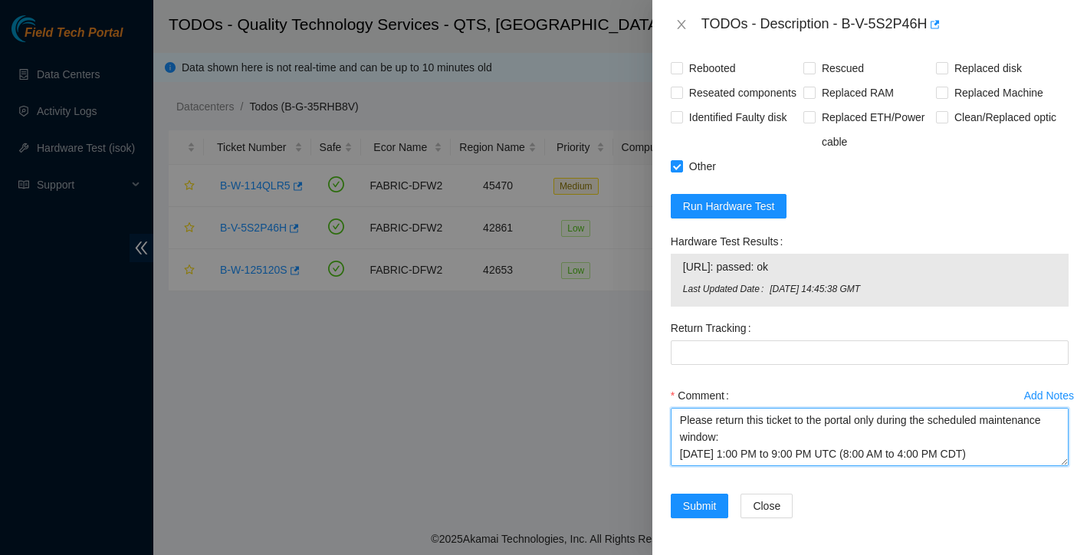
click at [749, 441] on textarea "Please return this ticket to the portal only during the scheduled maintenance w…" at bounding box center [870, 437] width 398 height 58
drag, startPoint x: 831, startPoint y: 422, endPoint x: 861, endPoint y: 419, distance: 30.0
click at [861, 419] on textarea "Please return this ticket to the portal only during the scheduled maintenance w…" at bounding box center [870, 437] width 398 height 58
click at [848, 434] on textarea "Please return this ticket to the portal only during the scheduled maintenance w…" at bounding box center [870, 437] width 398 height 58
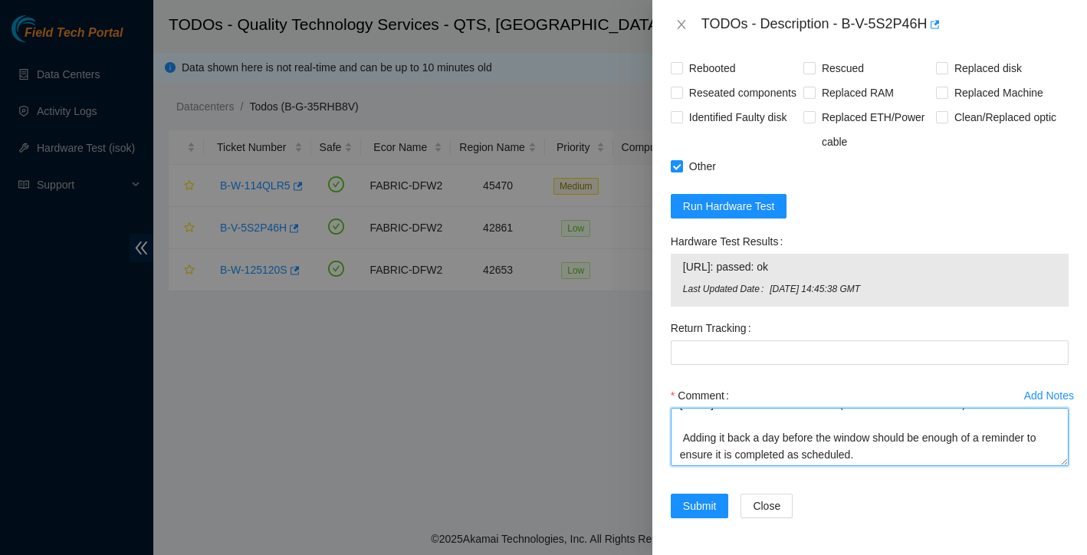
click at [880, 456] on textarea "Please return this ticket to the portal only during the scheduled maintenance w…" at bounding box center [870, 437] width 398 height 58
paste textarea "queue"
click at [864, 460] on textarea "Please return this ticket to the portal only during the scheduled maintenance w…" at bounding box center [870, 437] width 398 height 58
click at [1014, 458] on textarea "Please return this ticket to the portal only during the scheduled maintenance w…" at bounding box center [870, 437] width 398 height 58
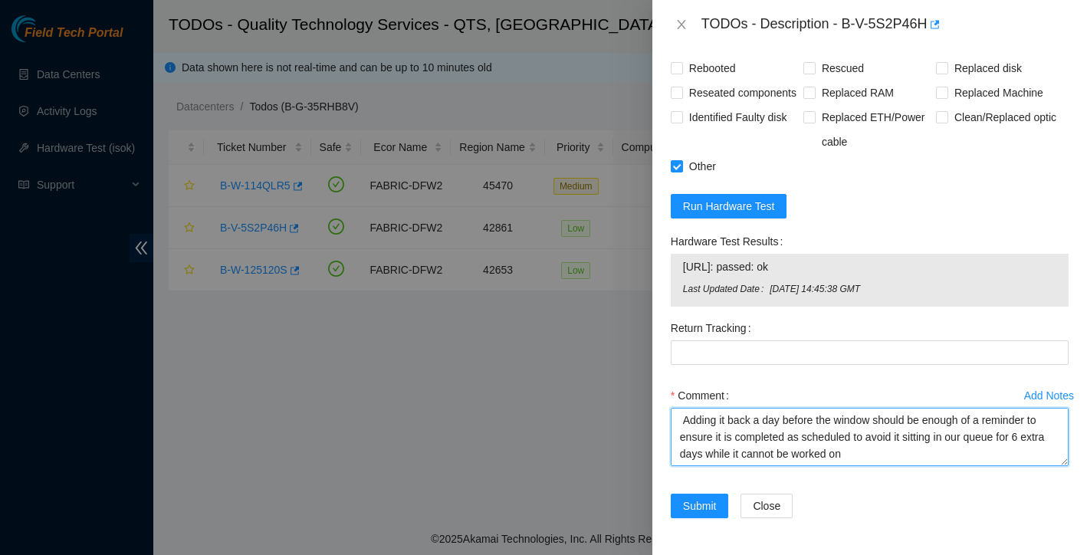
scroll to position [0, 0]
drag, startPoint x: 893, startPoint y: 456, endPoint x: 821, endPoint y: 319, distance: 154.9
click at [821, 319] on form "Resolutions Rebooted Rescued Replaced disk Reseated components Replaced RAM Rep…" at bounding box center [870, 272] width 398 height 527
click at [827, 449] on textarea "Please return this ticket to the portal only during the scheduled maintenance w…" at bounding box center [870, 437] width 398 height 58
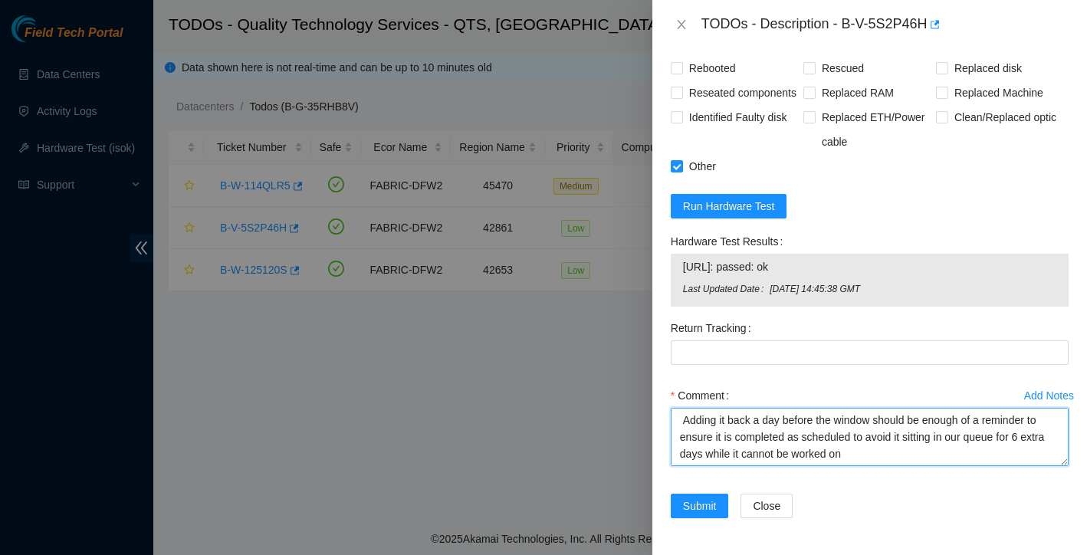
click at [881, 457] on textarea "Please return this ticket to the portal only during the scheduled maintenance w…" at bounding box center [870, 437] width 398 height 58
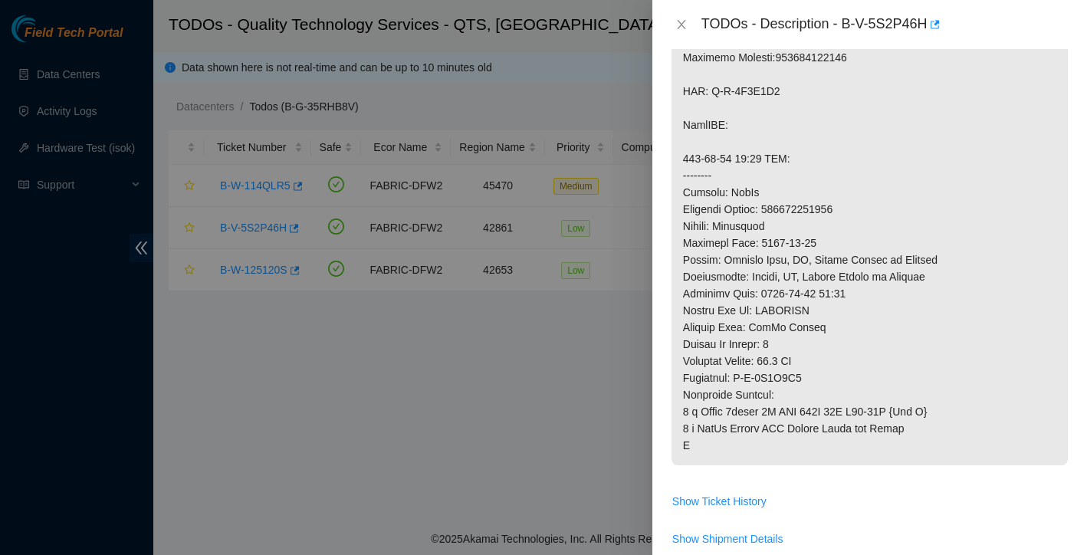
scroll to position [711, 0]
drag, startPoint x: 683, startPoint y: 192, endPoint x: 1009, endPoint y: 457, distance: 420.1
click at [1009, 457] on p at bounding box center [869, 50] width 396 height 832
copy p "Carrier: FedEx Tracking Number: 739263645012 Status: Delivered Shipping Date: 2…"
click at [870, 513] on span "Show Ticket History" at bounding box center [869, 502] width 396 height 25
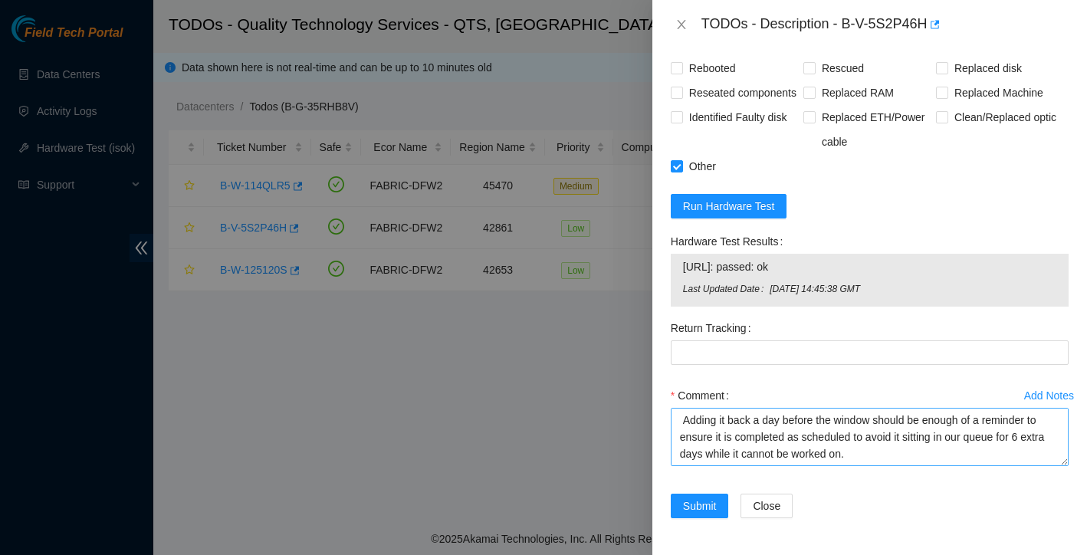
scroll to position [1307, 0]
click at [900, 454] on textarea "Please return this ticket to the portal only during the scheduled maintenance w…" at bounding box center [870, 437] width 398 height 58
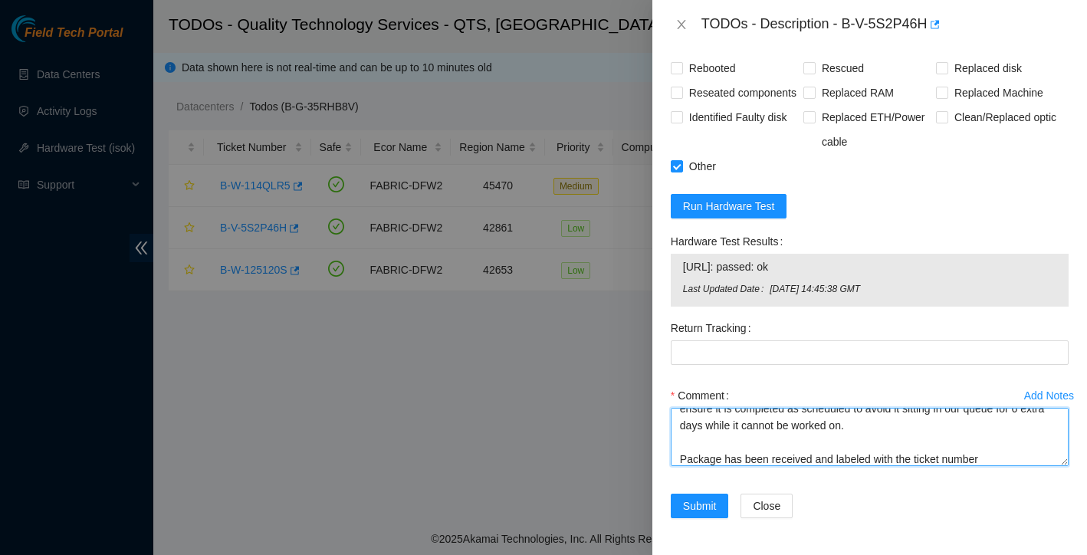
click at [680, 460] on textarea "Please return this ticket to the portal only during the scheduled maintenance w…" at bounding box center [870, 437] width 398 height 58
click at [1040, 462] on textarea "Please return this ticket to the portal only during the scheduled maintenance w…" at bounding box center [870, 437] width 398 height 58
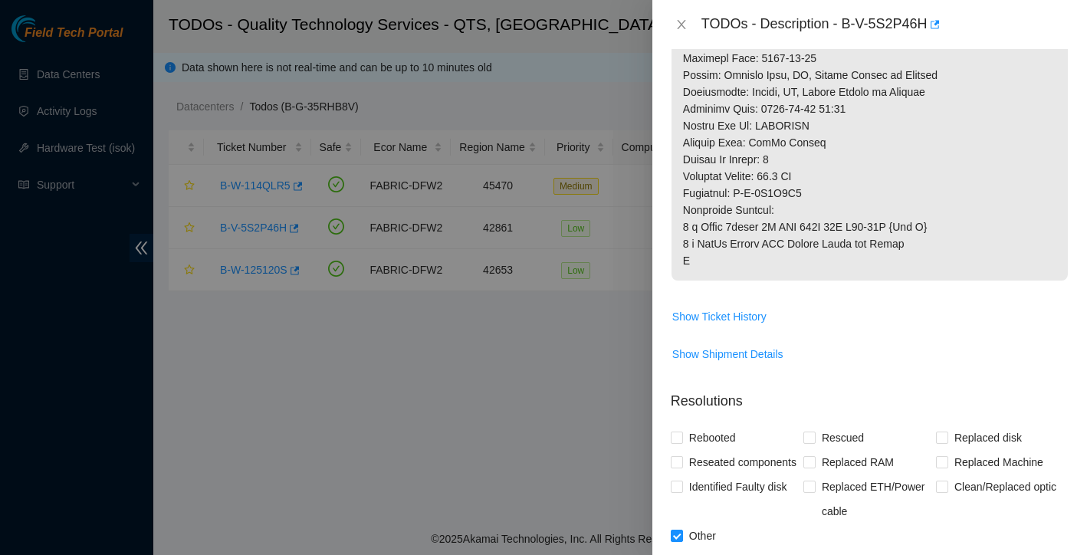
scroll to position [700, 0]
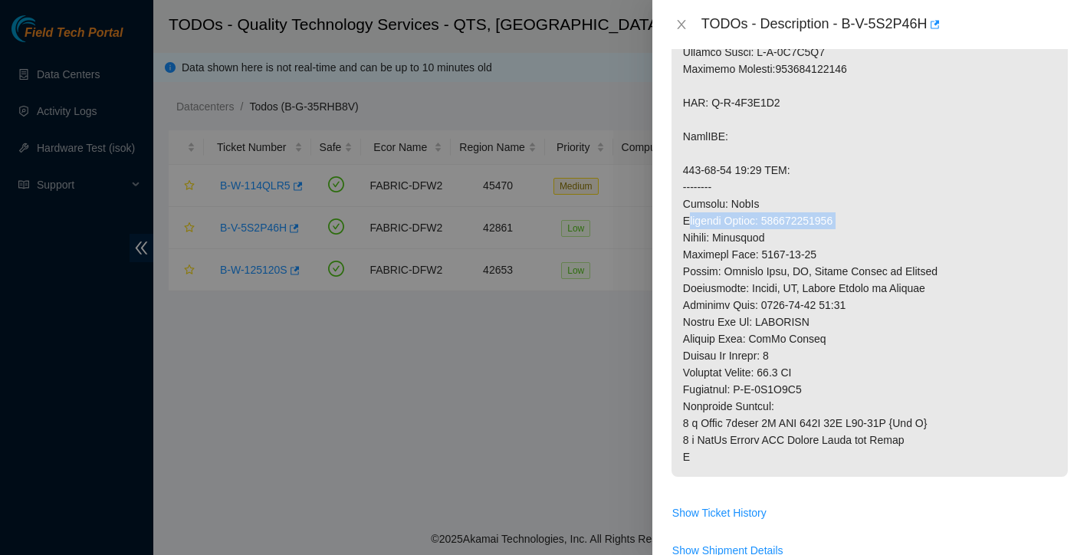
drag, startPoint x: 684, startPoint y: 215, endPoint x: 864, endPoint y: 219, distance: 180.1
click at [864, 219] on p at bounding box center [869, 60] width 396 height 832
copy p "Tracking Number: 739263645012"
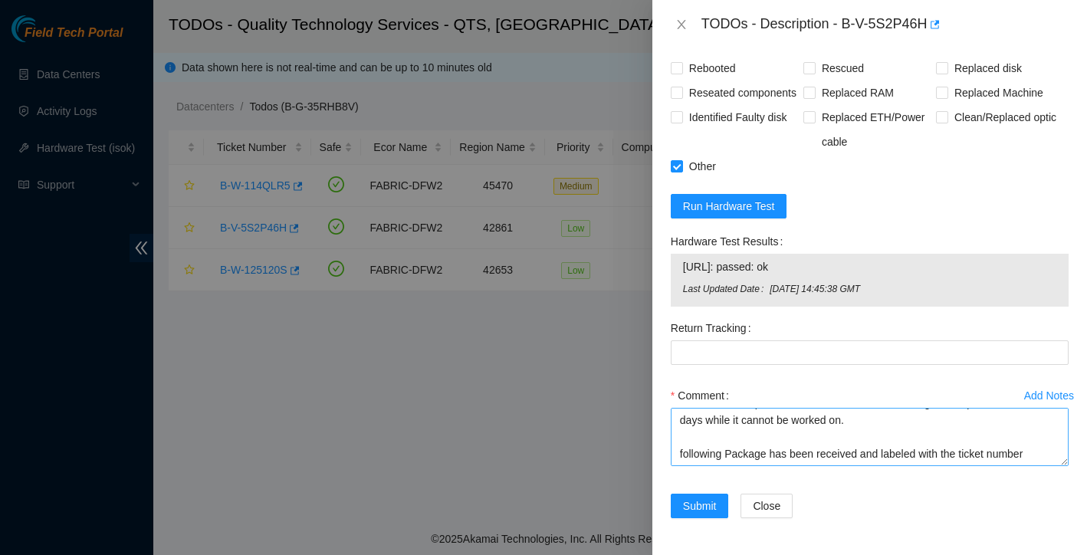
scroll to position [118, 0]
click at [1038, 457] on textarea "Please return this ticket to the portal only during the scheduled maintenance w…" at bounding box center [870, 437] width 398 height 58
paste textarea "Tracking Number: 739263645012"
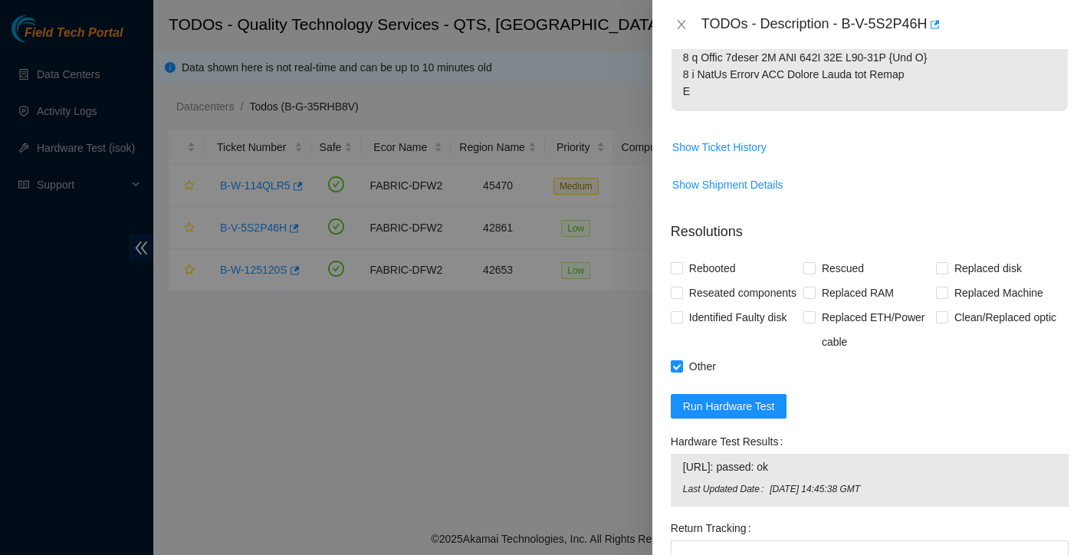
scroll to position [843, 0]
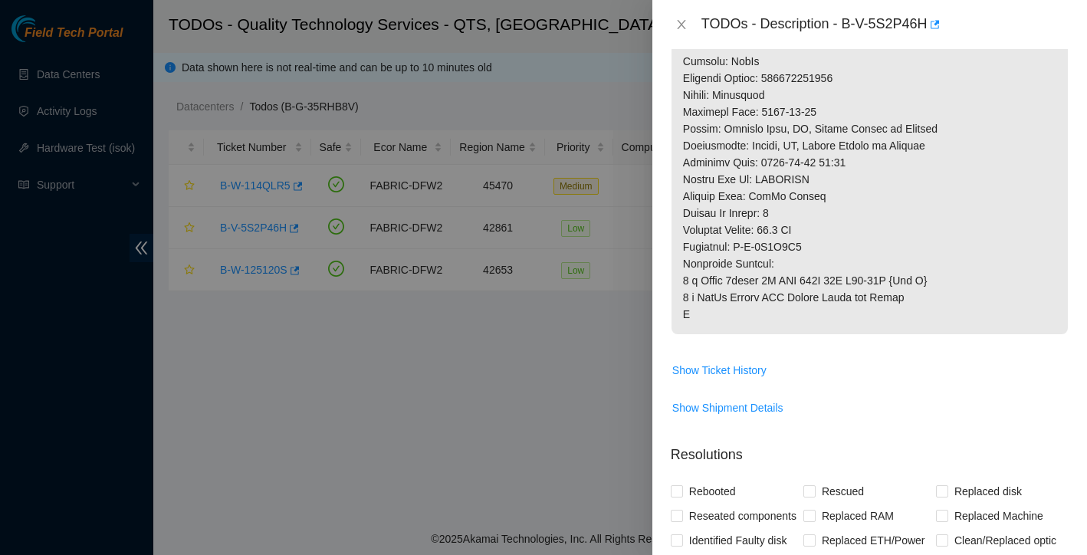
drag, startPoint x: 684, startPoint y: 265, endPoint x: 743, endPoint y: 316, distance: 77.7
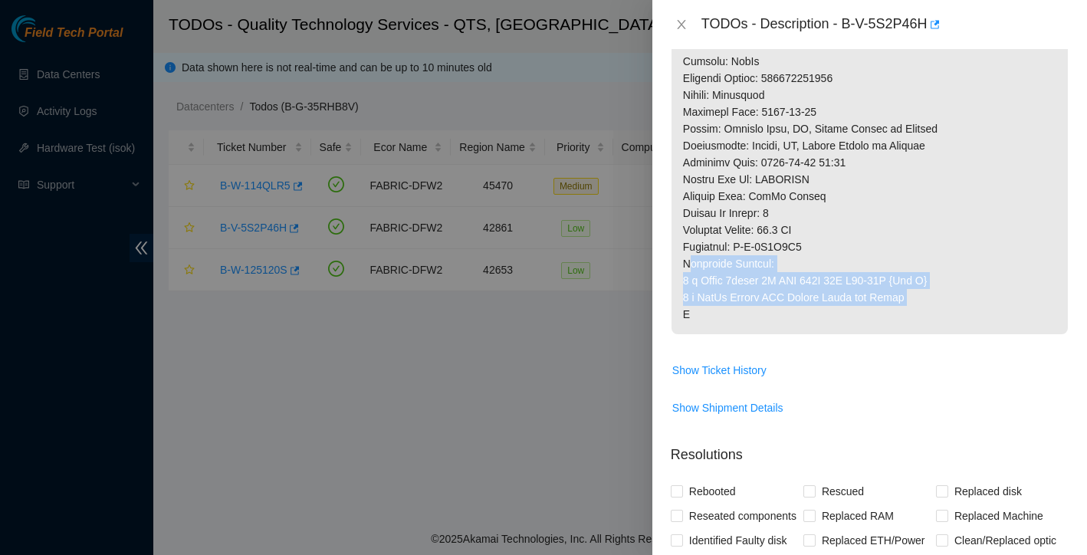
drag, startPoint x: 684, startPoint y: 264, endPoint x: 920, endPoint y: 302, distance: 238.4
copy p "Equipment Shipped: 1 x Delta 3phase 0U PDU 240V 30A L15-30P {Rev A} 1 x FedEx G…"
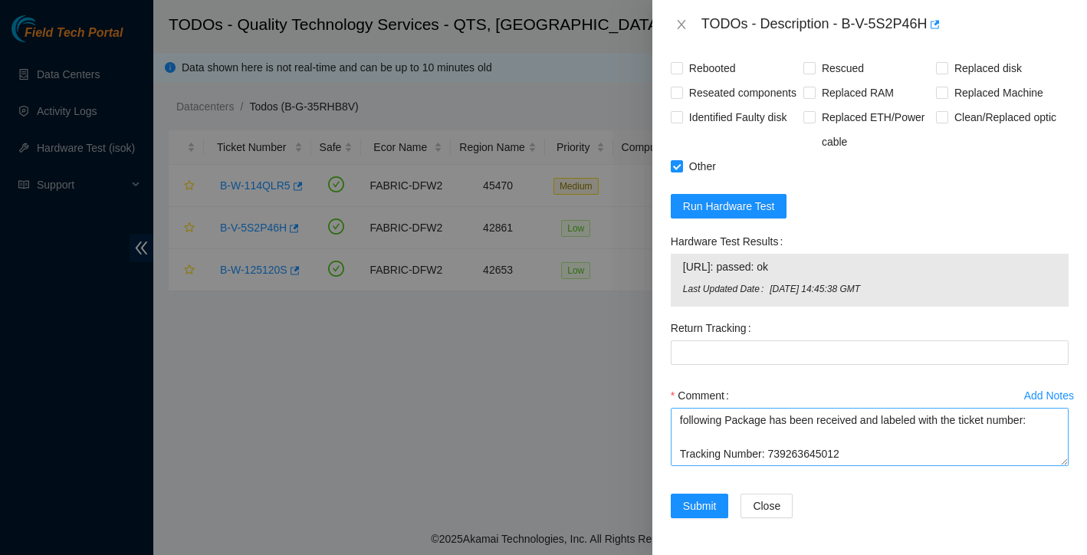
scroll to position [1307, 0]
click at [871, 440] on textarea "Please return this ticket to the portal only during the scheduled maintenance w…" at bounding box center [870, 437] width 398 height 58
paste textarea "Equipment Shipped: 1 x Delta 3phase 0U PDU 240V 30A L15-30P {Rev A} 1 x FedEx G…"
click at [681, 425] on textarea "Please return this ticket to the portal only during the scheduled maintenance w…" at bounding box center [870, 437] width 398 height 58
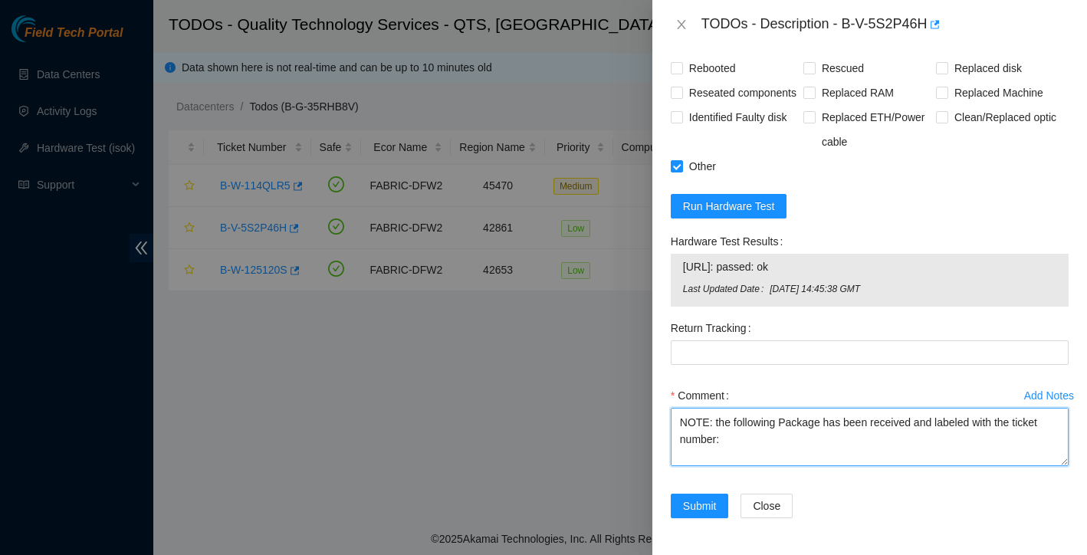
click at [719, 424] on textarea "Please return this ticket to the portal only during the scheduled maintenance w…" at bounding box center [870, 437] width 398 height 58
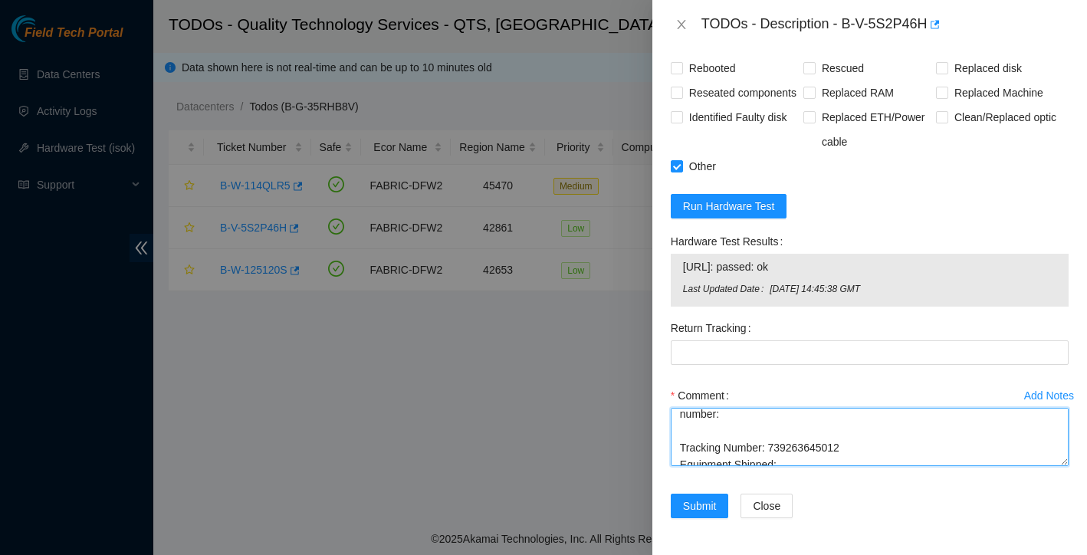
scroll to position [167, 0]
click at [736, 424] on textarea "Please return this ticket to the portal only during the scheduled maintenance w…" at bounding box center [870, 437] width 398 height 58
click at [717, 440] on textarea "Please return this ticket to the portal only during the scheduled maintenance w…" at bounding box center [870, 437] width 398 height 58
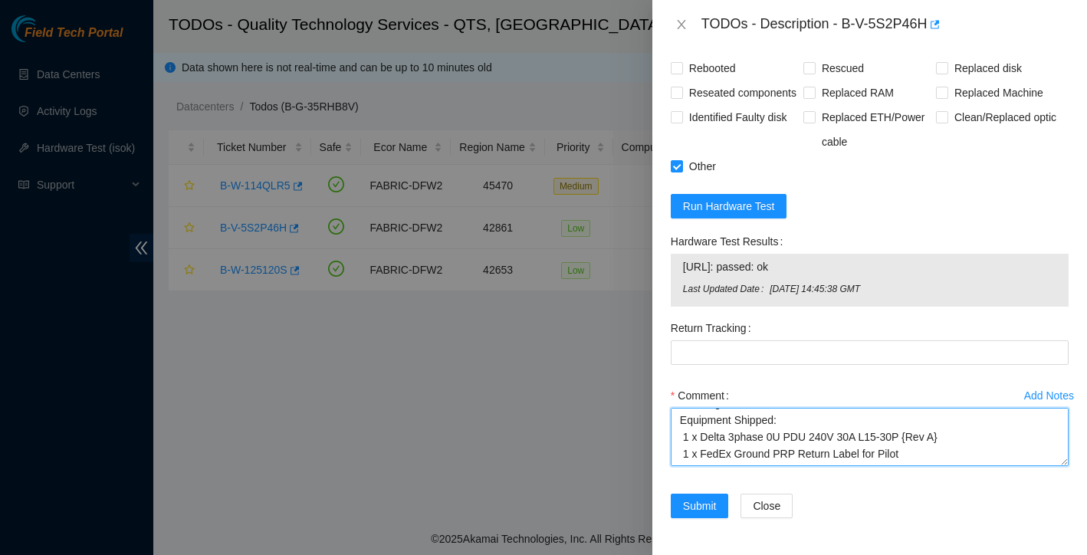
scroll to position [225, 0]
type textarea "Please return this ticket to the portal only during the scheduled maintenance w…"
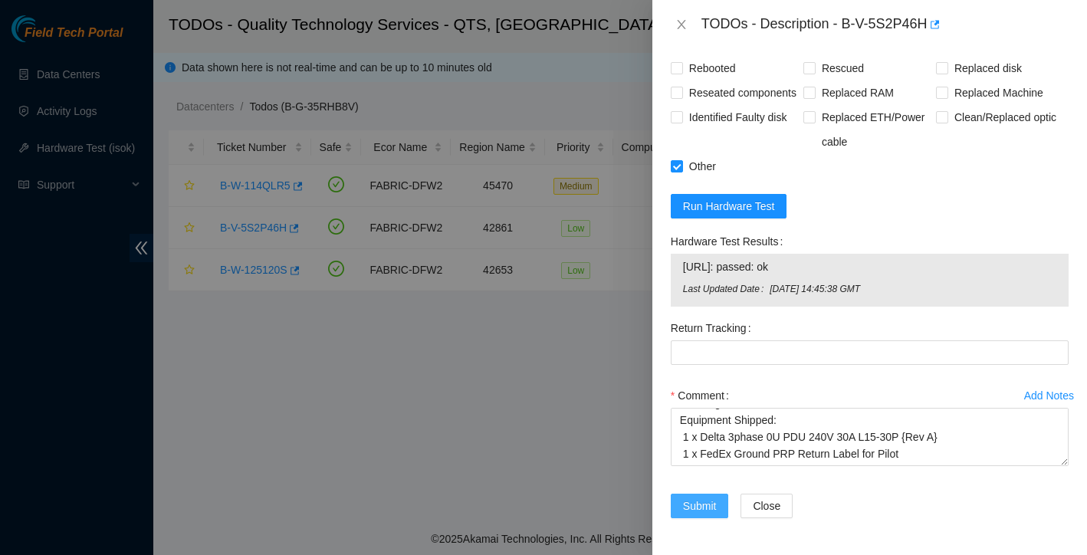
click at [703, 507] on span "Submit" at bounding box center [700, 505] width 34 height 17
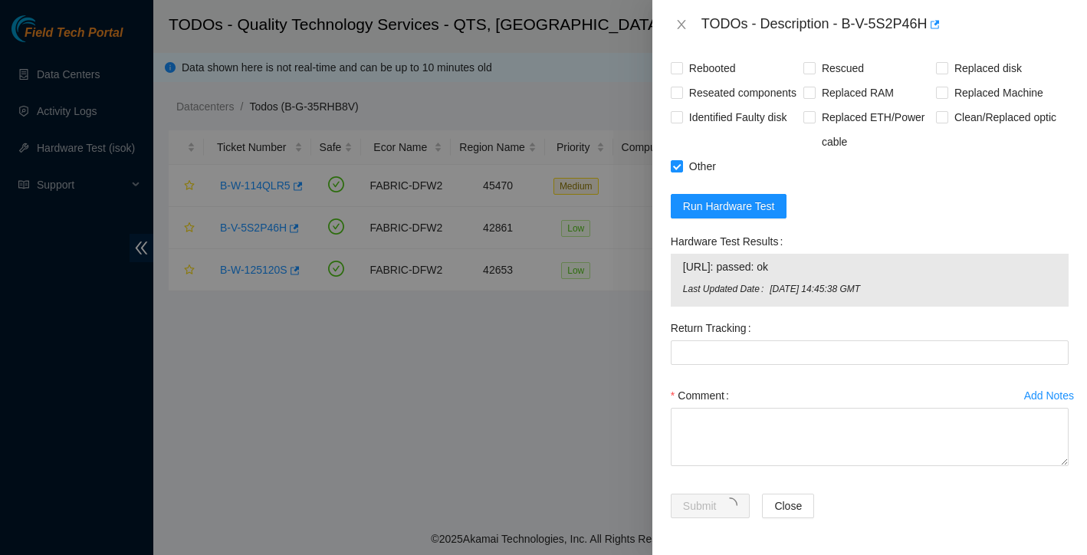
scroll to position [300, 0]
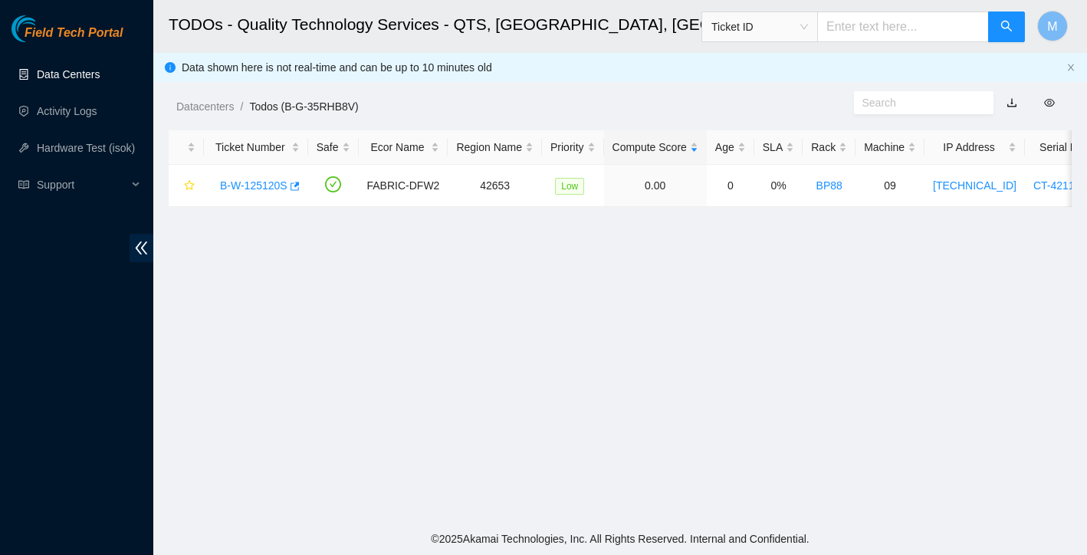
click at [54, 74] on link "Data Centers" at bounding box center [68, 74] width 63 height 12
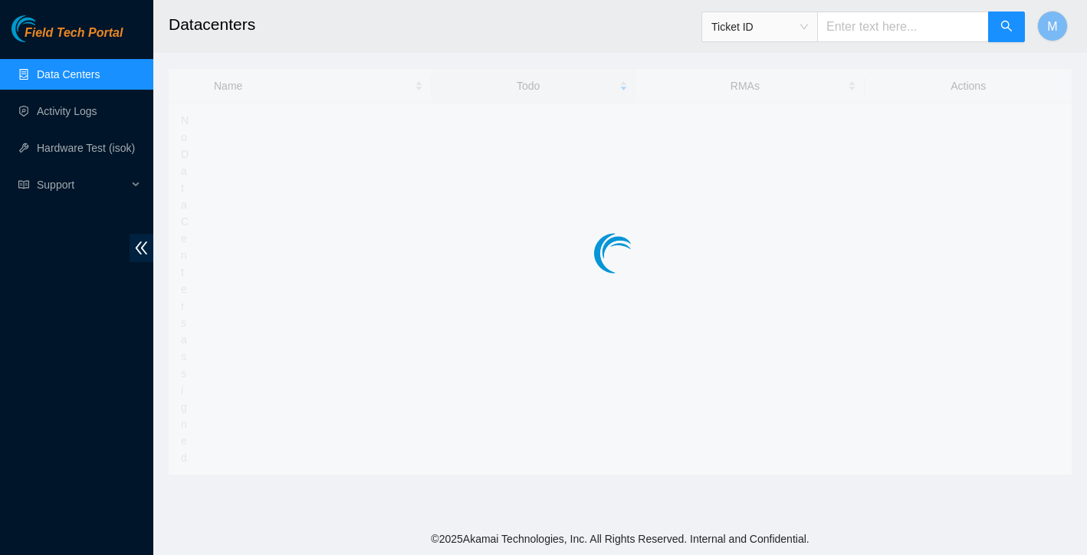
click at [54, 74] on link "Data Centers" at bounding box center [68, 74] width 63 height 12
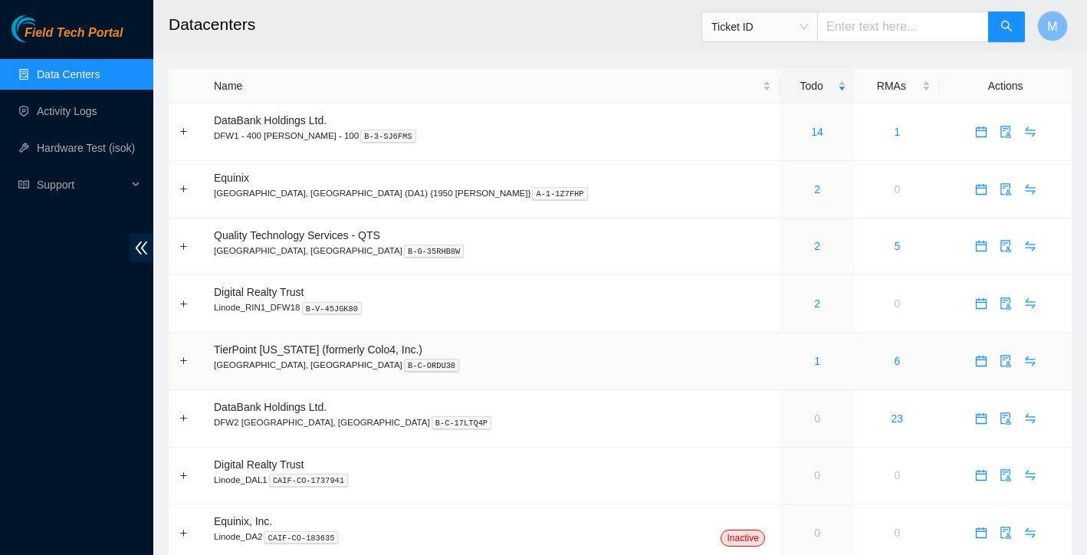
click at [788, 359] on div "1" at bounding box center [817, 361] width 59 height 17
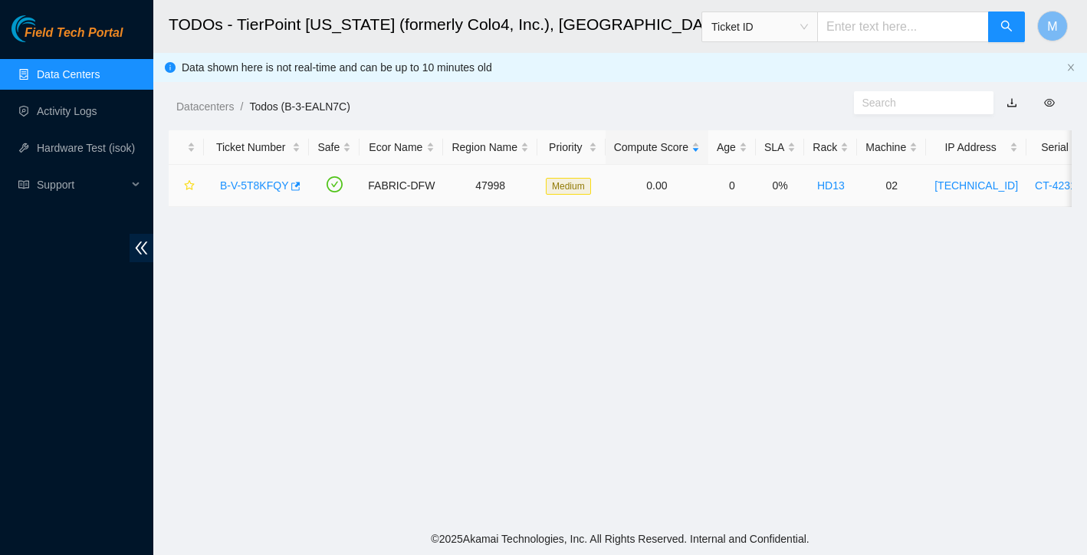
click at [244, 184] on link "B-V-5T8KFQY" at bounding box center [254, 185] width 68 height 12
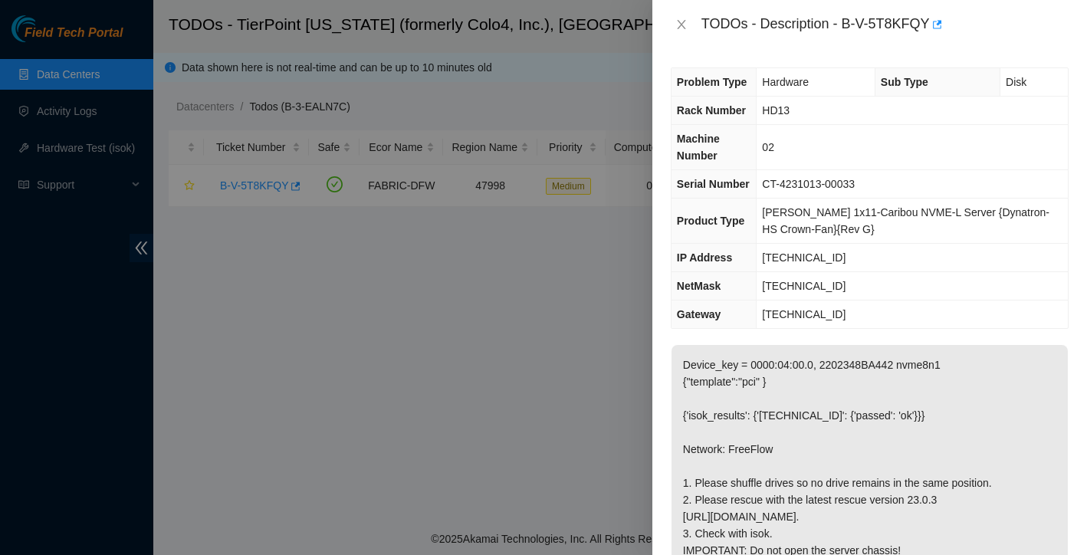
scroll to position [122, 0]
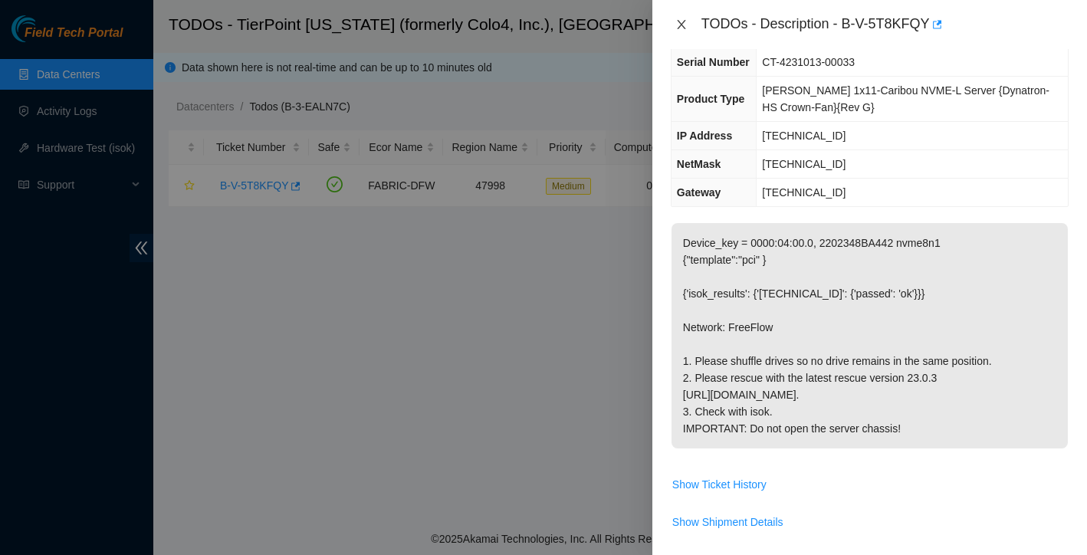
click at [684, 23] on icon "close" at bounding box center [681, 24] width 12 height 12
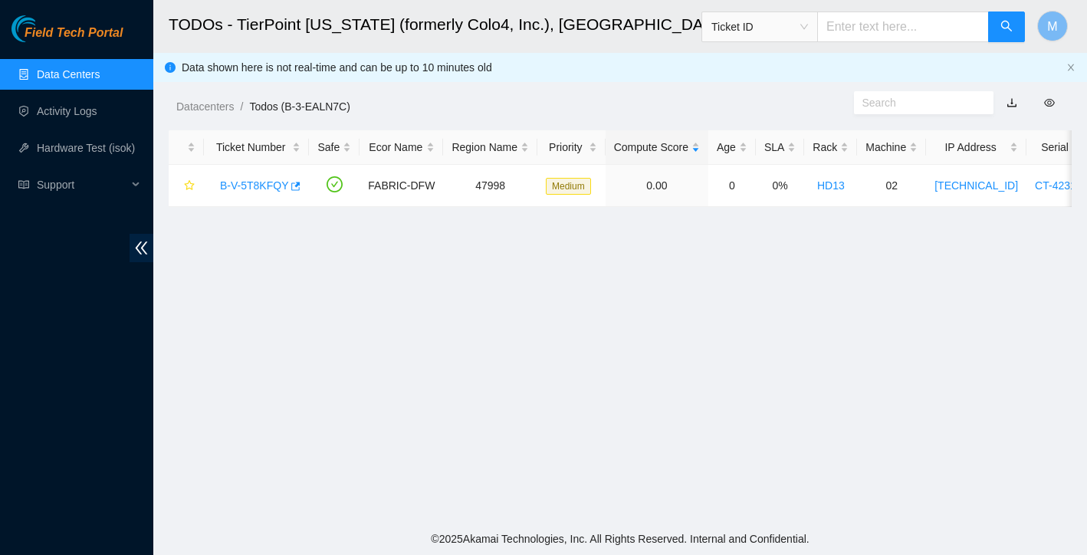
click at [90, 71] on link "Data Centers" at bounding box center [68, 74] width 63 height 12
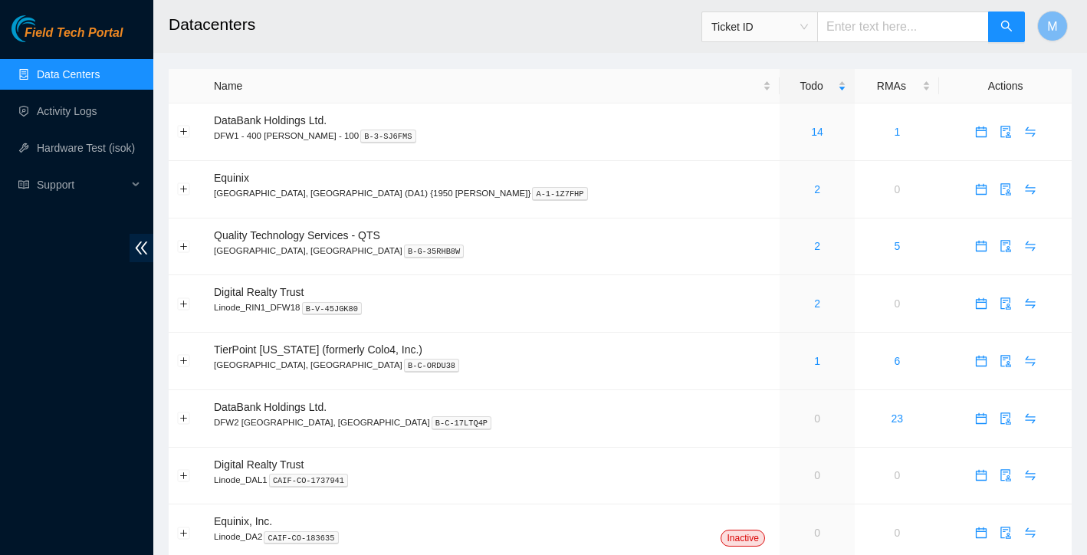
click at [90, 71] on link "Data Centers" at bounding box center [68, 74] width 63 height 12
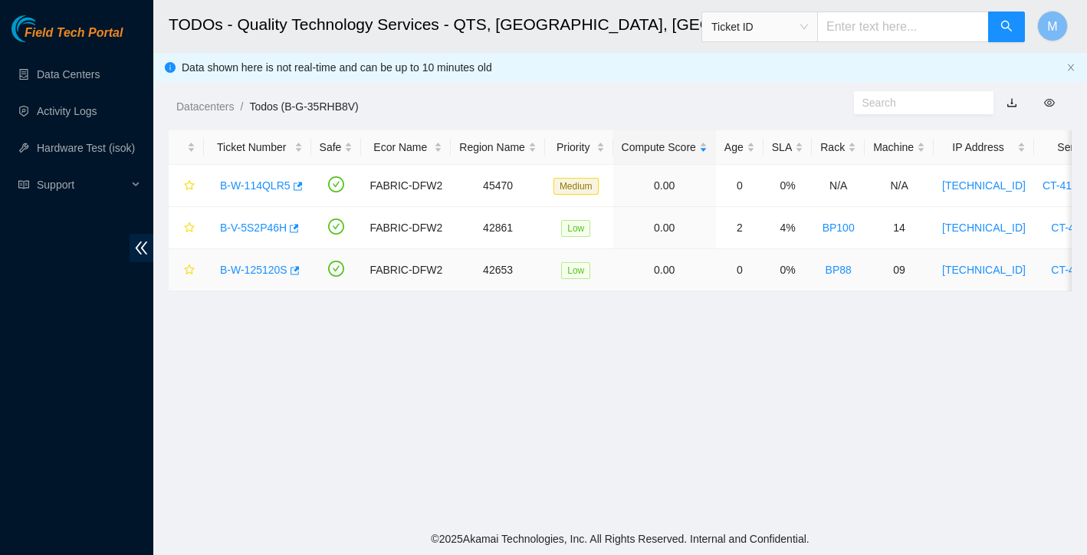
click at [267, 266] on link "B-W-125120S" at bounding box center [253, 270] width 67 height 12
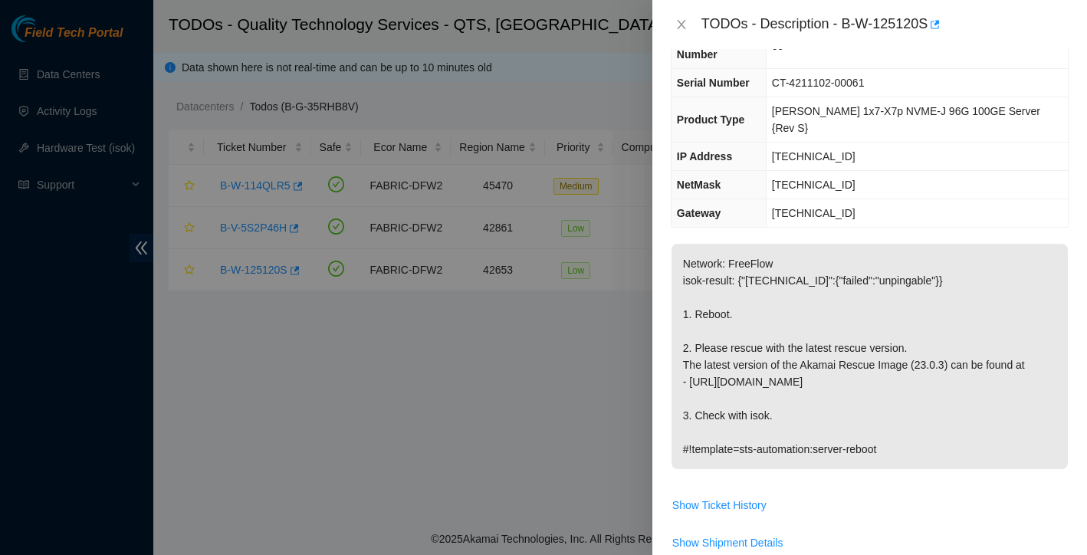
scroll to position [104, 0]
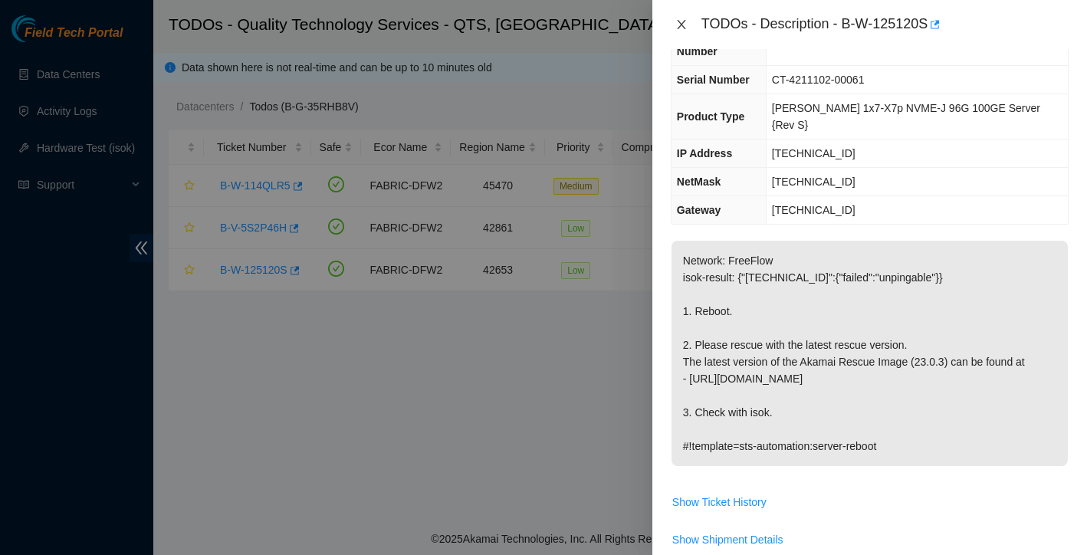
click at [683, 25] on icon "close" at bounding box center [681, 24] width 12 height 12
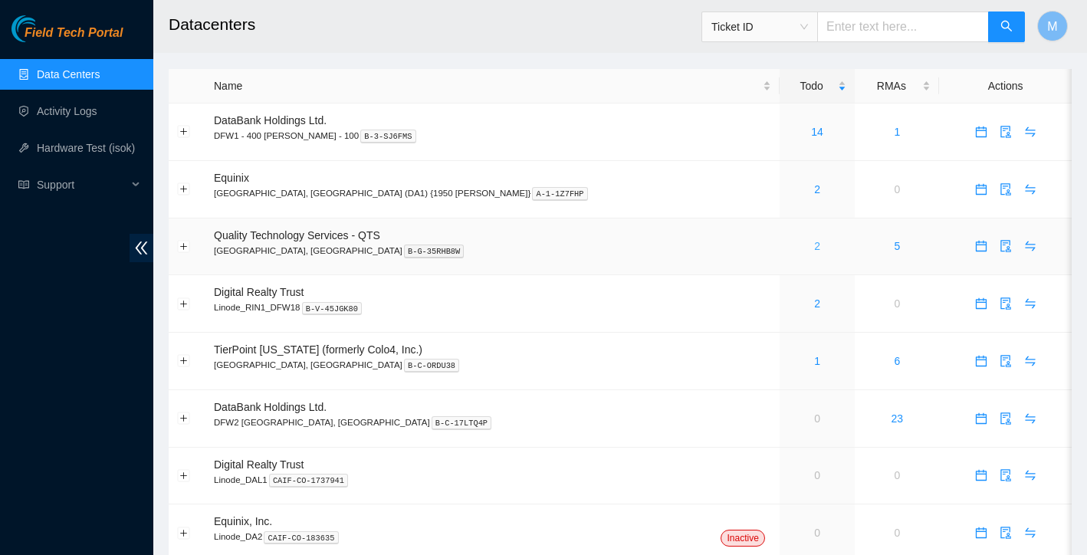
click at [814, 248] on link "2" at bounding box center [817, 246] width 6 height 12
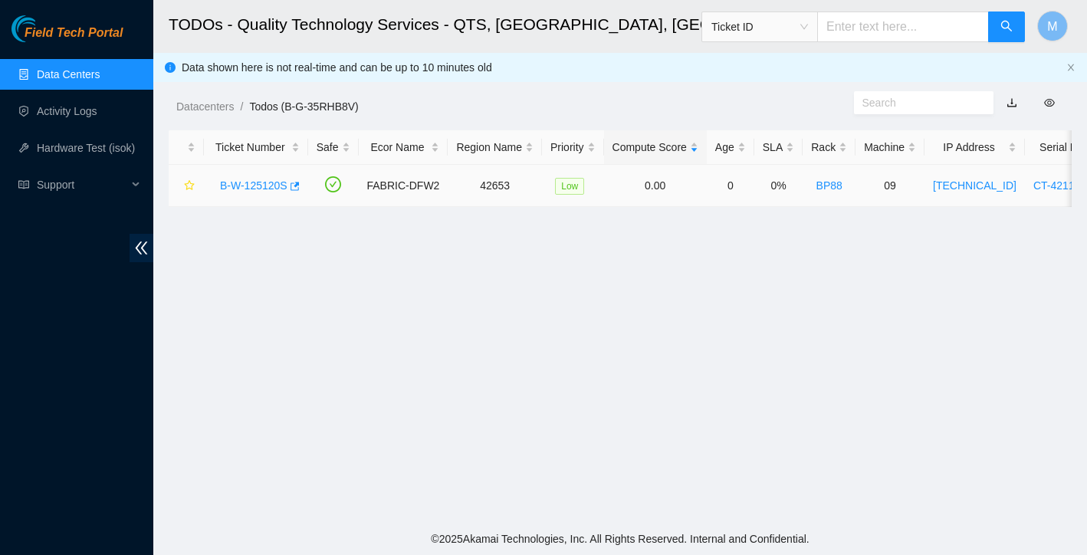
click at [261, 183] on link "B-W-125120S" at bounding box center [253, 185] width 67 height 12
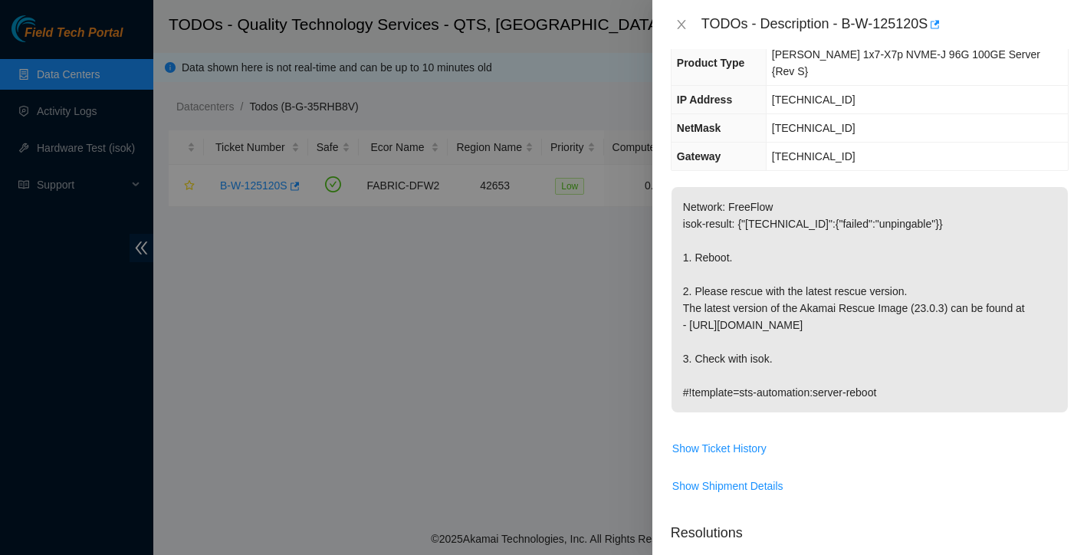
scroll to position [169, 0]
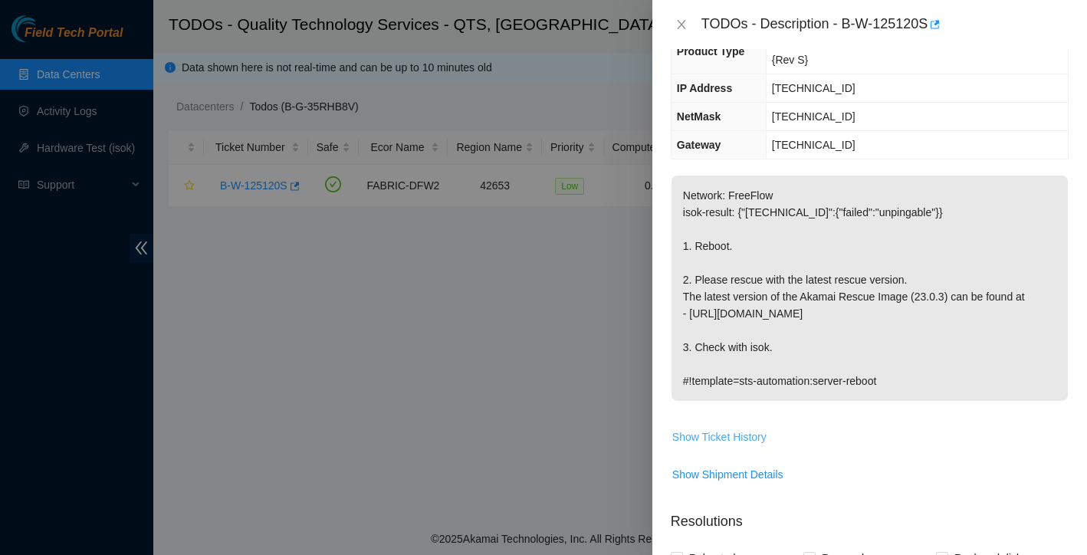
click at [756, 428] on span "Show Ticket History" at bounding box center [719, 436] width 94 height 17
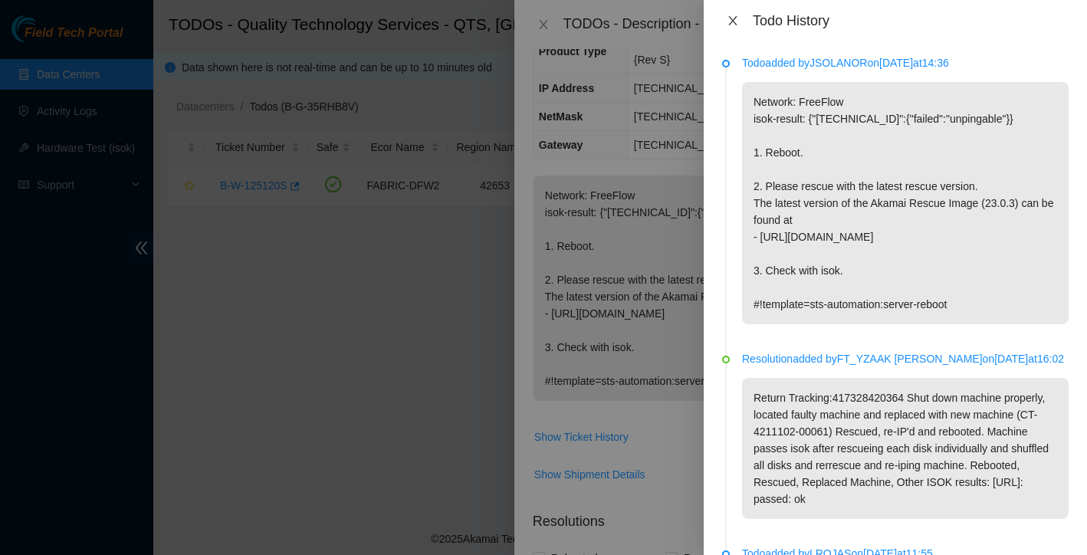
scroll to position [0, 0]
click at [731, 23] on icon "close" at bounding box center [732, 21] width 12 height 12
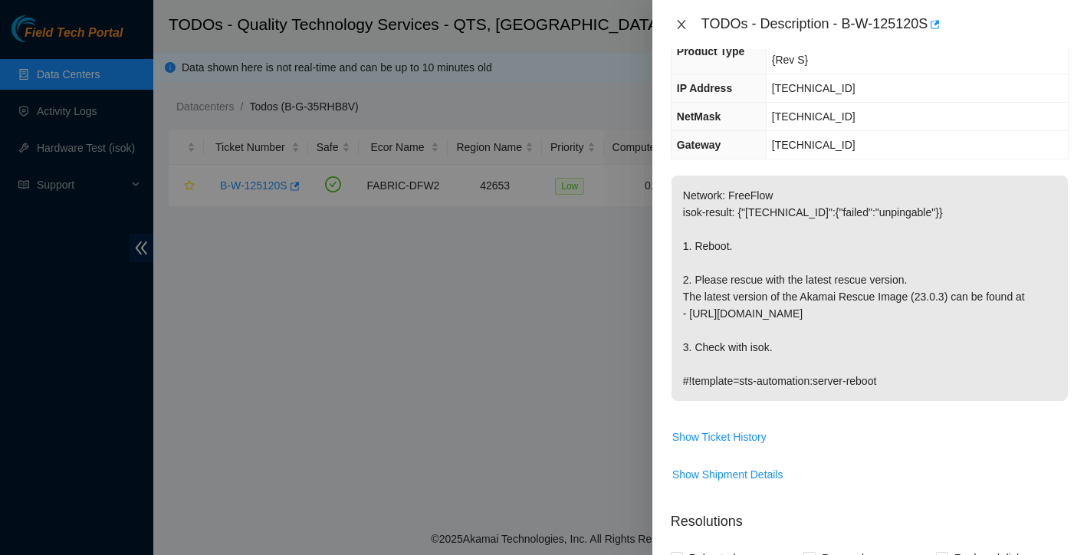
click at [681, 21] on icon "close" at bounding box center [681, 24] width 12 height 12
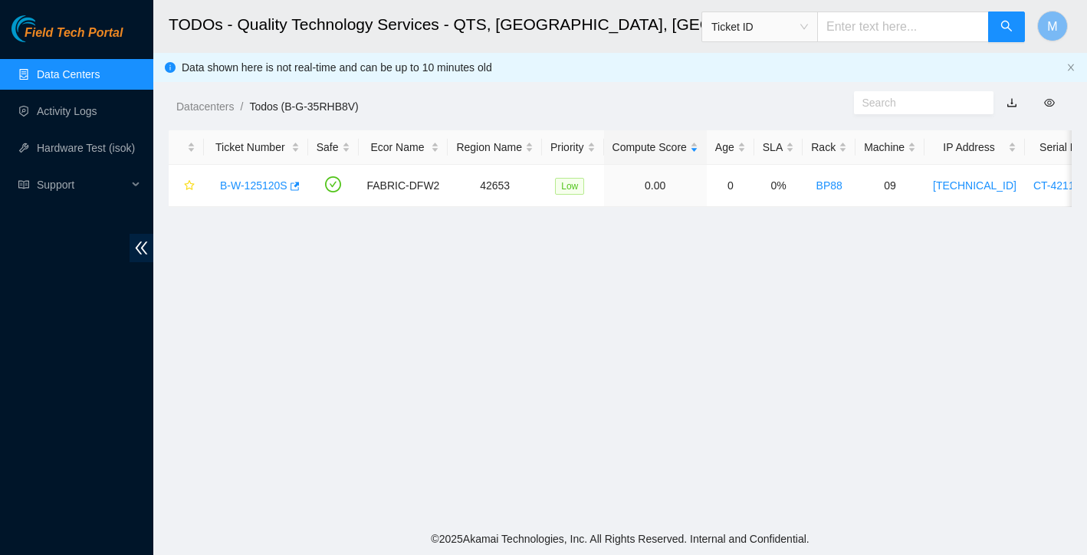
click at [99, 77] on link "Data Centers" at bounding box center [68, 74] width 63 height 12
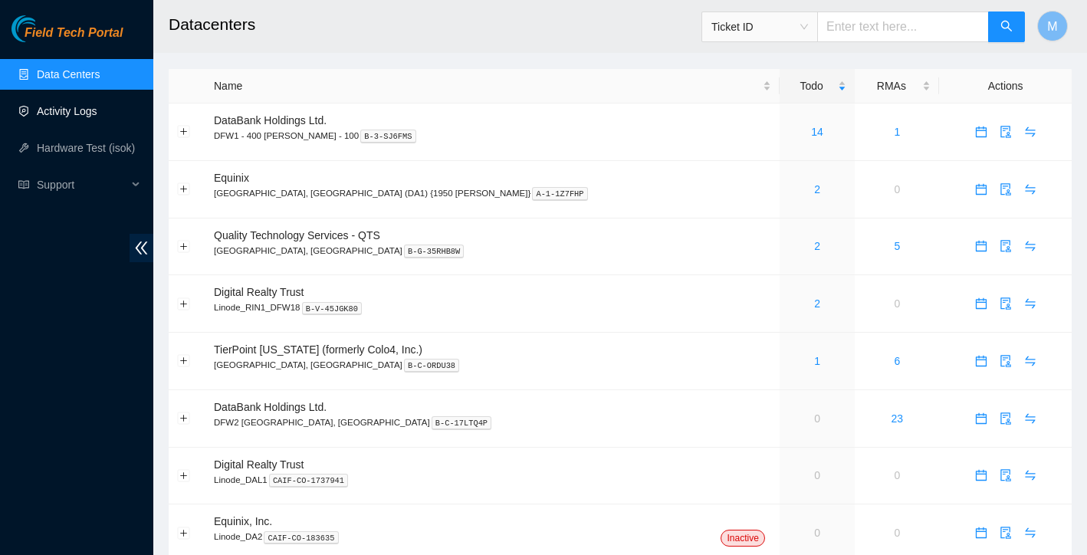
click at [87, 116] on link "Activity Logs" at bounding box center [67, 111] width 61 height 12
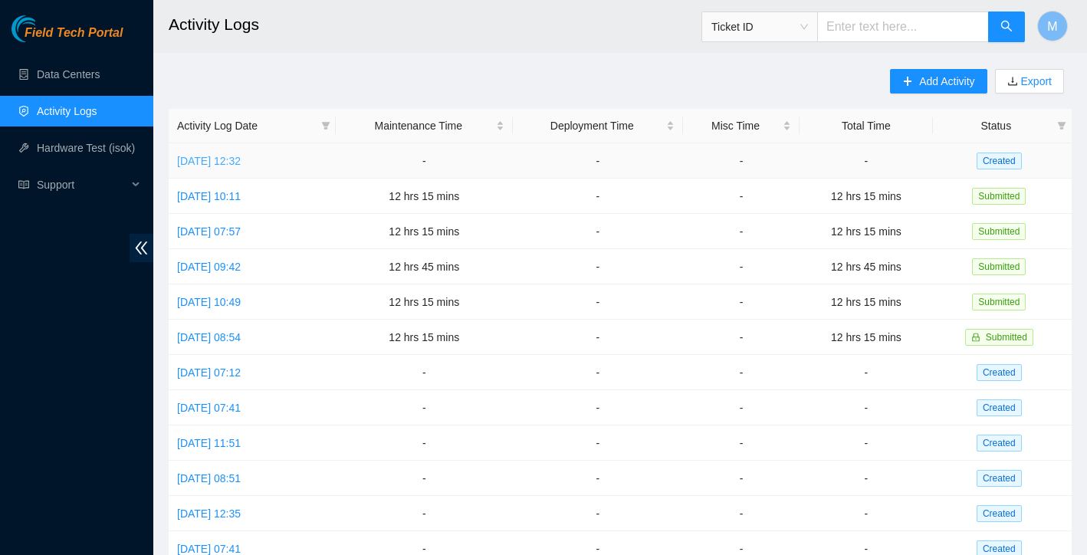
click at [241, 164] on link "[DATE] 12:32" at bounding box center [209, 161] width 64 height 12
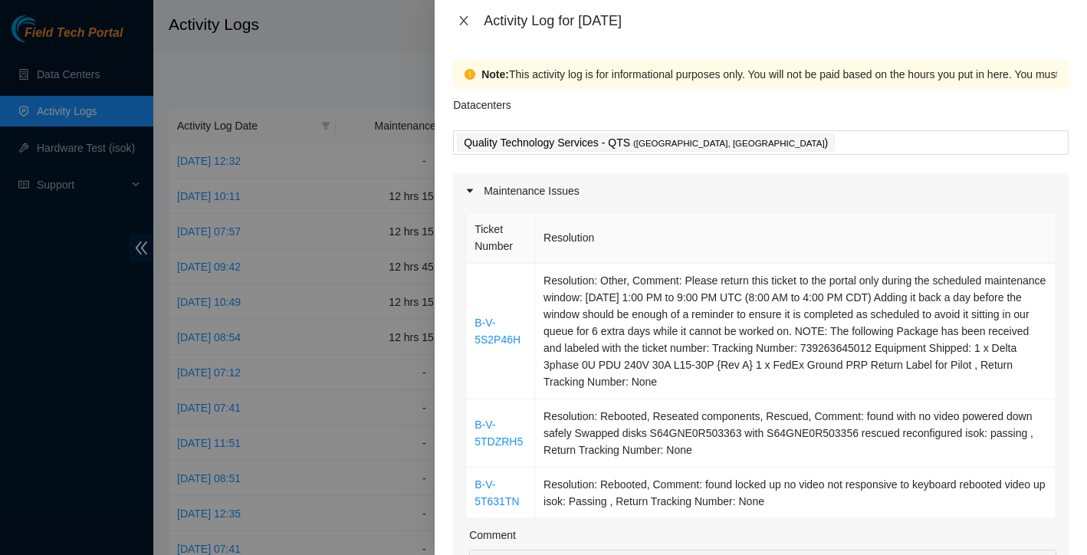
click at [467, 23] on icon "close" at bounding box center [463, 21] width 12 height 12
